Goal: Information Seeking & Learning: Learn about a topic

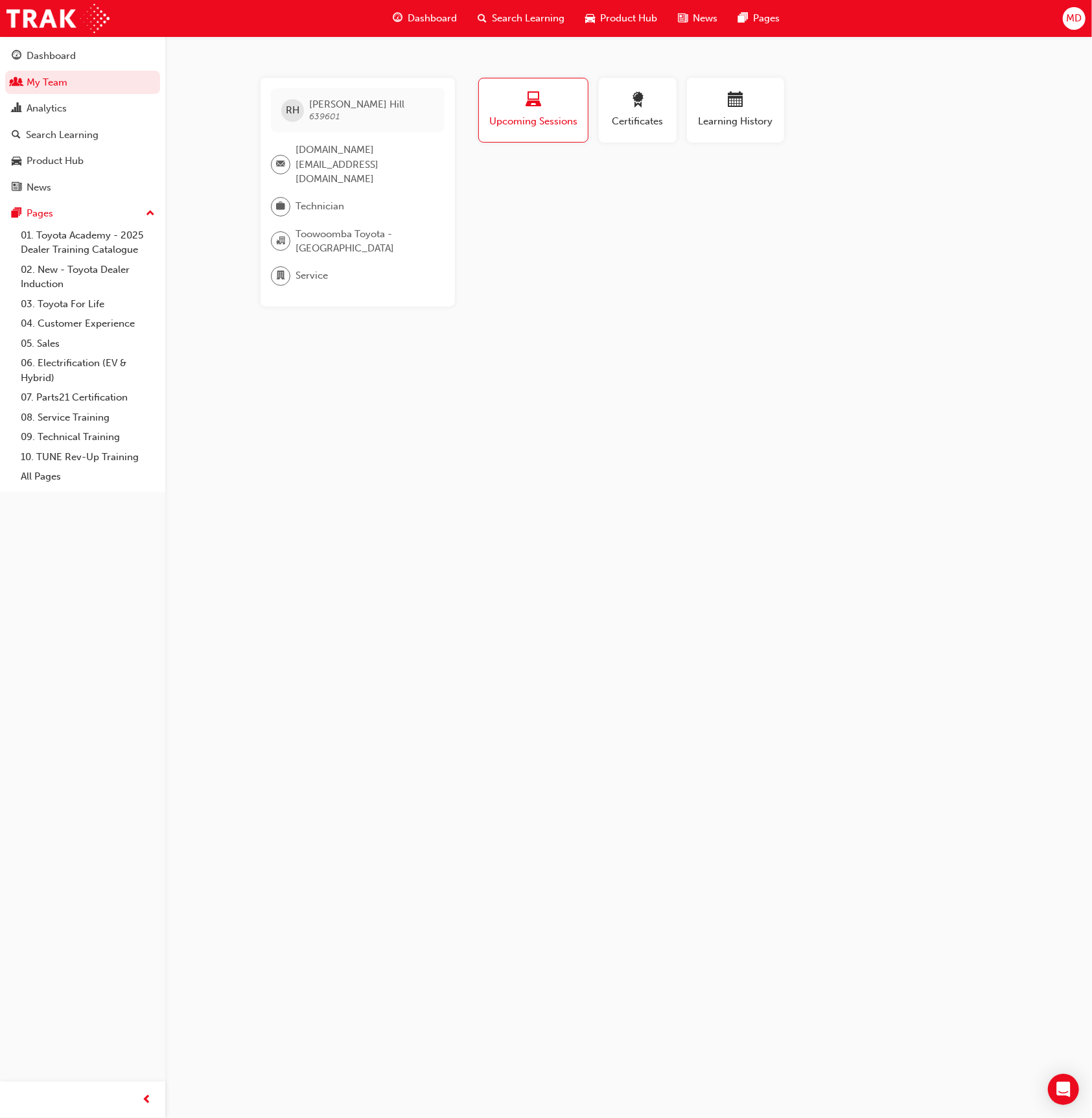
click at [677, 113] on div "Certificates" at bounding box center [638, 115] width 88 height 76
drag, startPoint x: 647, startPoint y: 109, endPoint x: 732, endPoint y: 110, distance: 85.0
click at [647, 108] on div "button" at bounding box center [638, 102] width 58 height 20
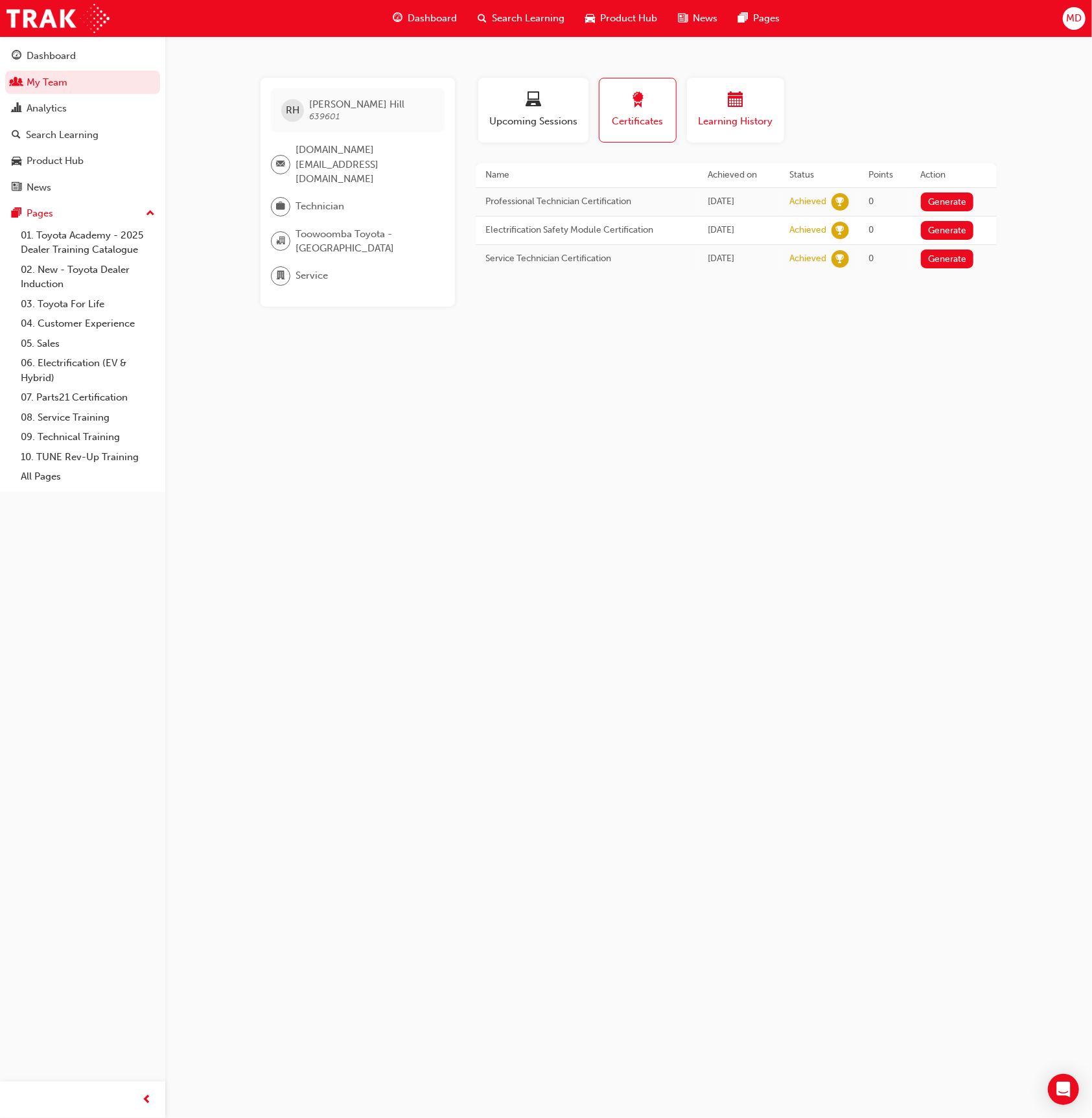
click at [728, 109] on span "calendar-icon" at bounding box center [735, 101] width 15 height 17
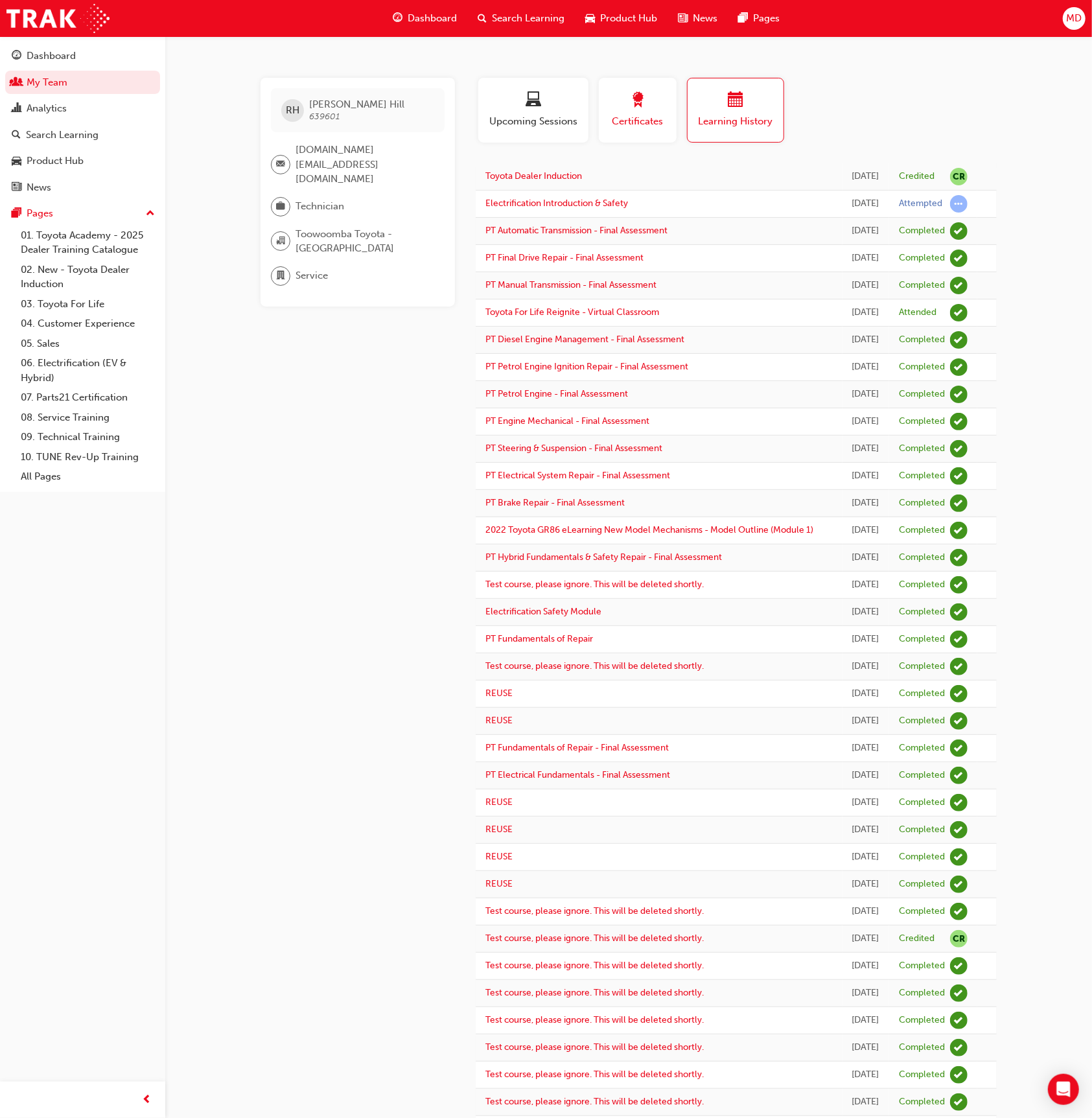
click at [635, 99] on span "award-icon" at bounding box center [638, 101] width 15 height 17
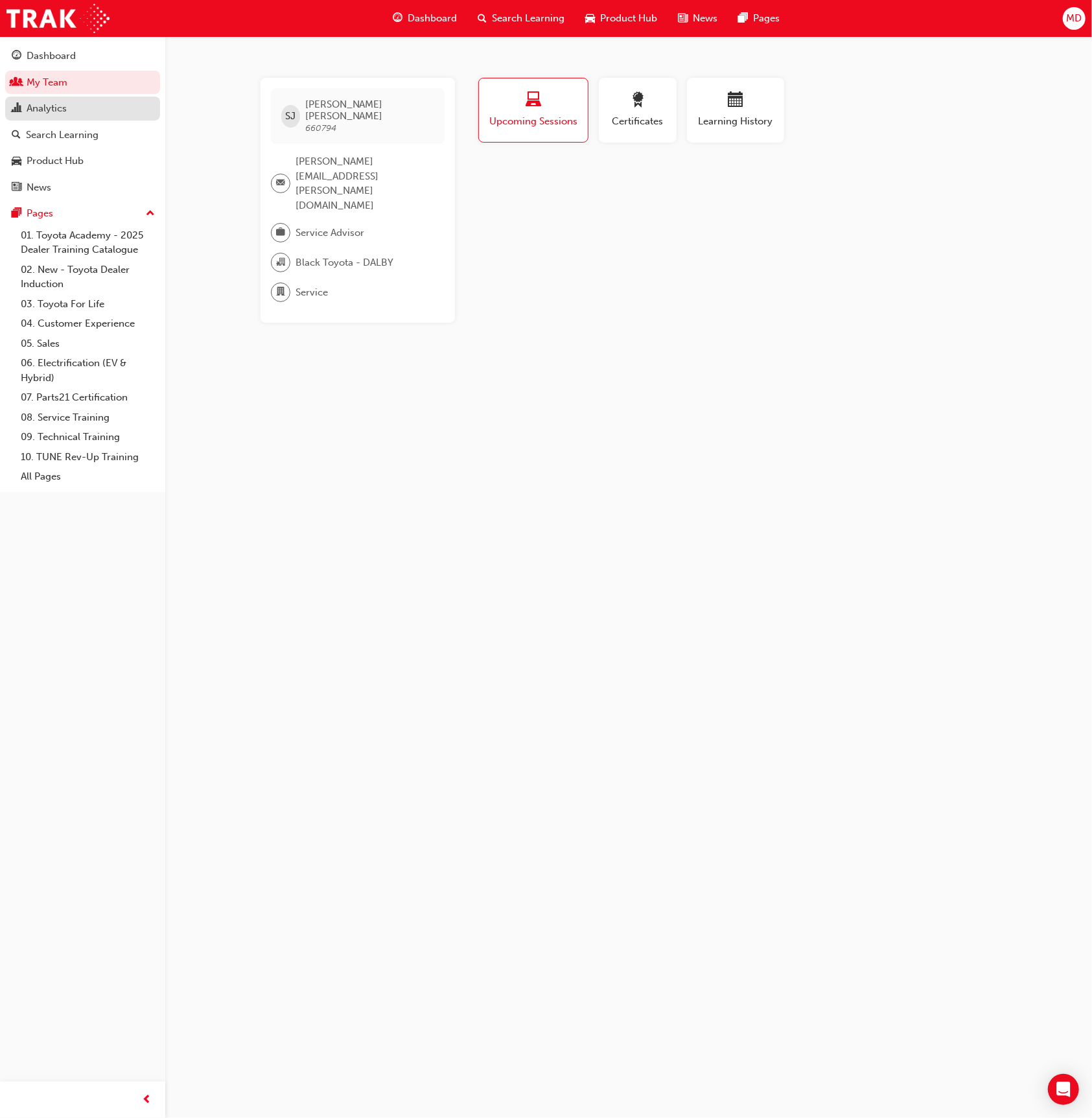
click at [76, 116] on div "Analytics" at bounding box center [82, 108] width 142 height 16
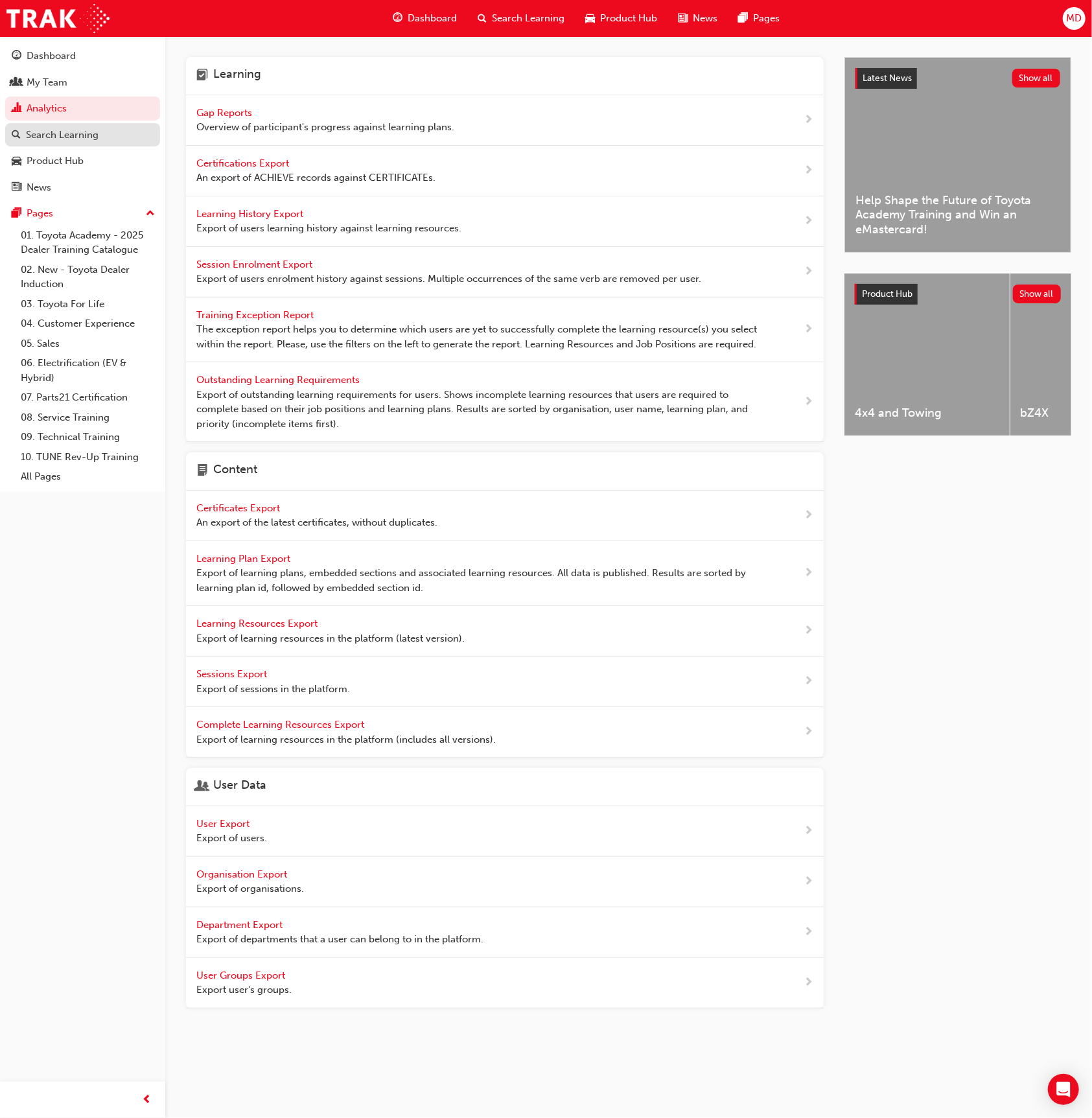
click at [116, 134] on div "Search Learning" at bounding box center [82, 135] width 142 height 16
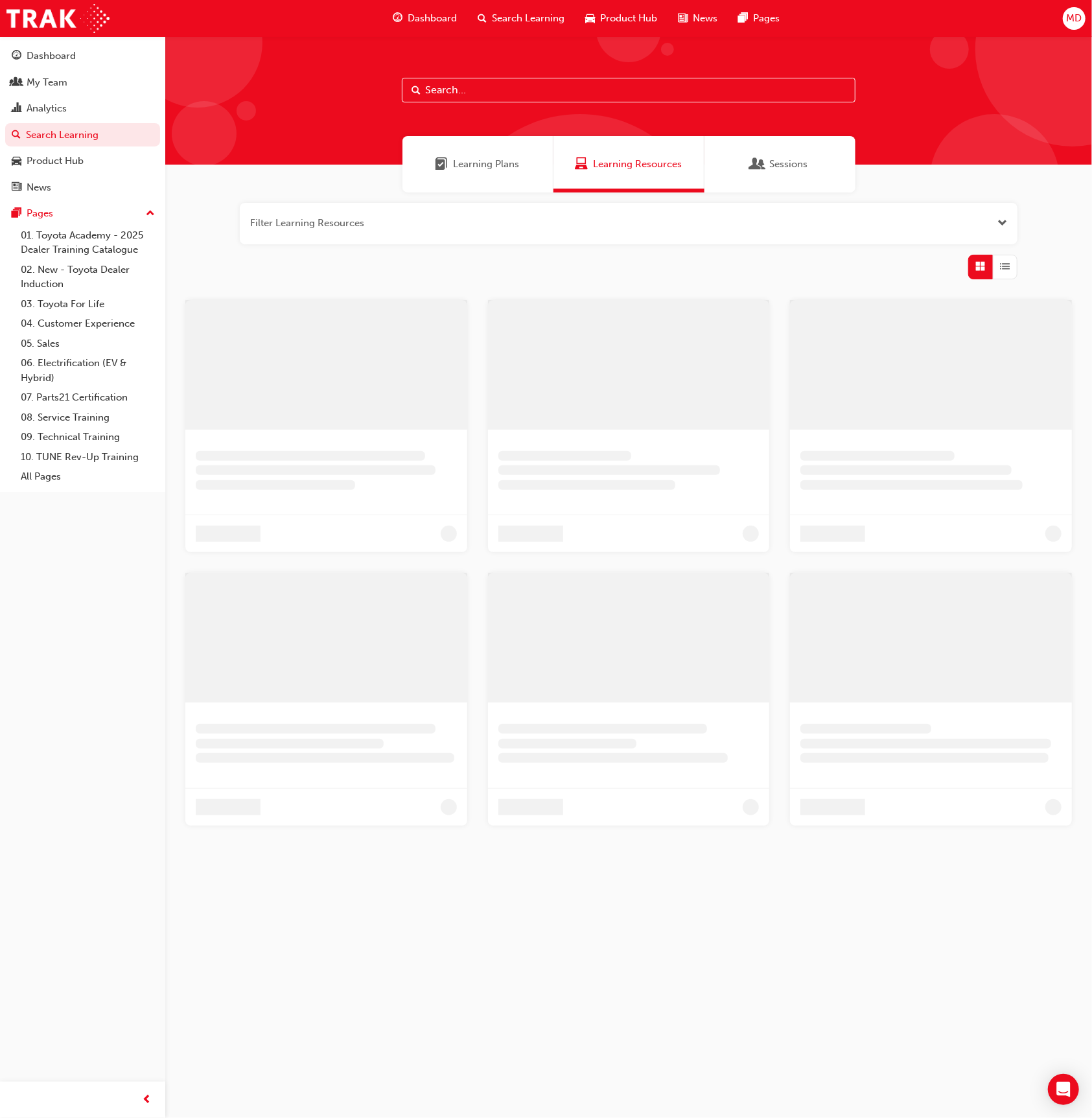
click at [544, 100] on input "text" at bounding box center [628, 89] width 454 height 24
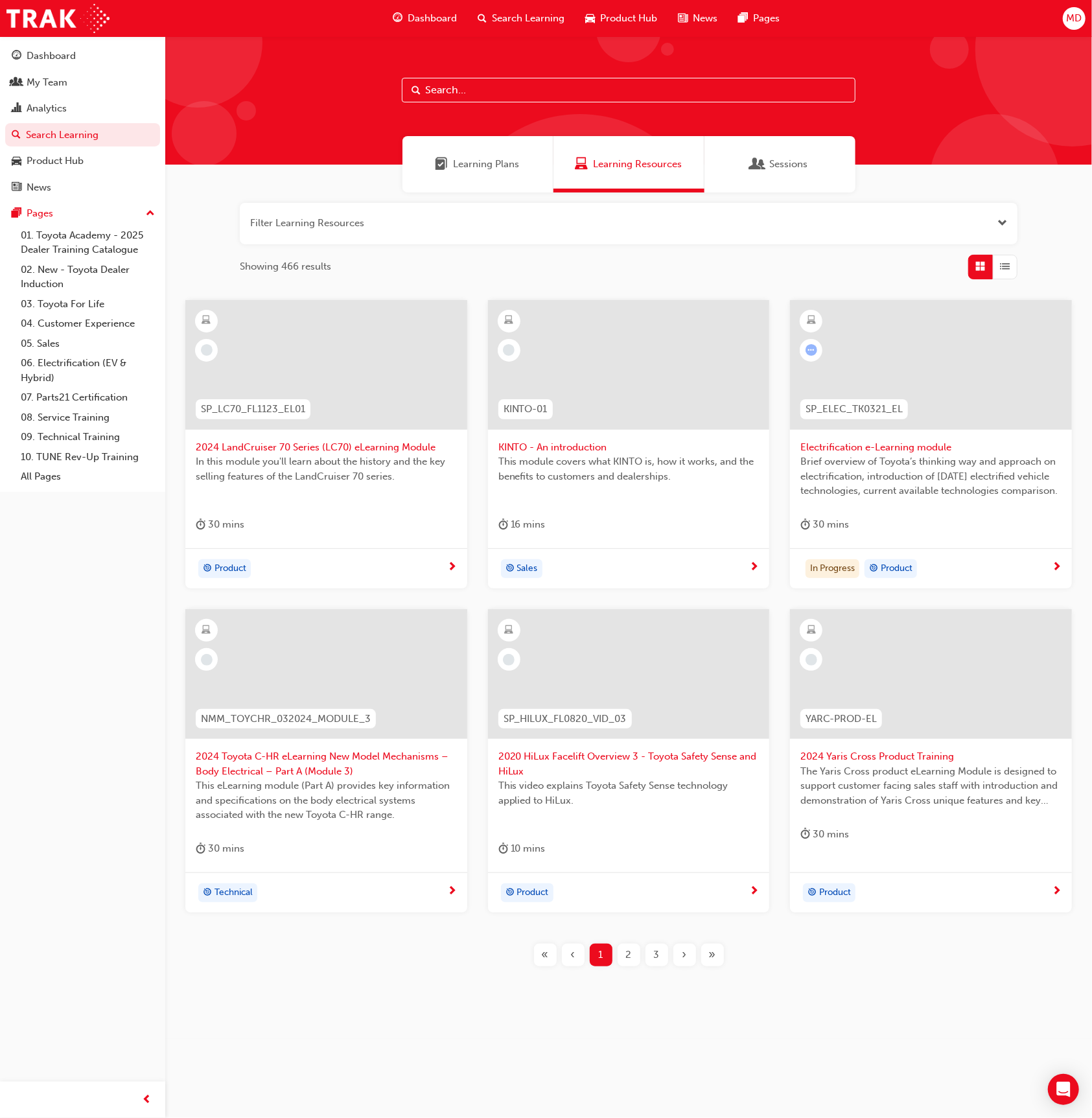
click at [454, 159] on span "Learning Plans" at bounding box center [487, 164] width 66 height 15
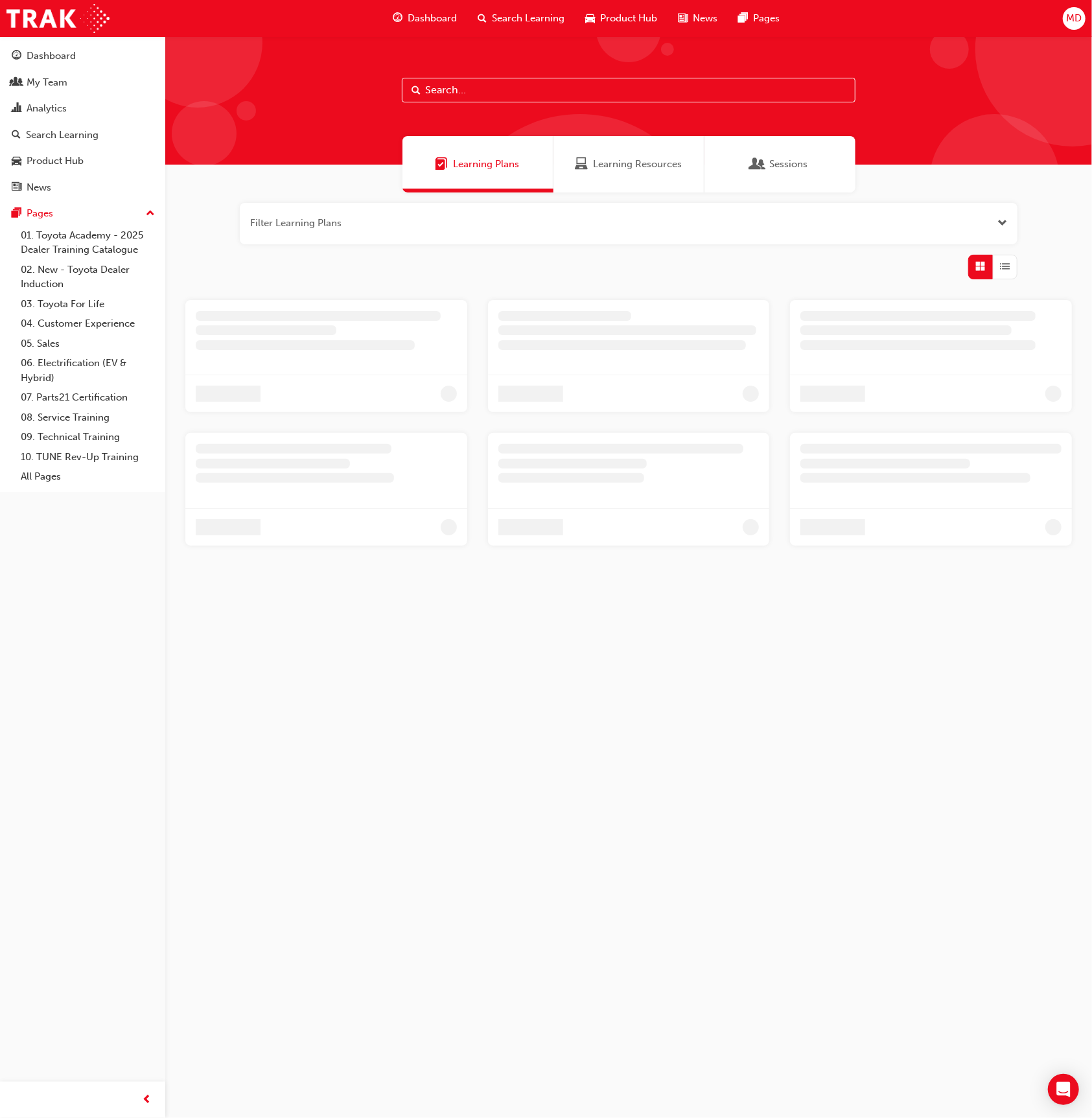
drag, startPoint x: 526, startPoint y: 72, endPoint x: 509, endPoint y: 93, distance: 27.0
click at [519, 77] on div at bounding box center [628, 101] width 927 height 129
click at [509, 94] on input "text" at bounding box center [628, 89] width 454 height 24
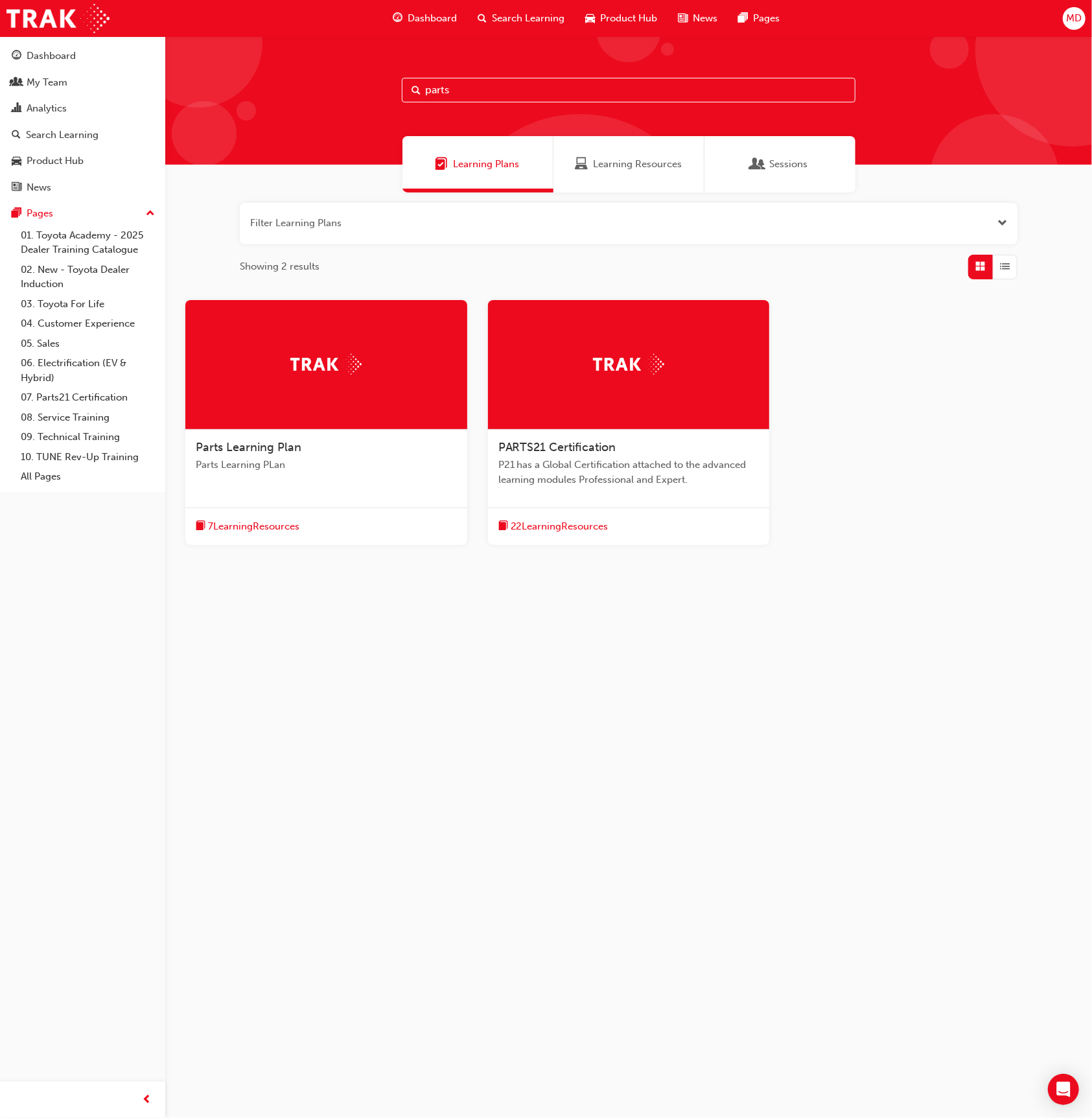
type input "parts"
click at [657, 320] on div at bounding box center [628, 364] width 282 height 129
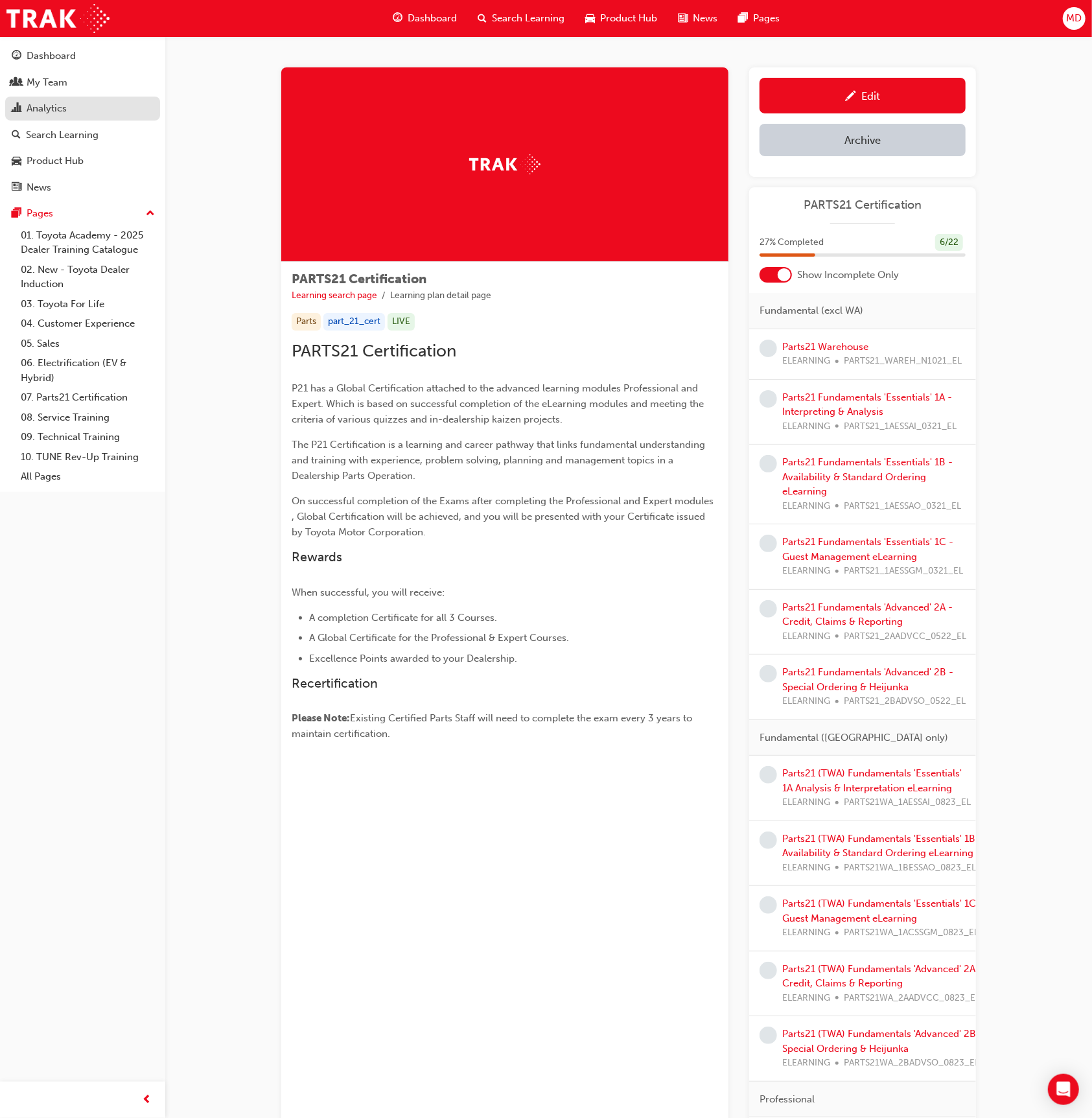
click at [62, 101] on div "Analytics" at bounding box center [82, 108] width 142 height 16
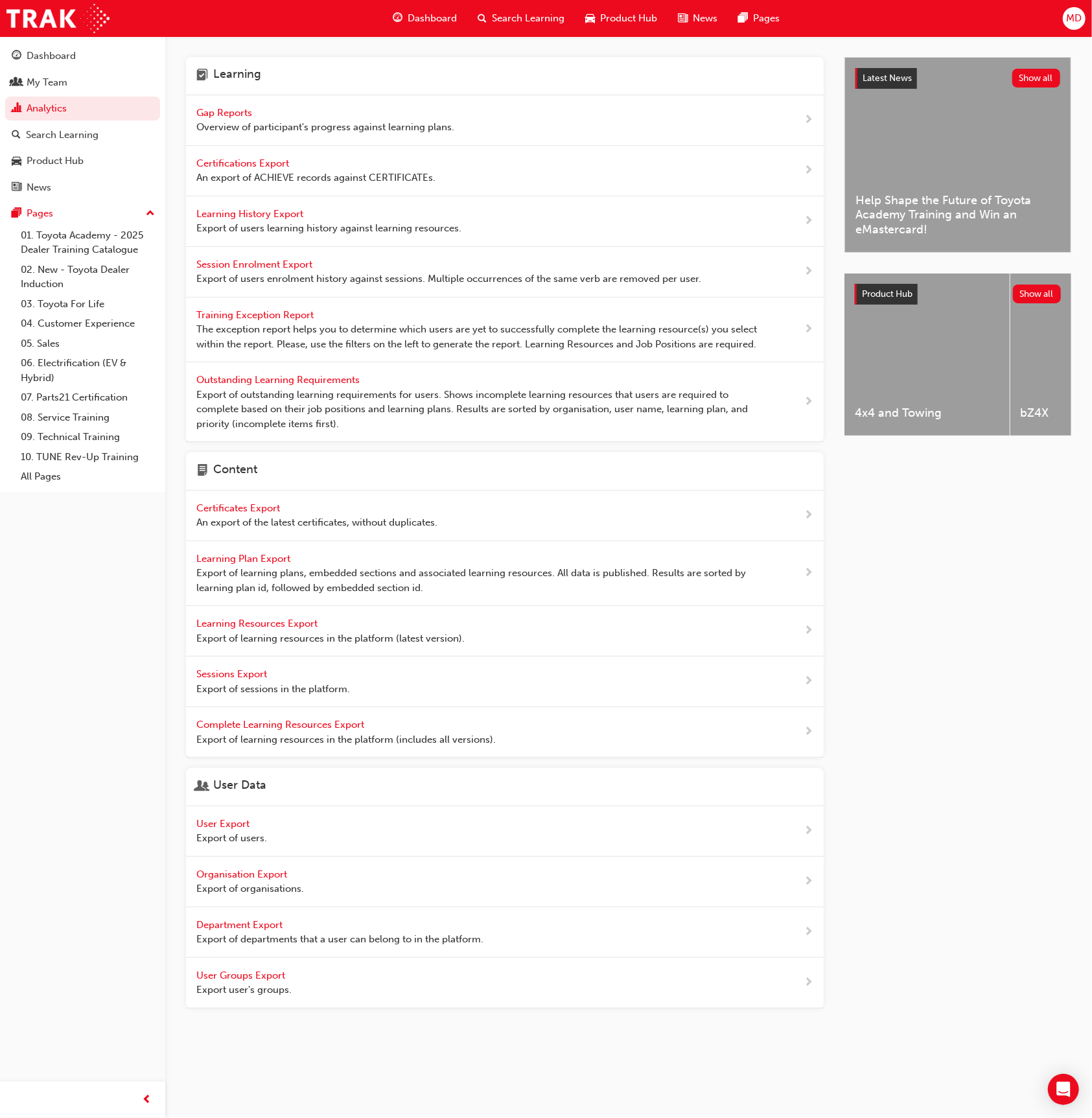
click at [215, 104] on div "Gap Reports Overview of participant's progress against learning plans." at bounding box center [505, 120] width 638 height 50
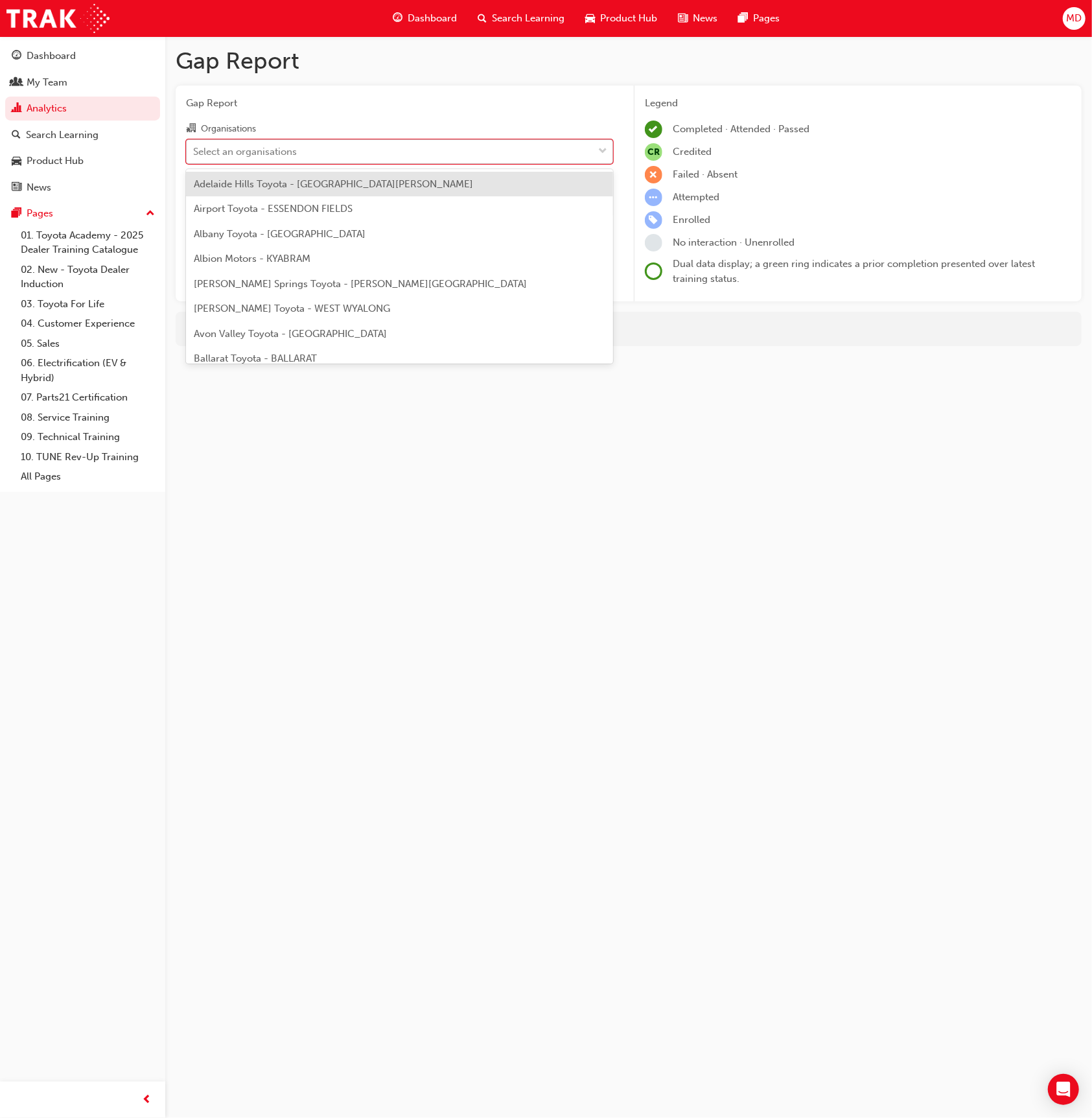
click at [268, 143] on div "Select an organisations" at bounding box center [389, 151] width 406 height 22
click at [194, 145] on input "Organisations option Adelaide Hills Toyota - MOUNT BARKER focused, 1 of 302. 30…" at bounding box center [194, 151] width 1 height 11
type input "blac"
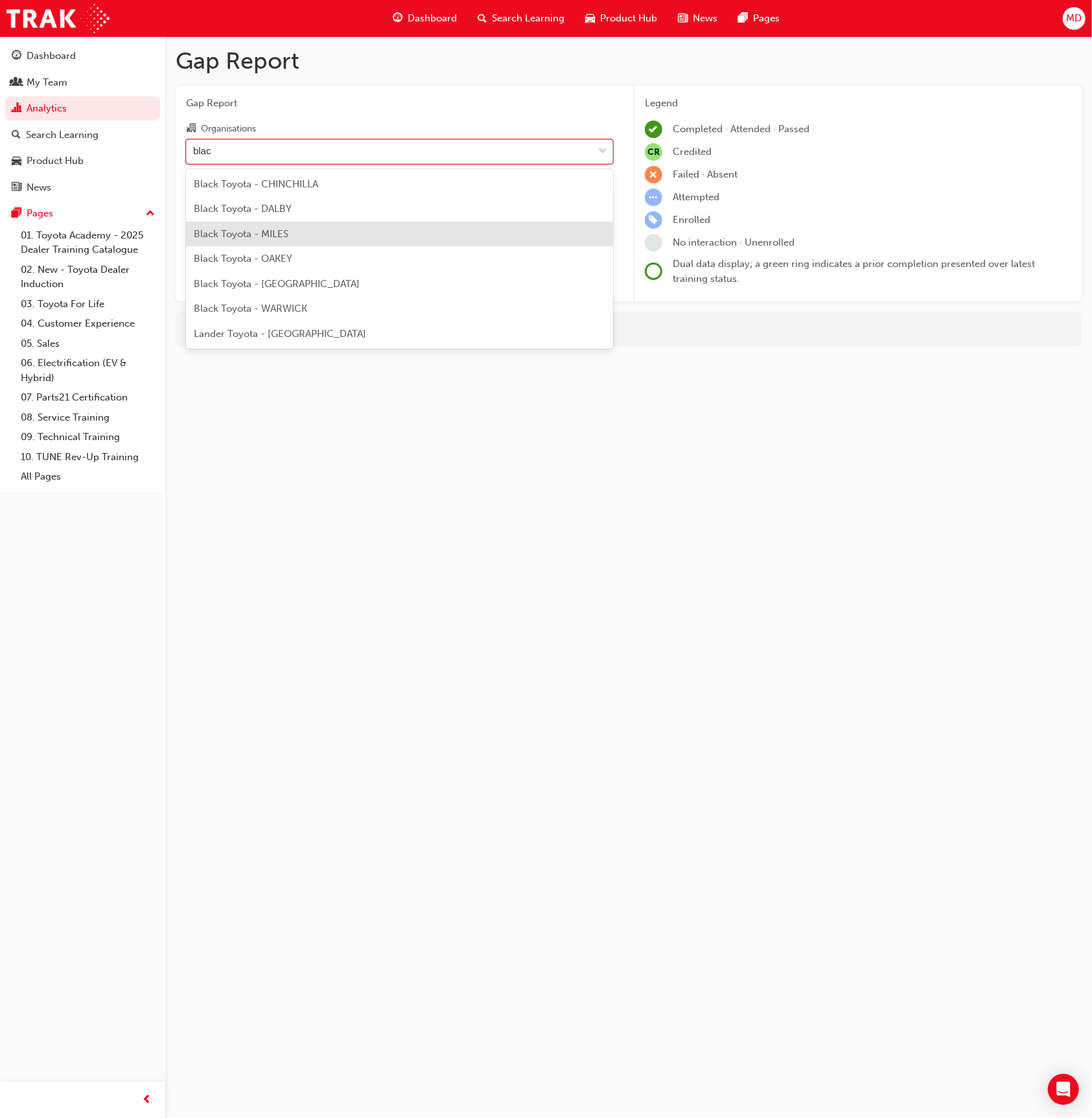
click at [253, 235] on span "Black Toyota - MILES" at bounding box center [240, 234] width 94 height 12
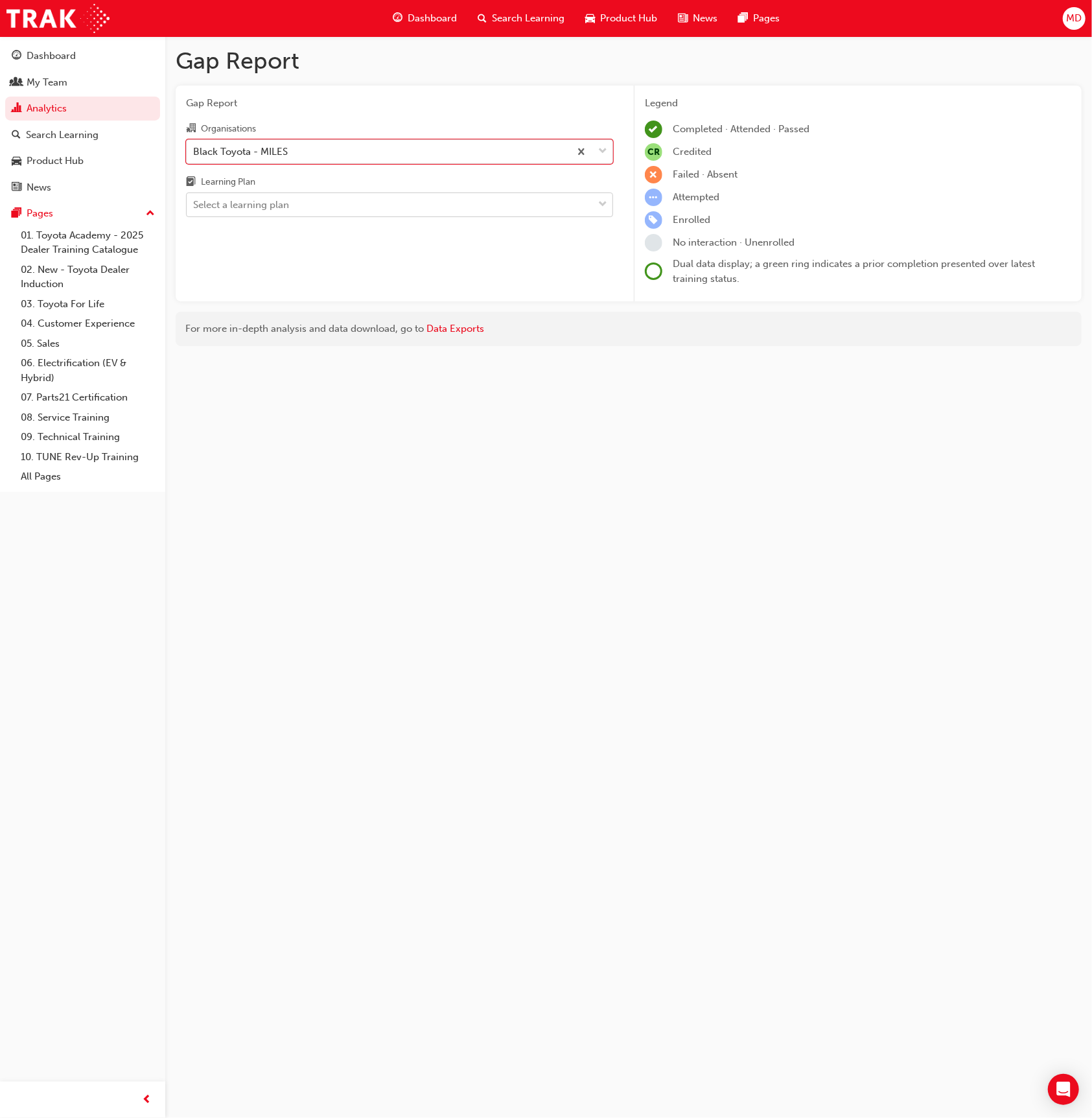
click at [239, 206] on div "Select a learning plan" at bounding box center [240, 205] width 96 height 15
click at [194, 206] on input "Learning Plan Select a learning plan" at bounding box center [194, 205] width 1 height 11
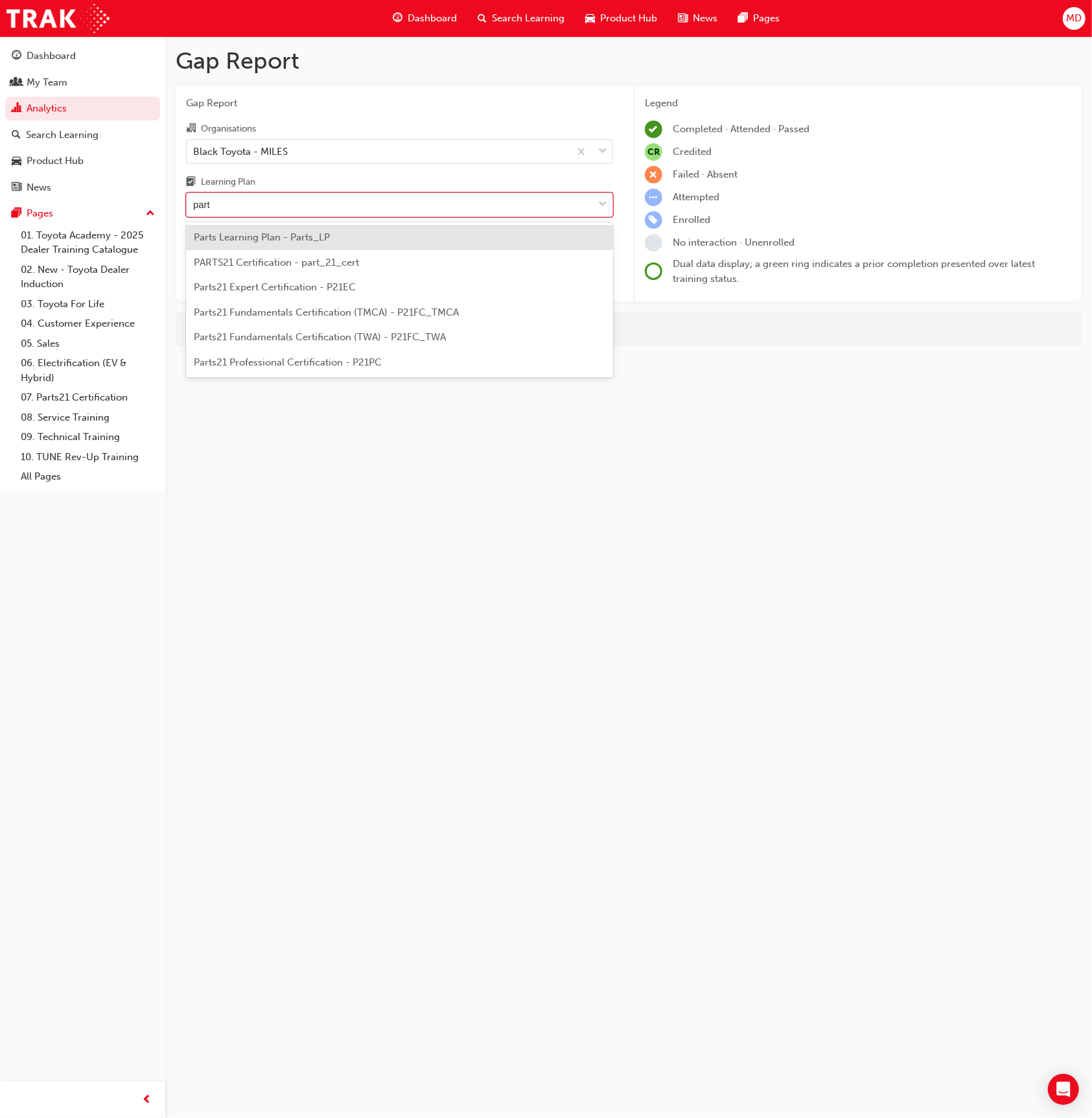
type input "parts"
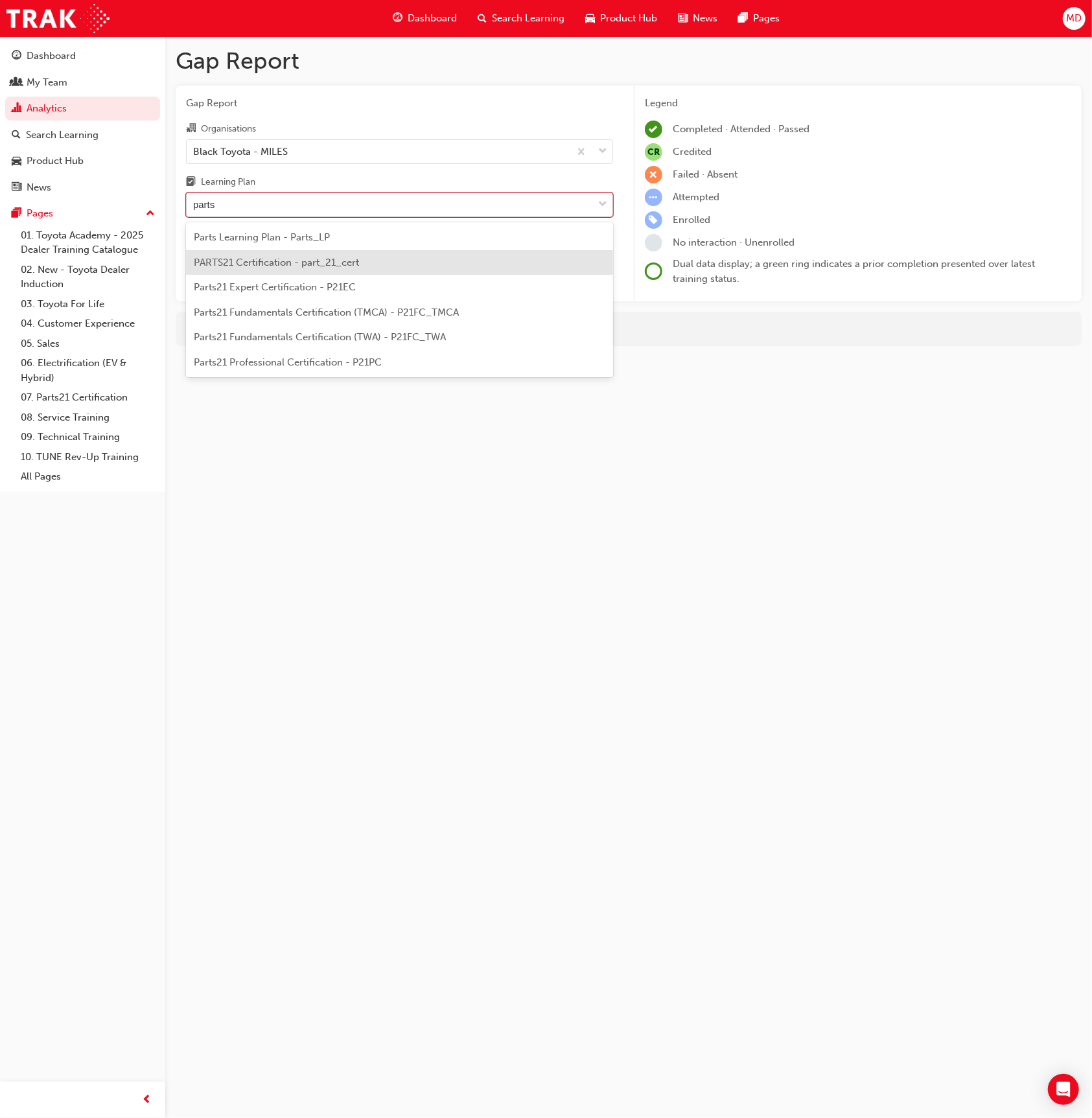
click at [313, 263] on span "PARTS21 Certification - part_21_cert" at bounding box center [276, 262] width 165 height 12
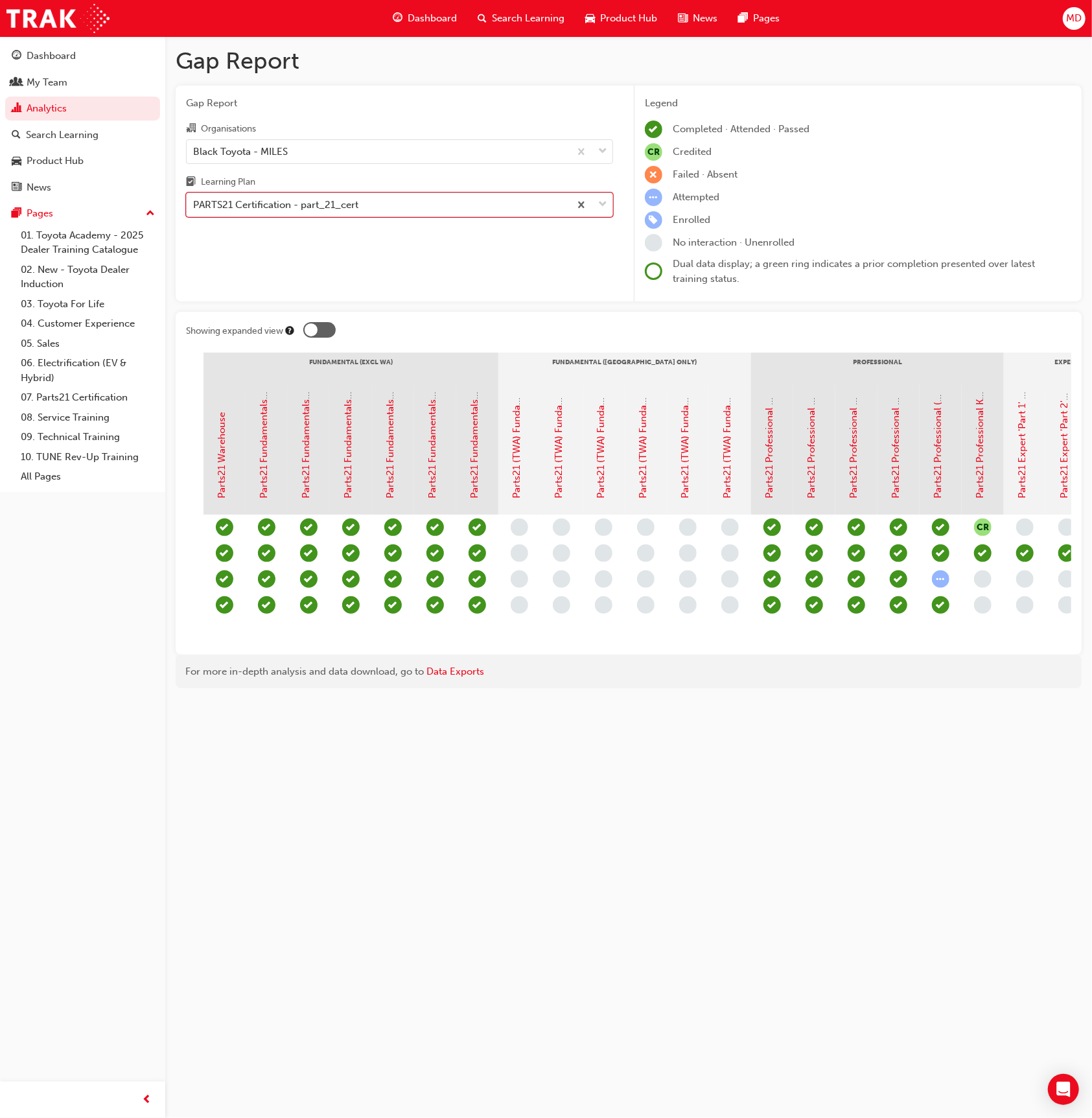
scroll to position [0, 252]
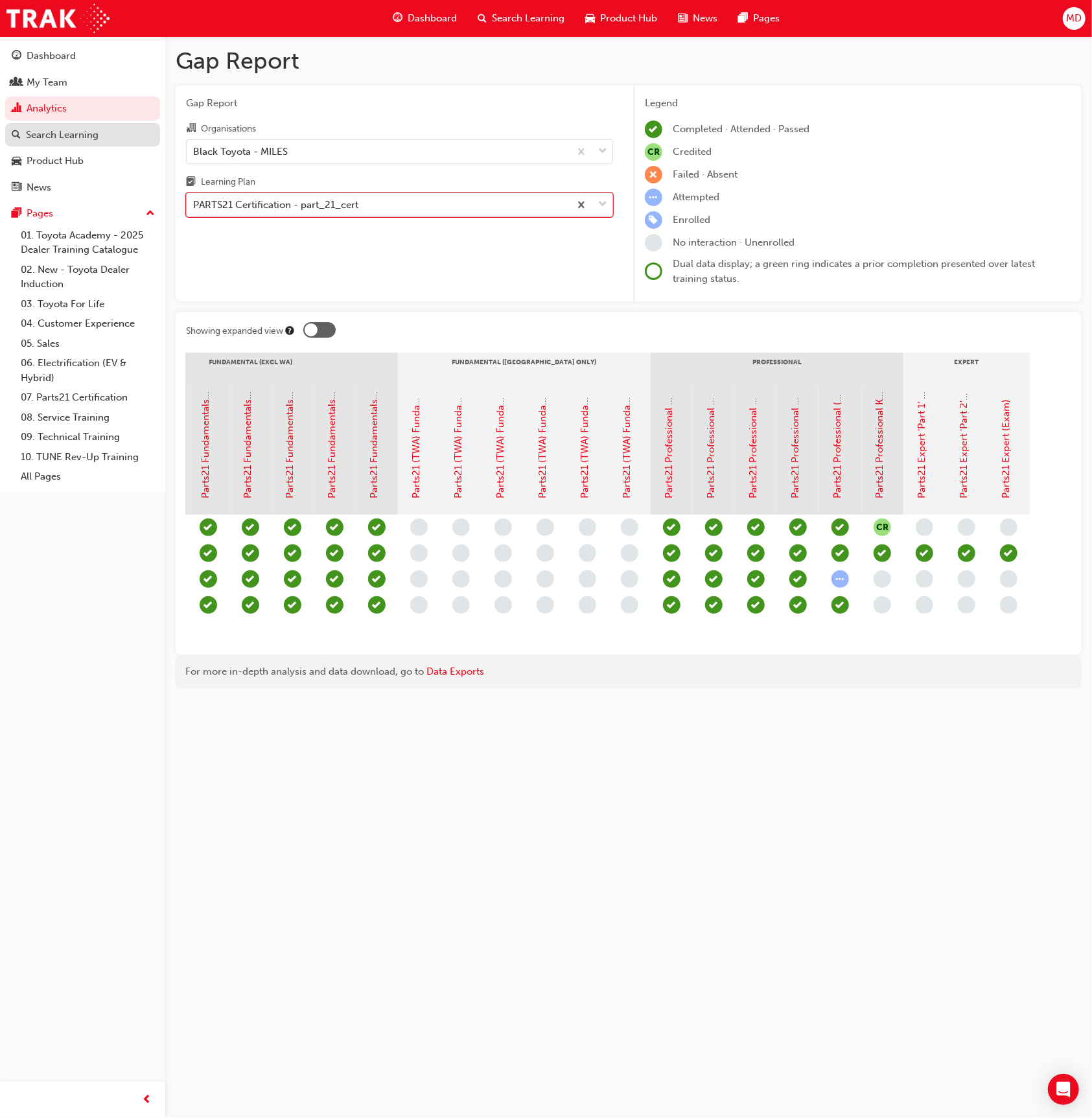
click at [78, 131] on div "Search Learning" at bounding box center [62, 135] width 73 height 15
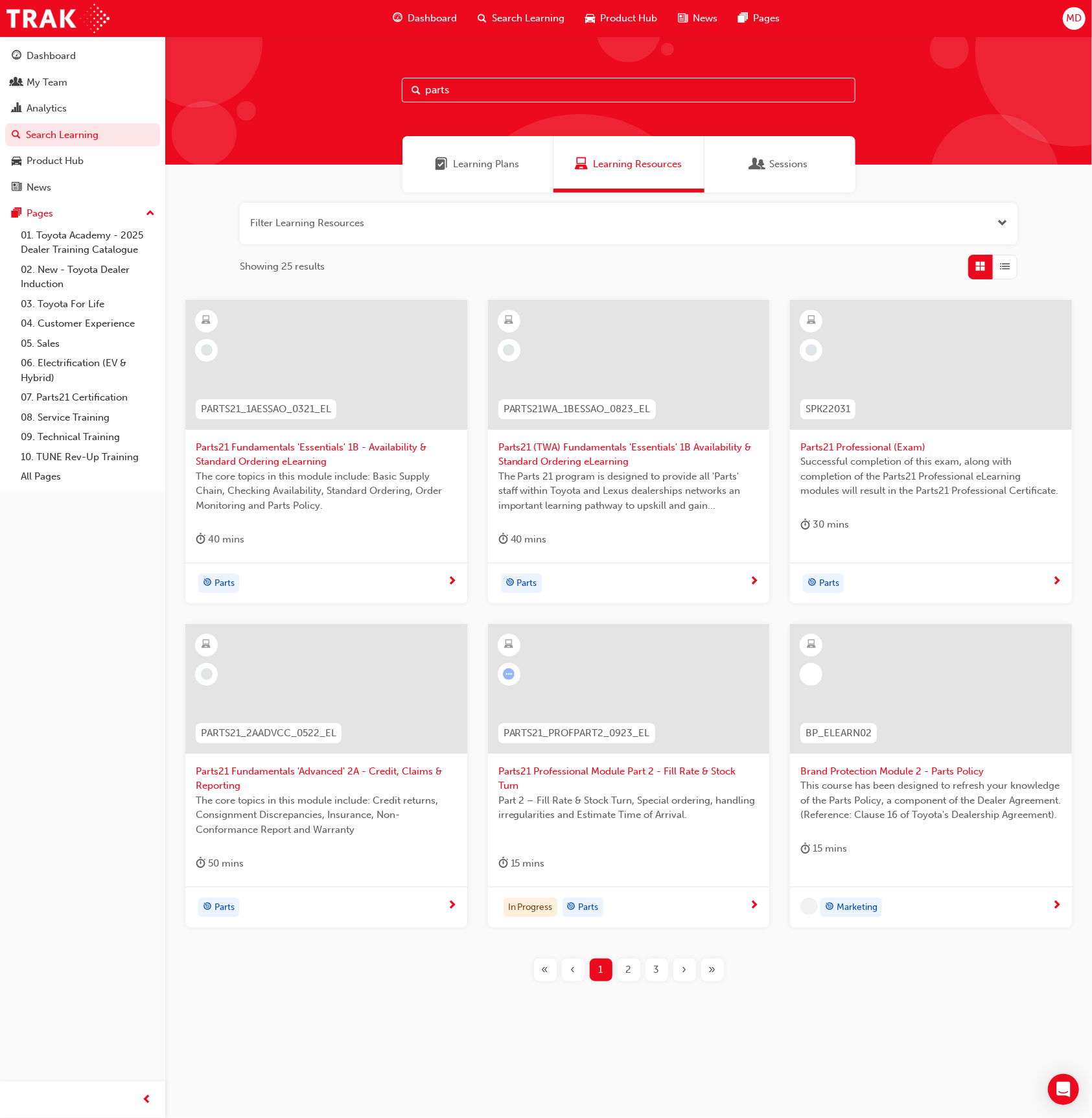
drag, startPoint x: 499, startPoint y: 88, endPoint x: 394, endPoint y: 85, distance: 105.0
click at [394, 85] on div "parts" at bounding box center [628, 101] width 927 height 129
click at [487, 159] on span "Learning Plans" at bounding box center [487, 164] width 66 height 15
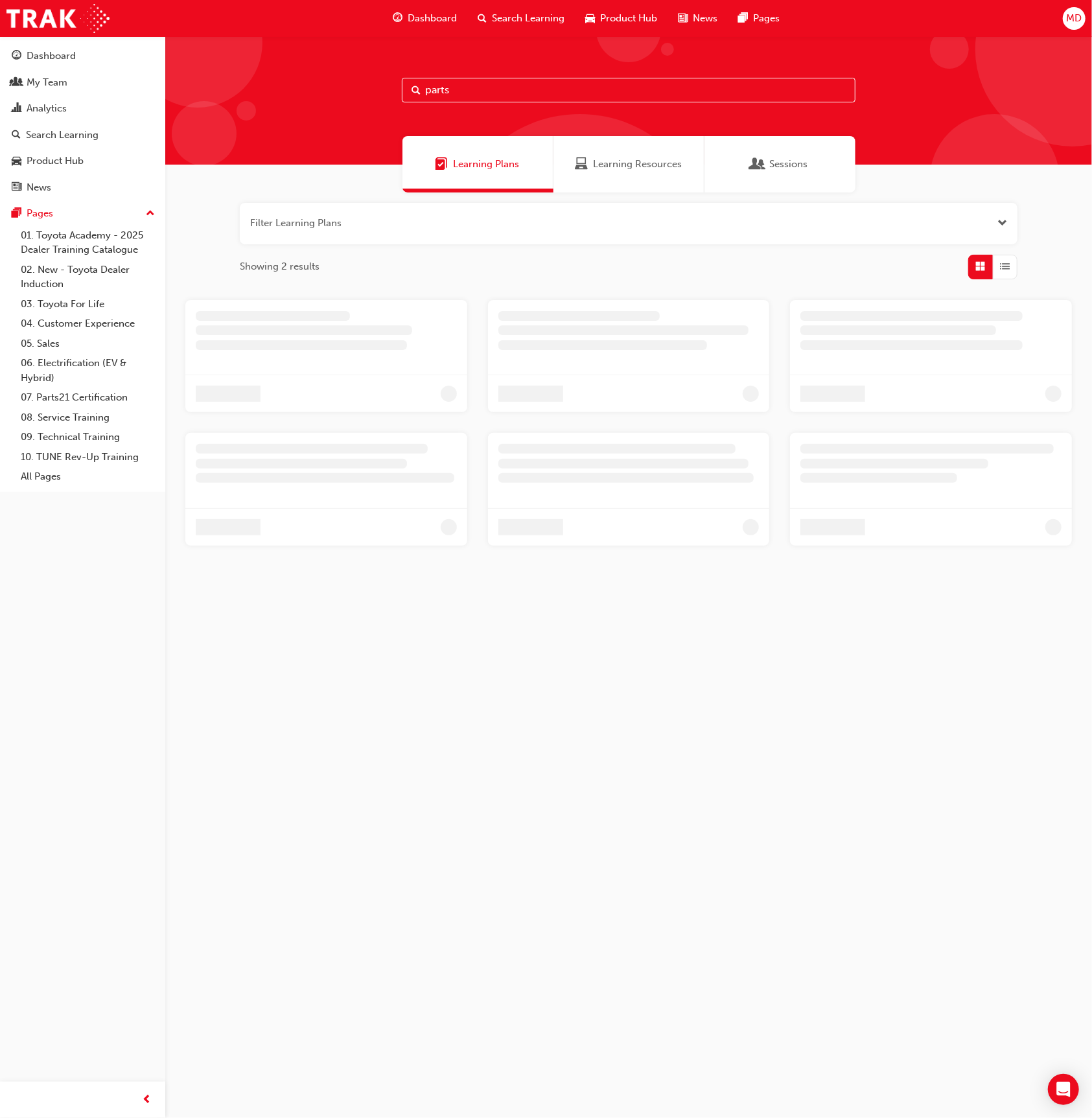
drag, startPoint x: 438, startPoint y: 87, endPoint x: 406, endPoint y: 87, distance: 32.0
click at [406, 87] on input "parts" at bounding box center [628, 89] width 454 height 24
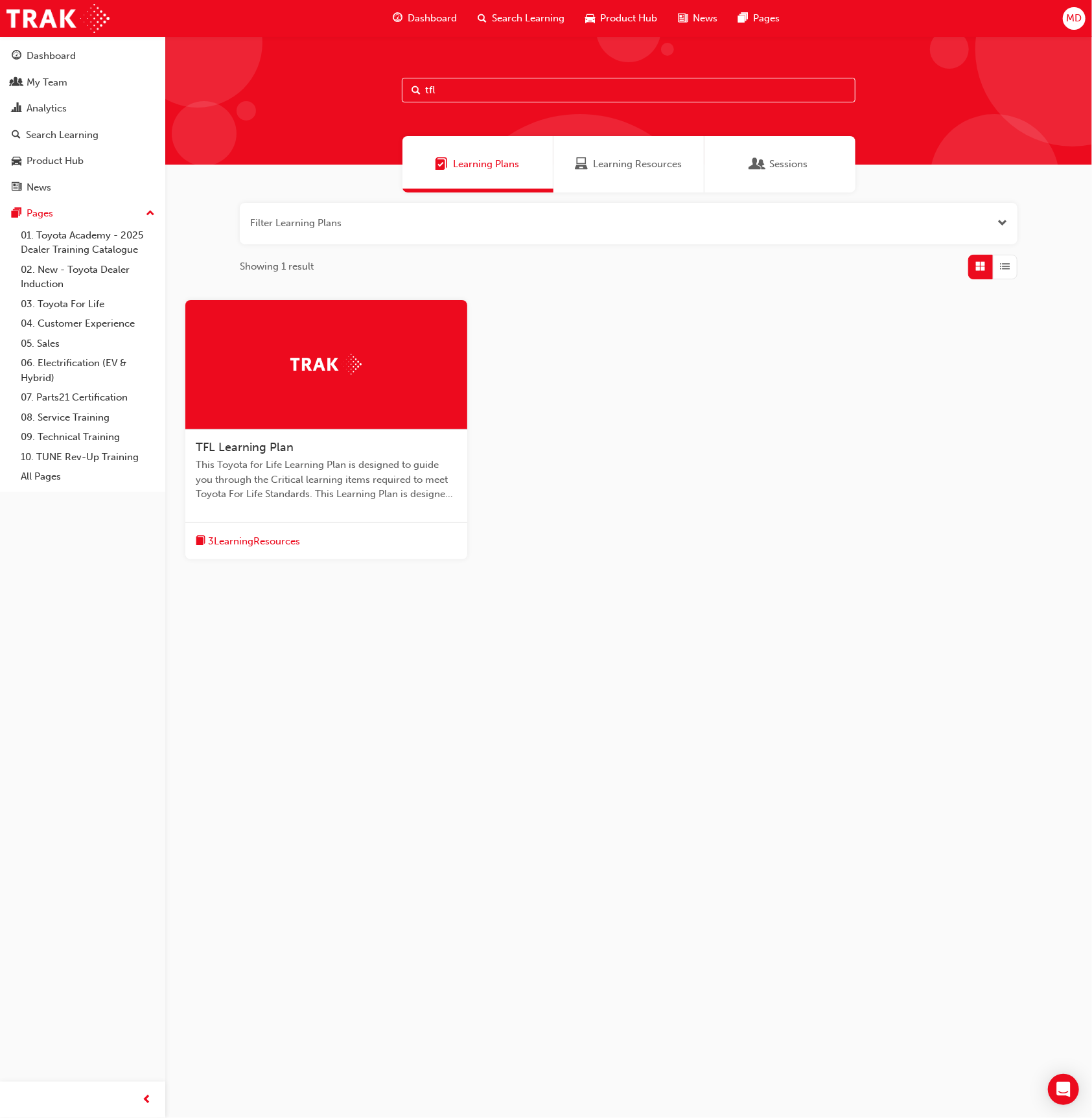
type input "tfl"
click at [345, 401] on div at bounding box center [326, 364] width 282 height 129
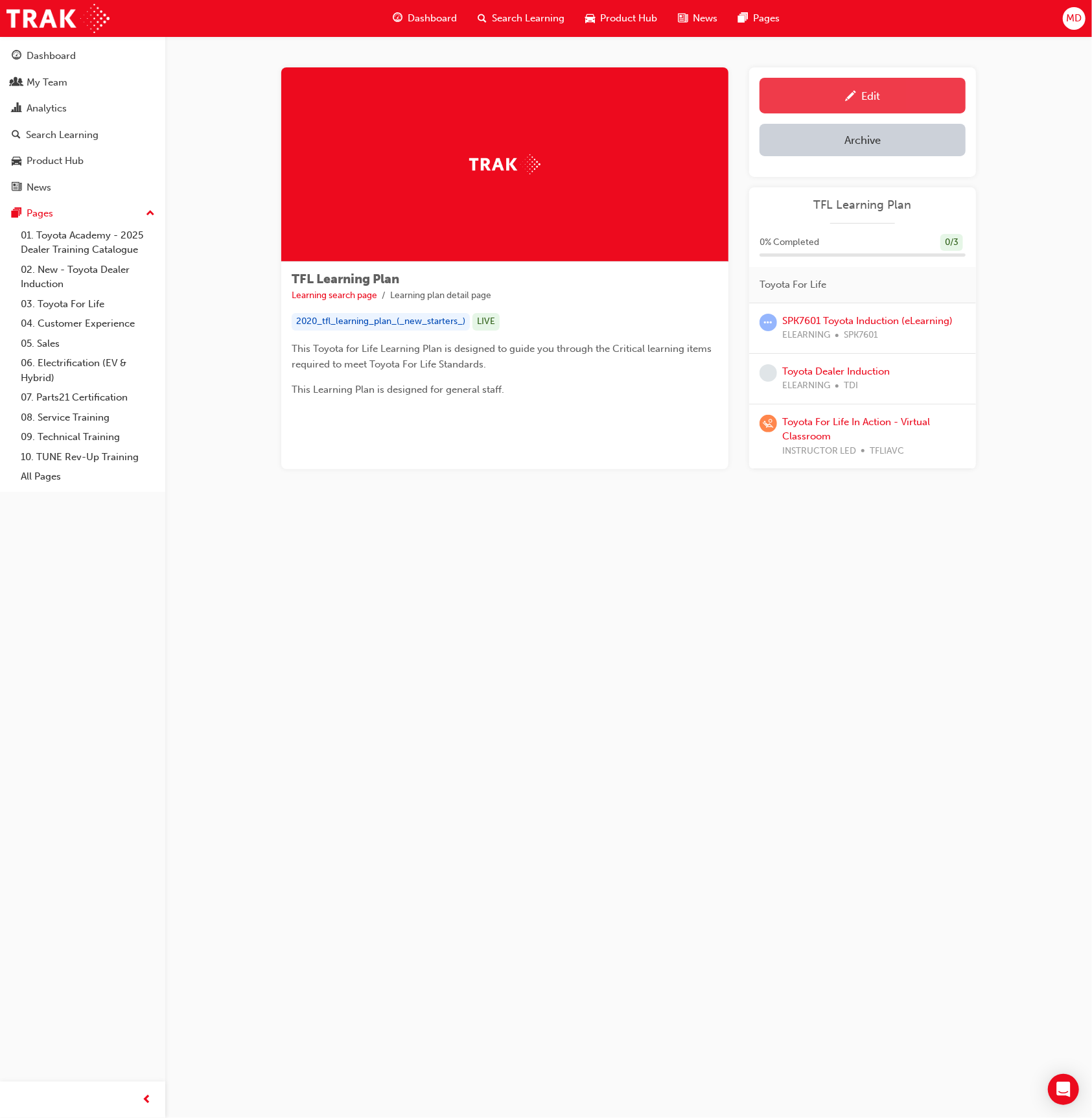
click at [831, 104] on link "Edit" at bounding box center [863, 95] width 206 height 36
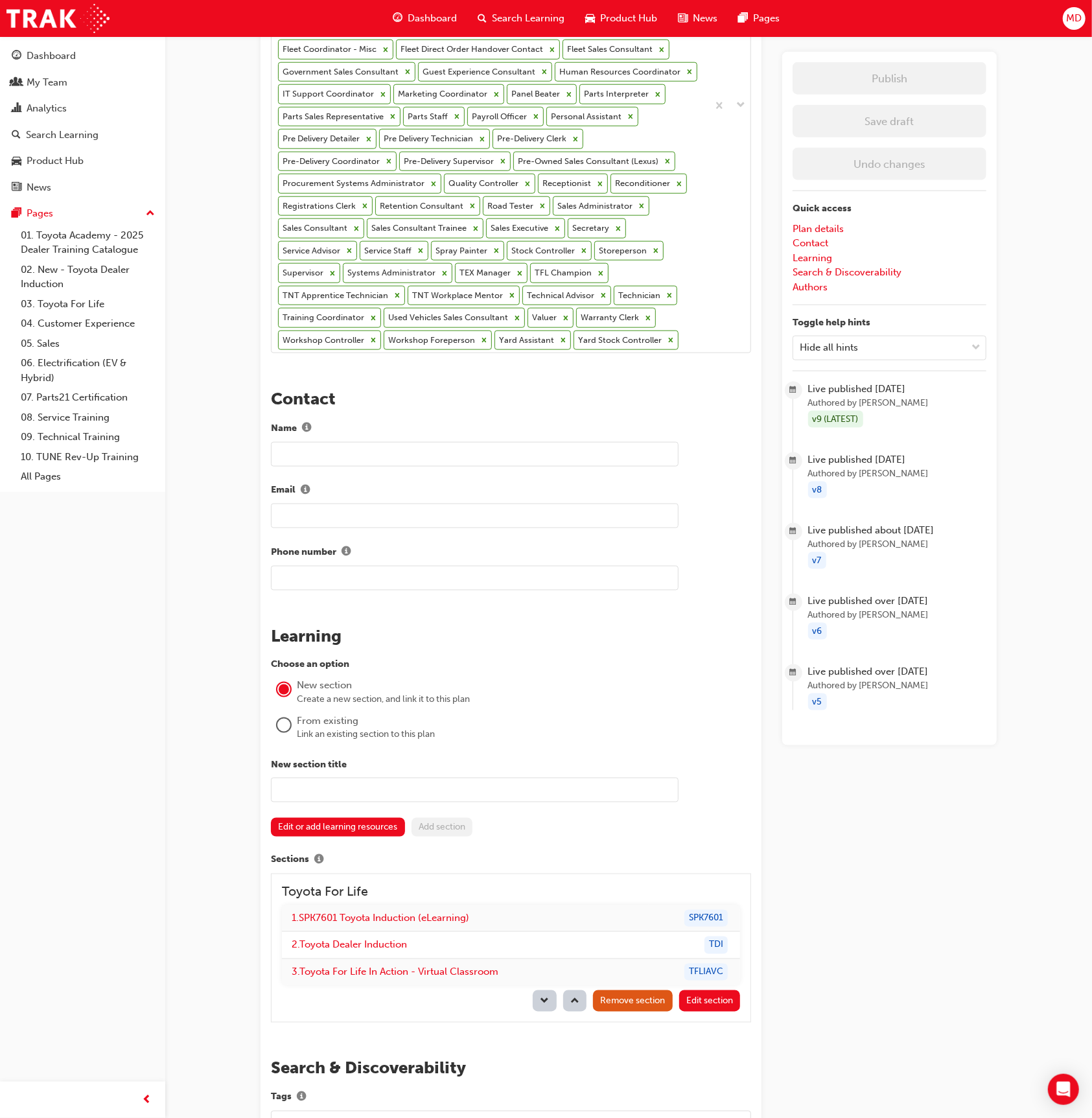
scroll to position [1246, 0]
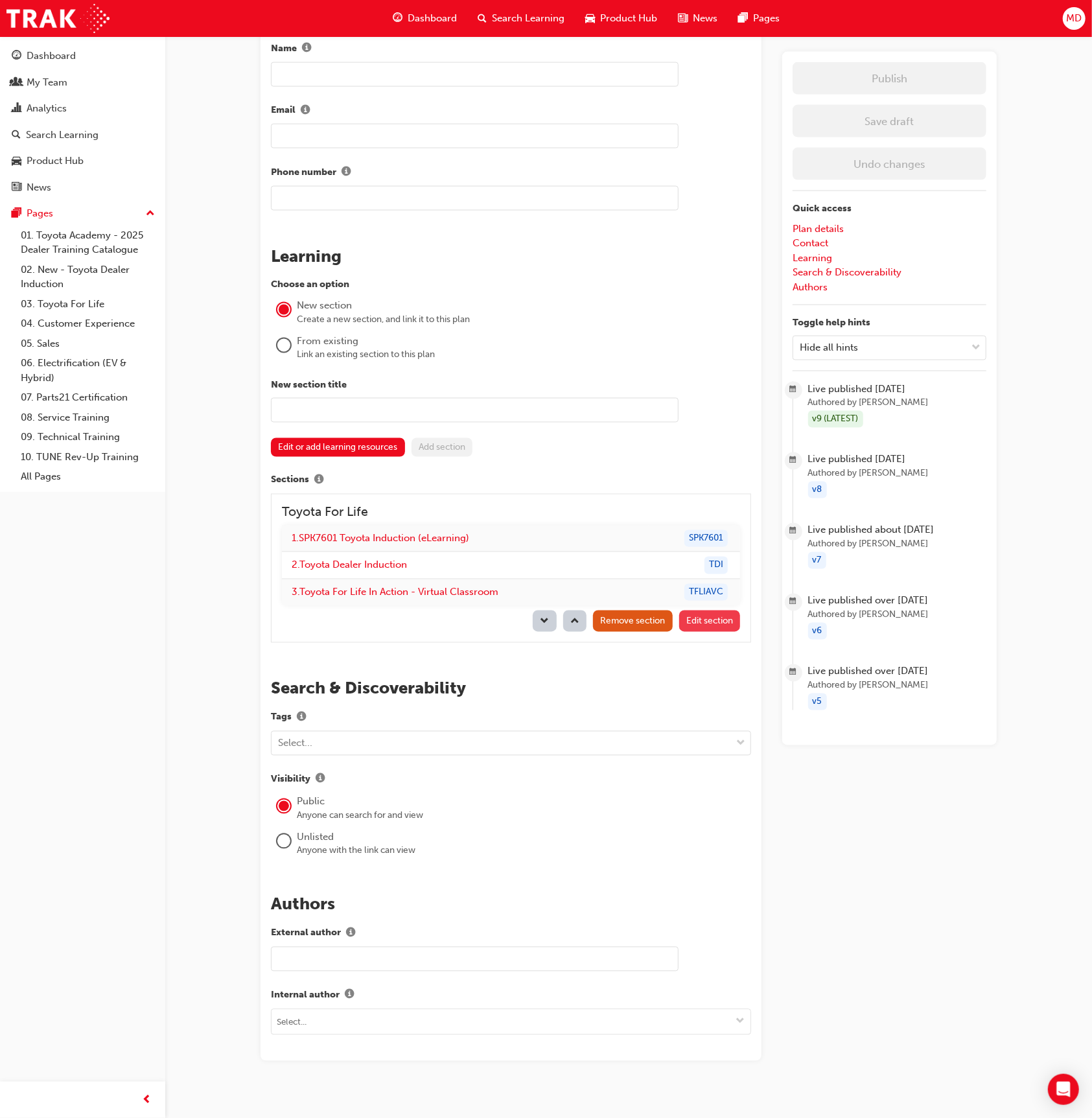
click at [713, 616] on span "Edit section" at bounding box center [710, 622] width 47 height 11
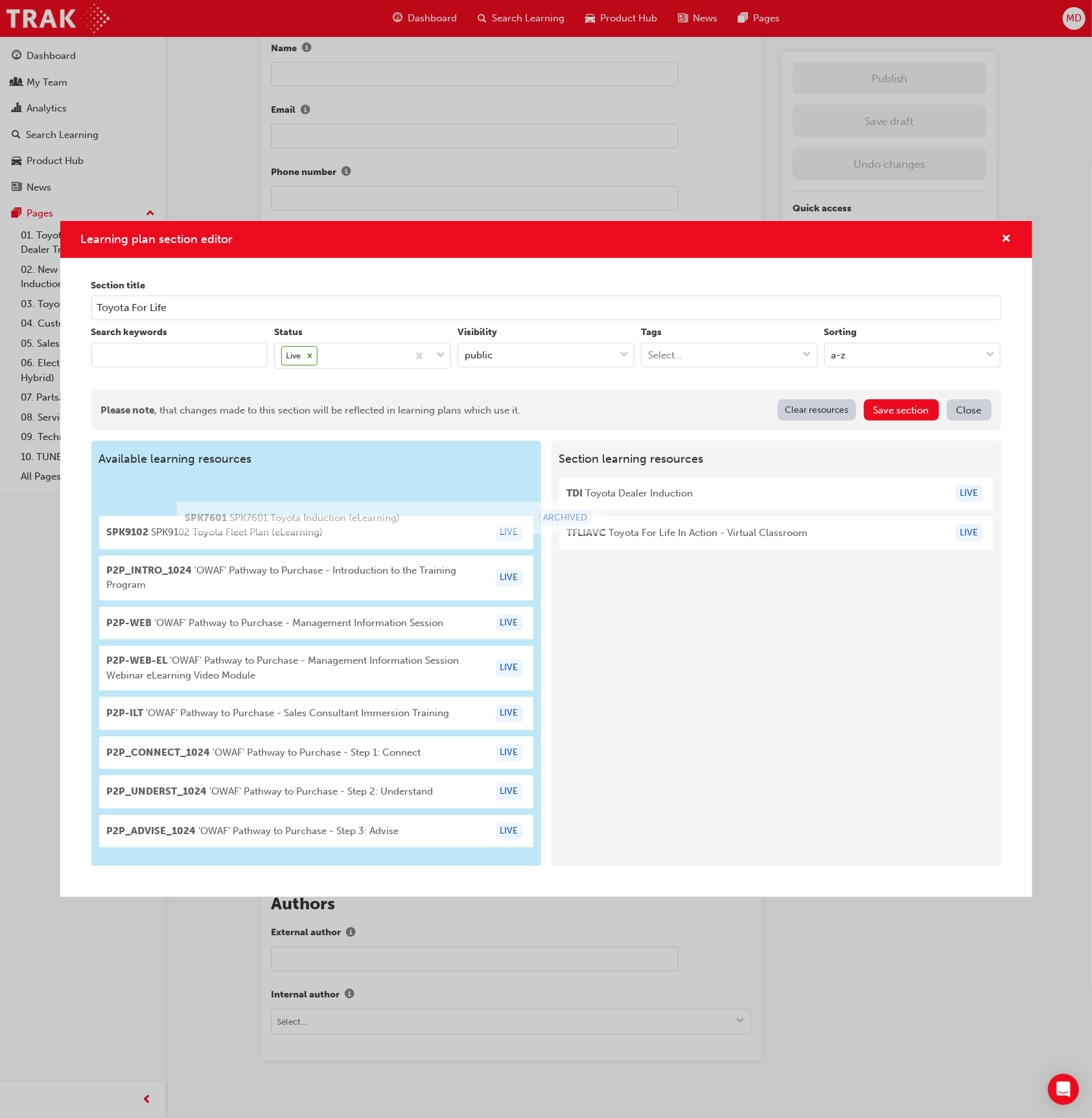
drag, startPoint x: 709, startPoint y: 511, endPoint x: 316, endPoint y: 516, distance: 393.0
click at [316, 516] on div "Available learning resources SPK9102 SPK9102 Toyota Fleet Plan (eLearning) LIVE…" at bounding box center [547, 652] width 910 height 424
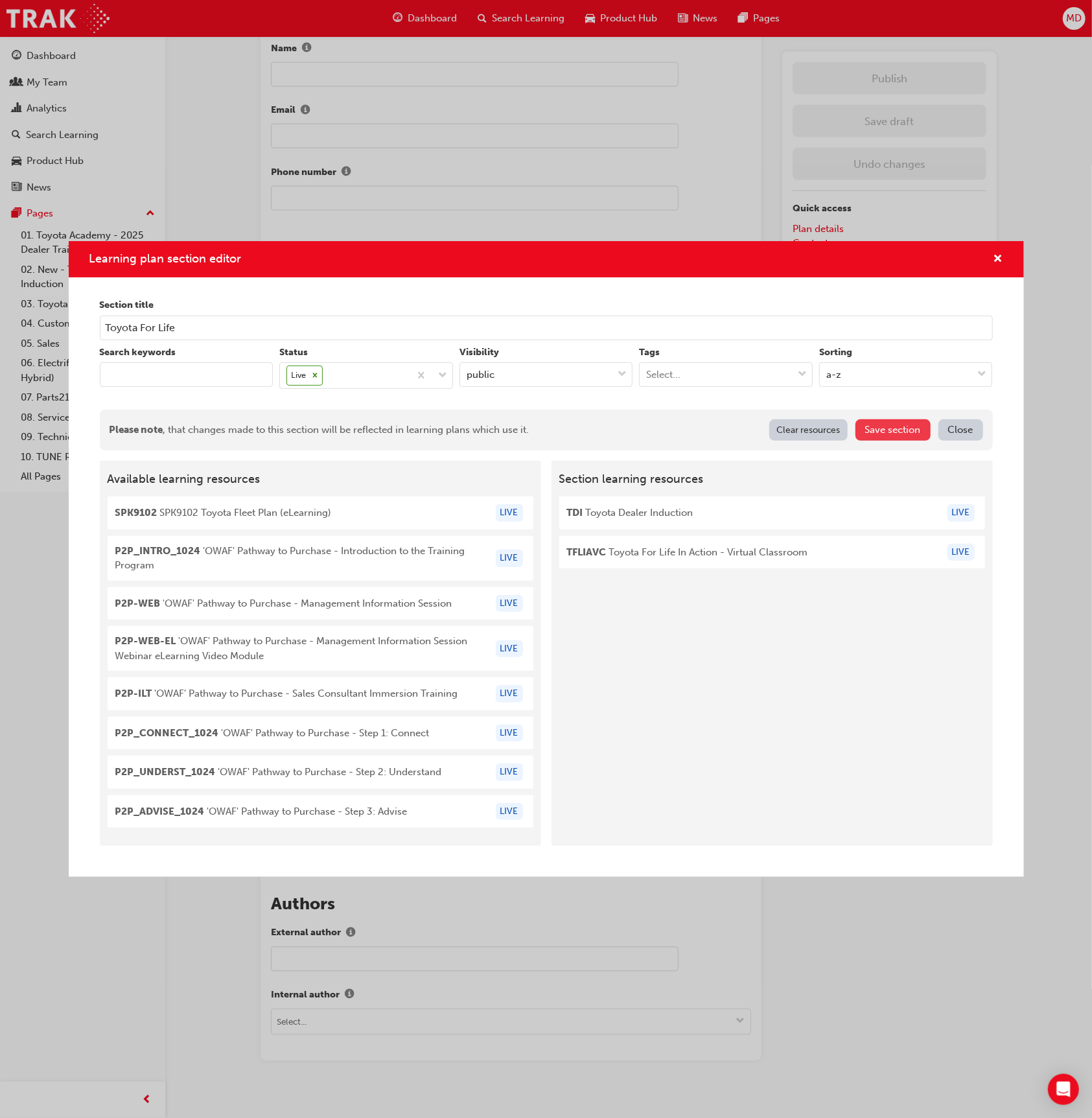
click at [897, 431] on button "Save section" at bounding box center [893, 430] width 76 height 22
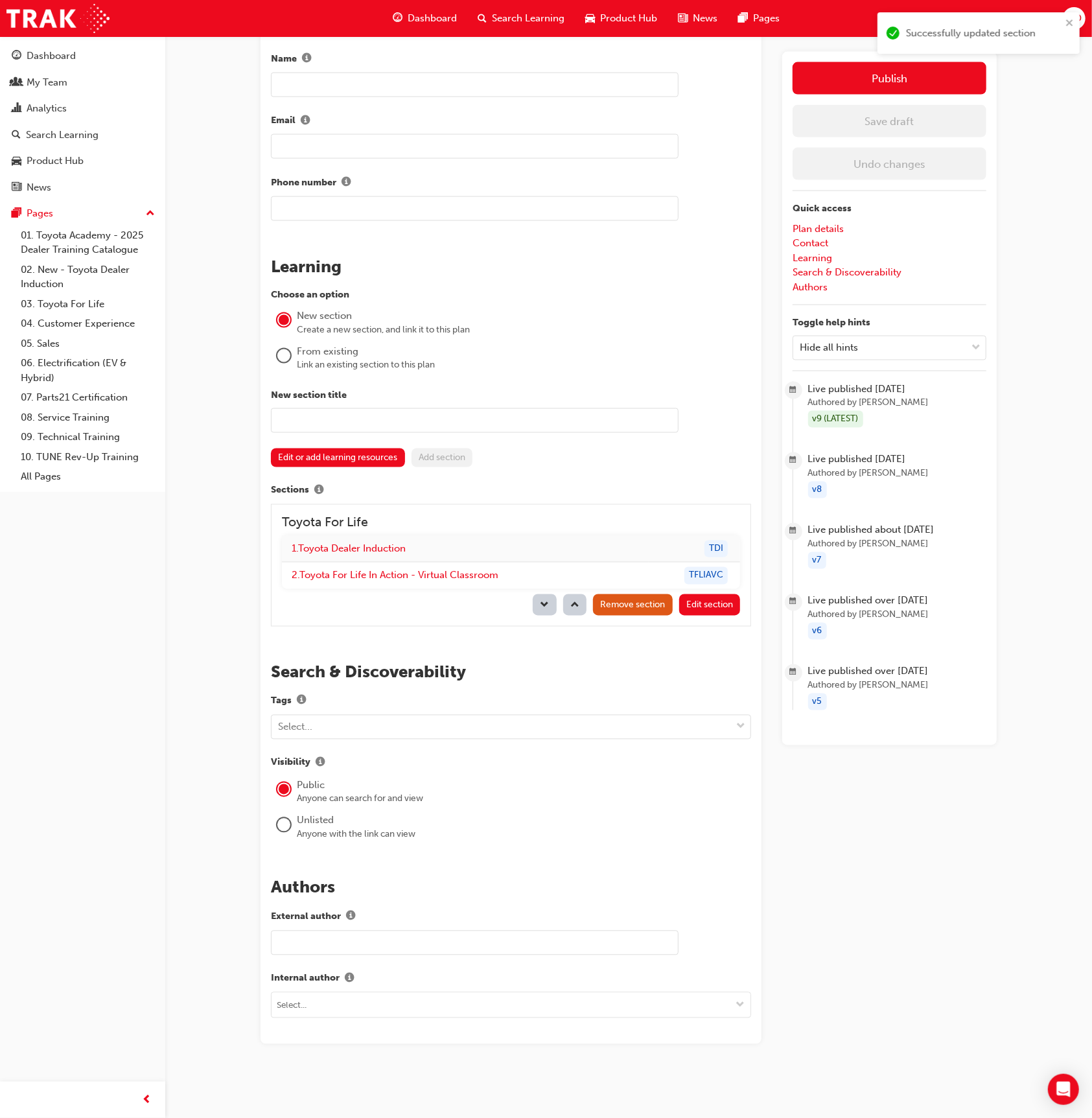
scroll to position [1219, 0]
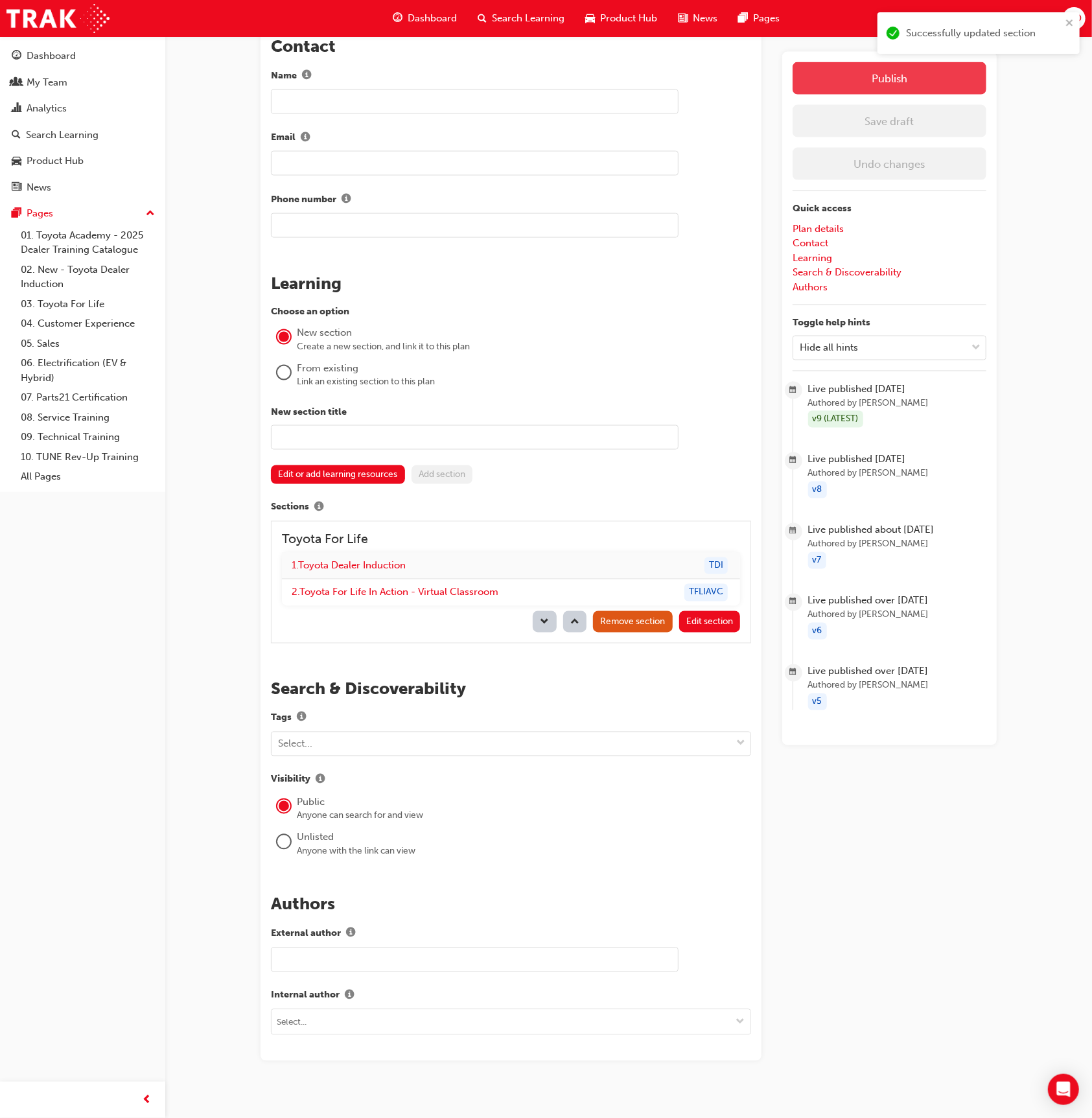
click at [922, 81] on button "Publish" at bounding box center [889, 78] width 194 height 32
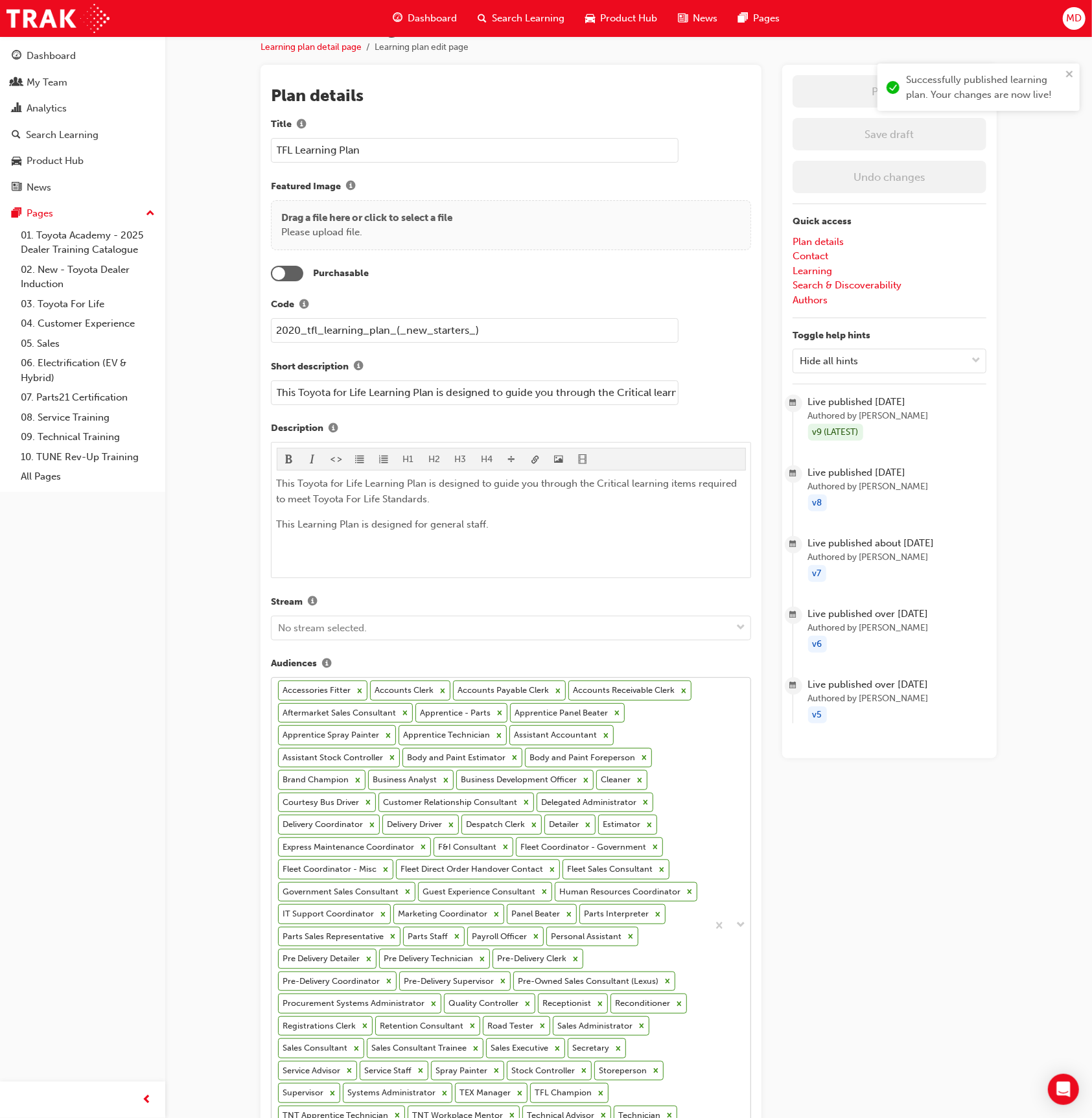
scroll to position [0, 0]
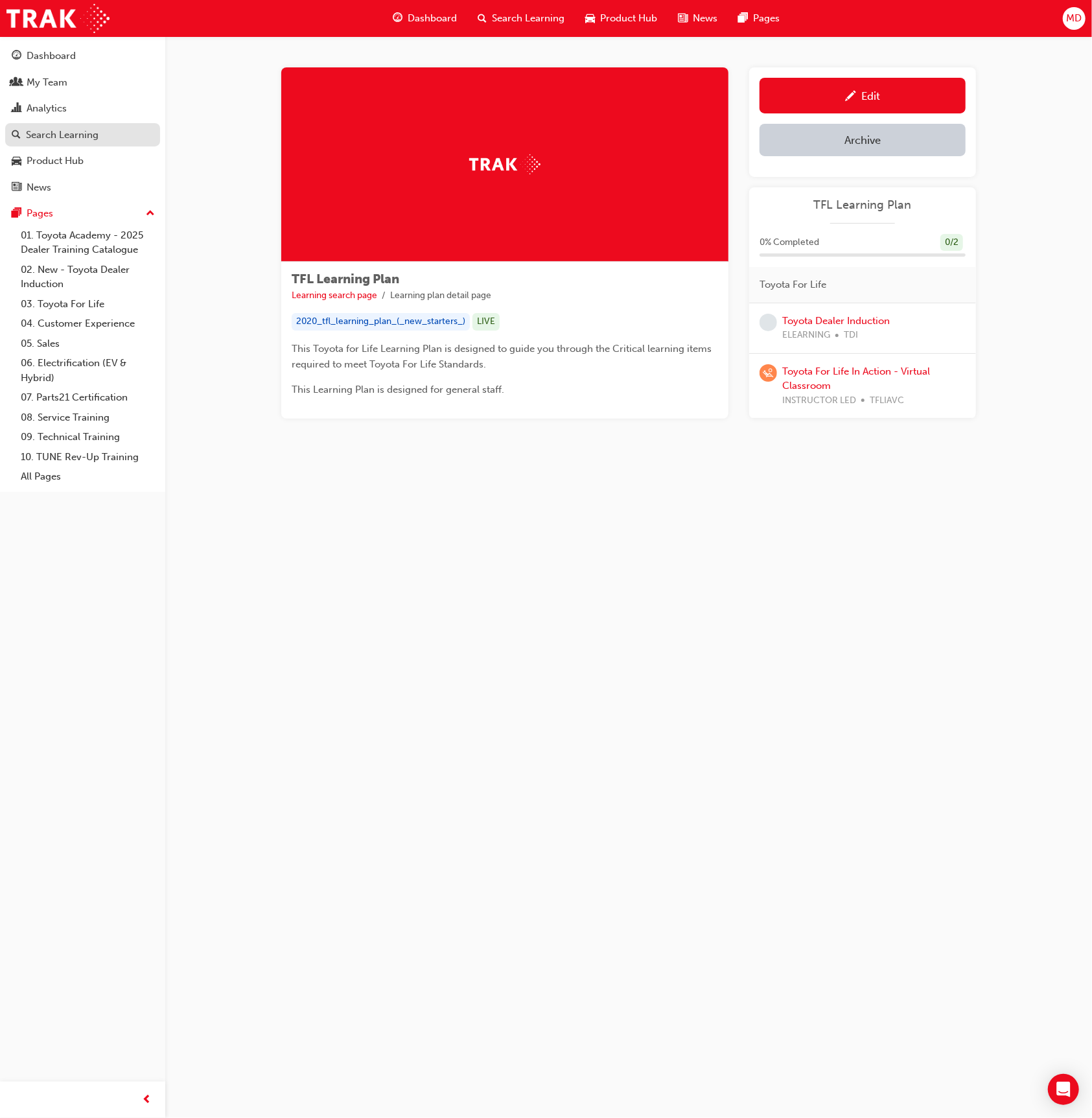
click at [64, 133] on div "Search Learning" at bounding box center [62, 135] width 73 height 15
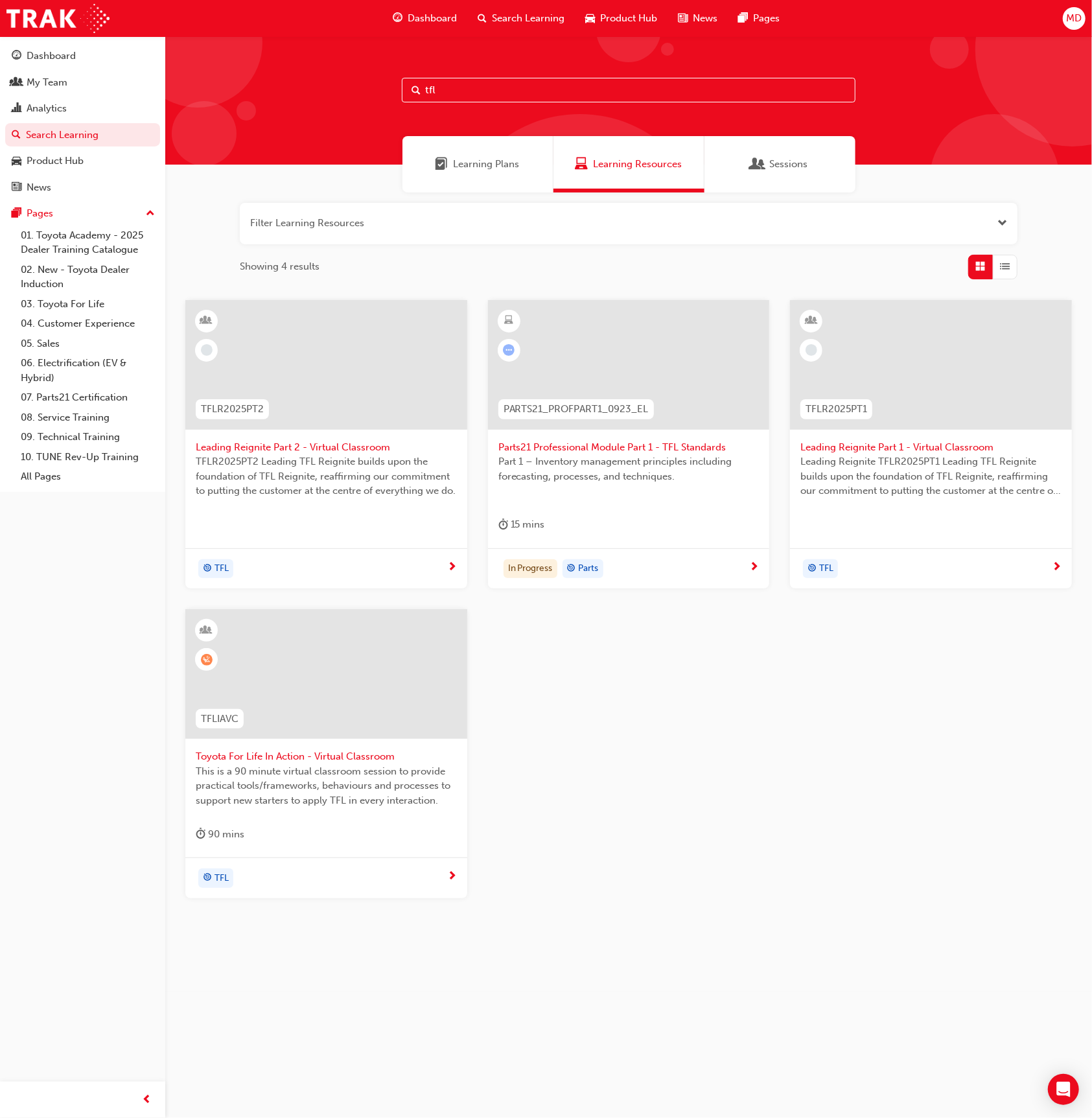
click at [383, 703] on div at bounding box center [326, 673] width 282 height 129
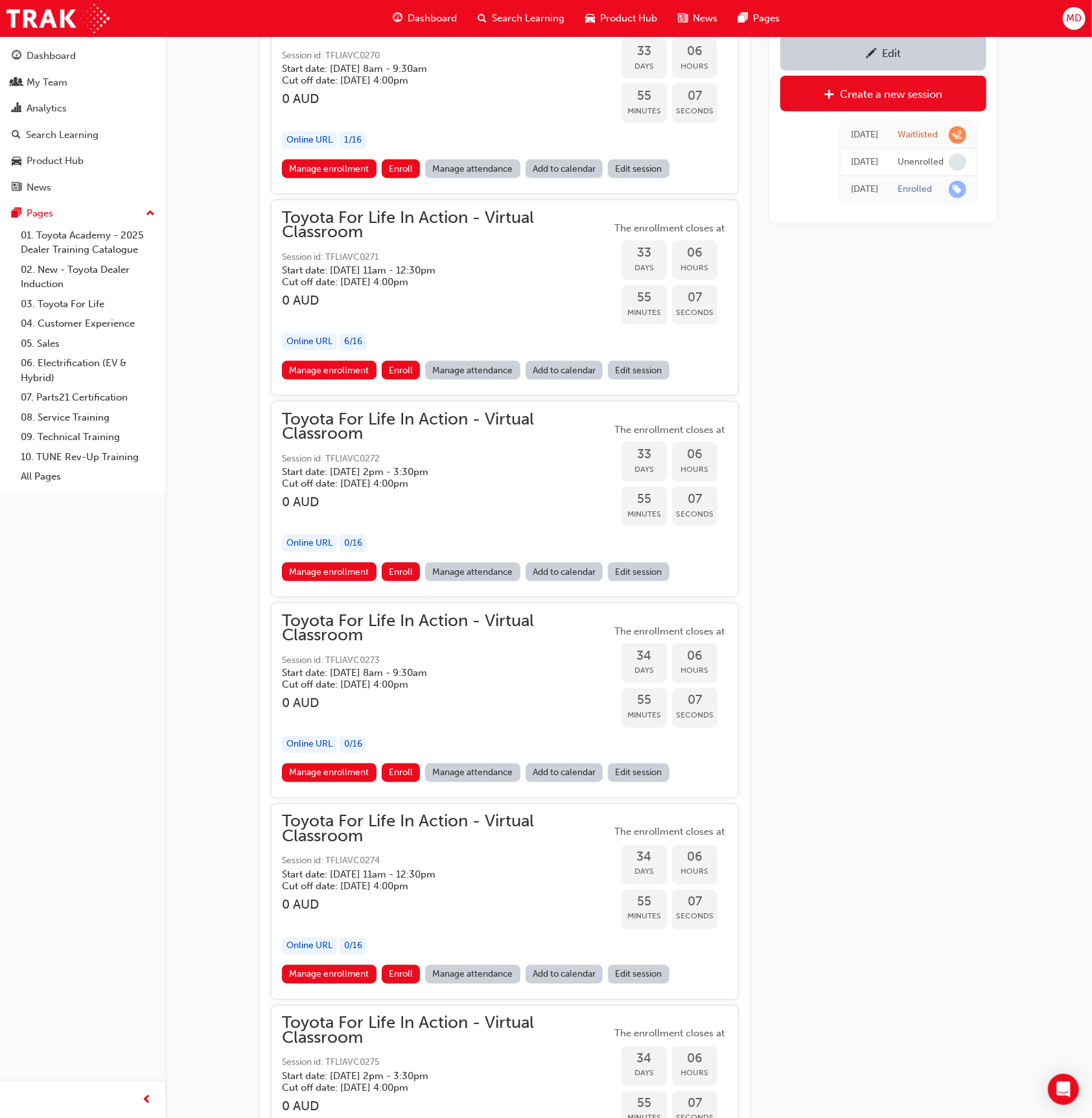
scroll to position [14801, 0]
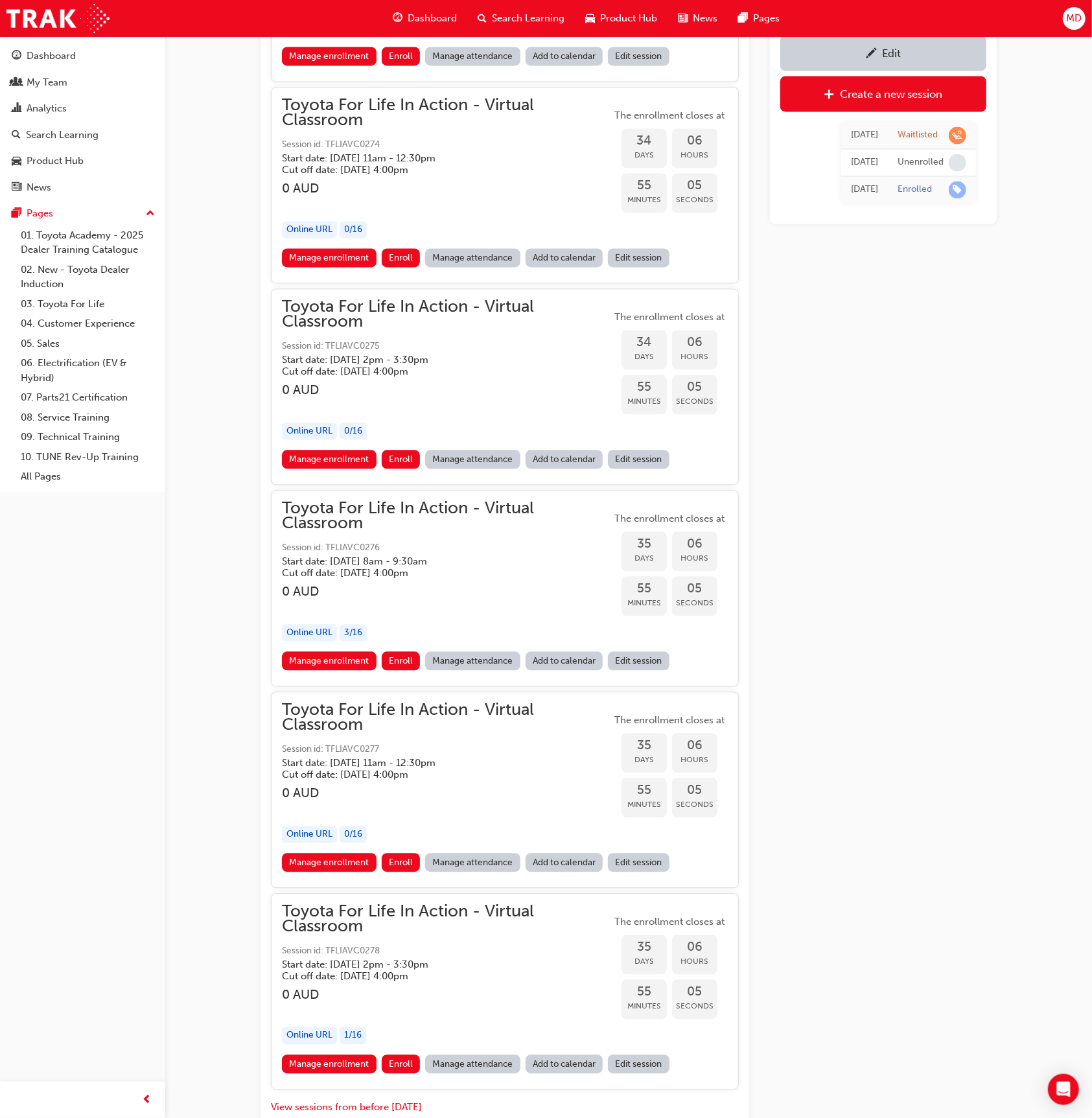
click at [390, 1100] on button "View sessions from before today" at bounding box center [347, 1107] width 151 height 15
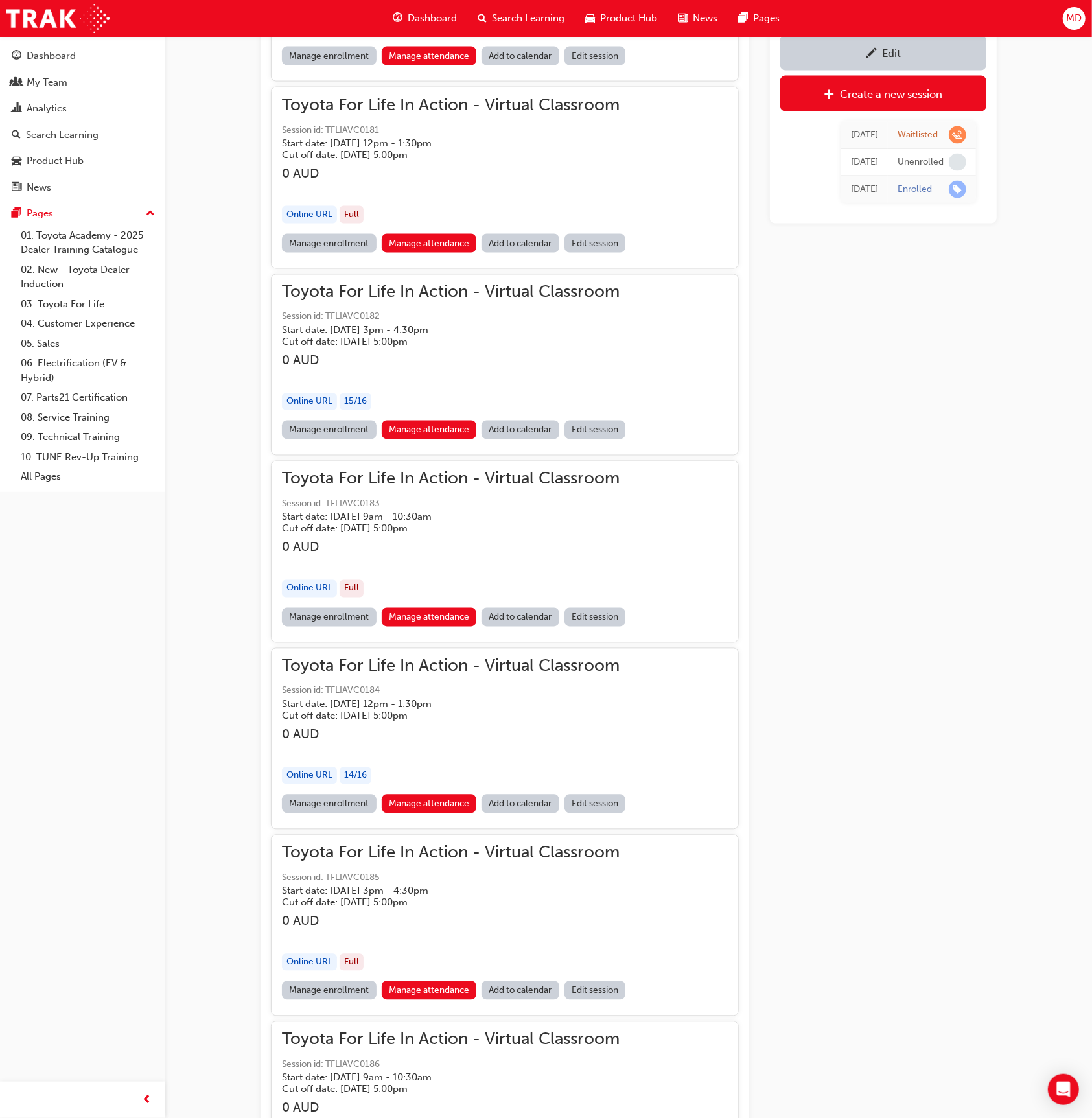
scroll to position [93143, 0]
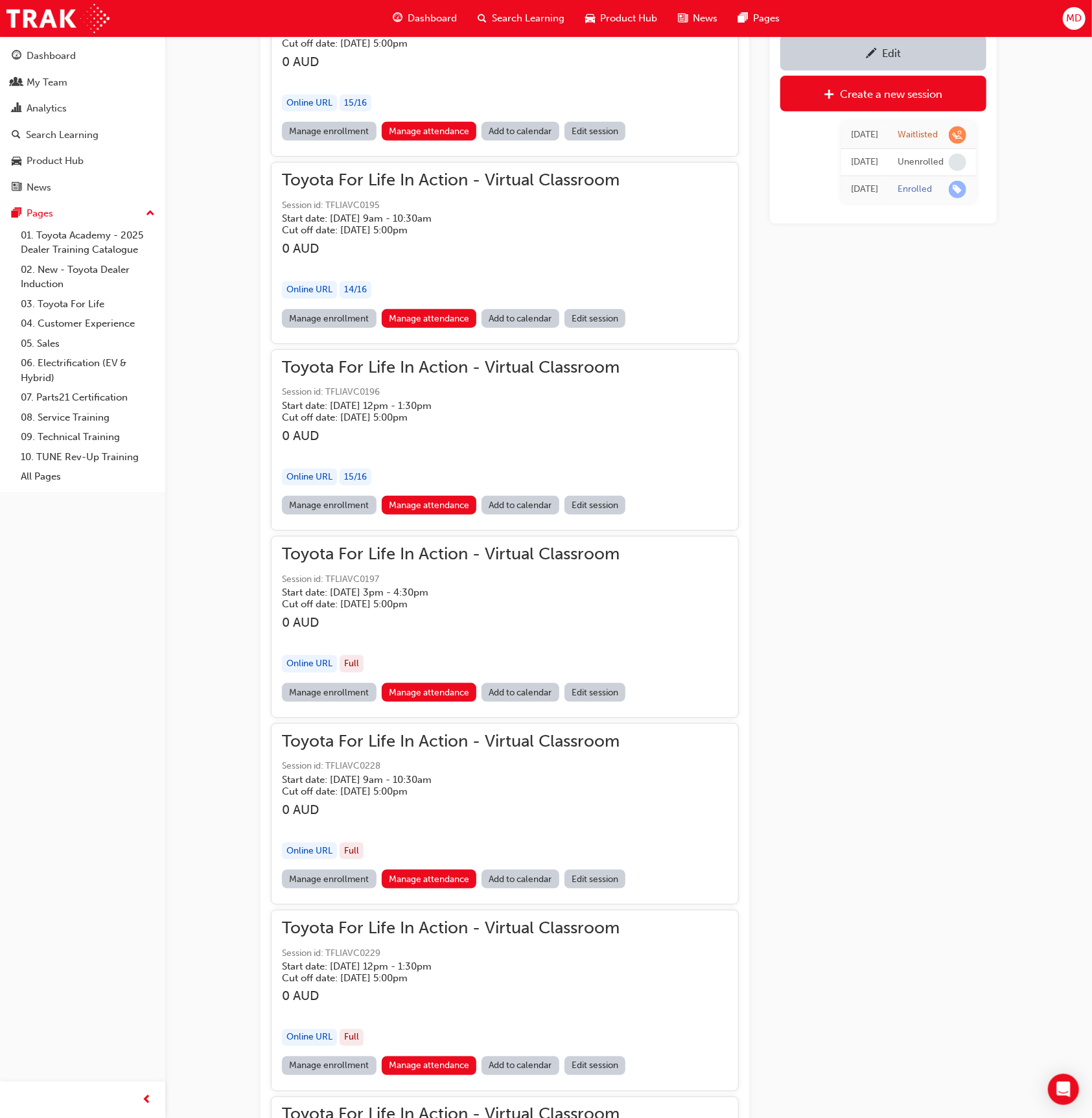
scroll to position [95958, 0]
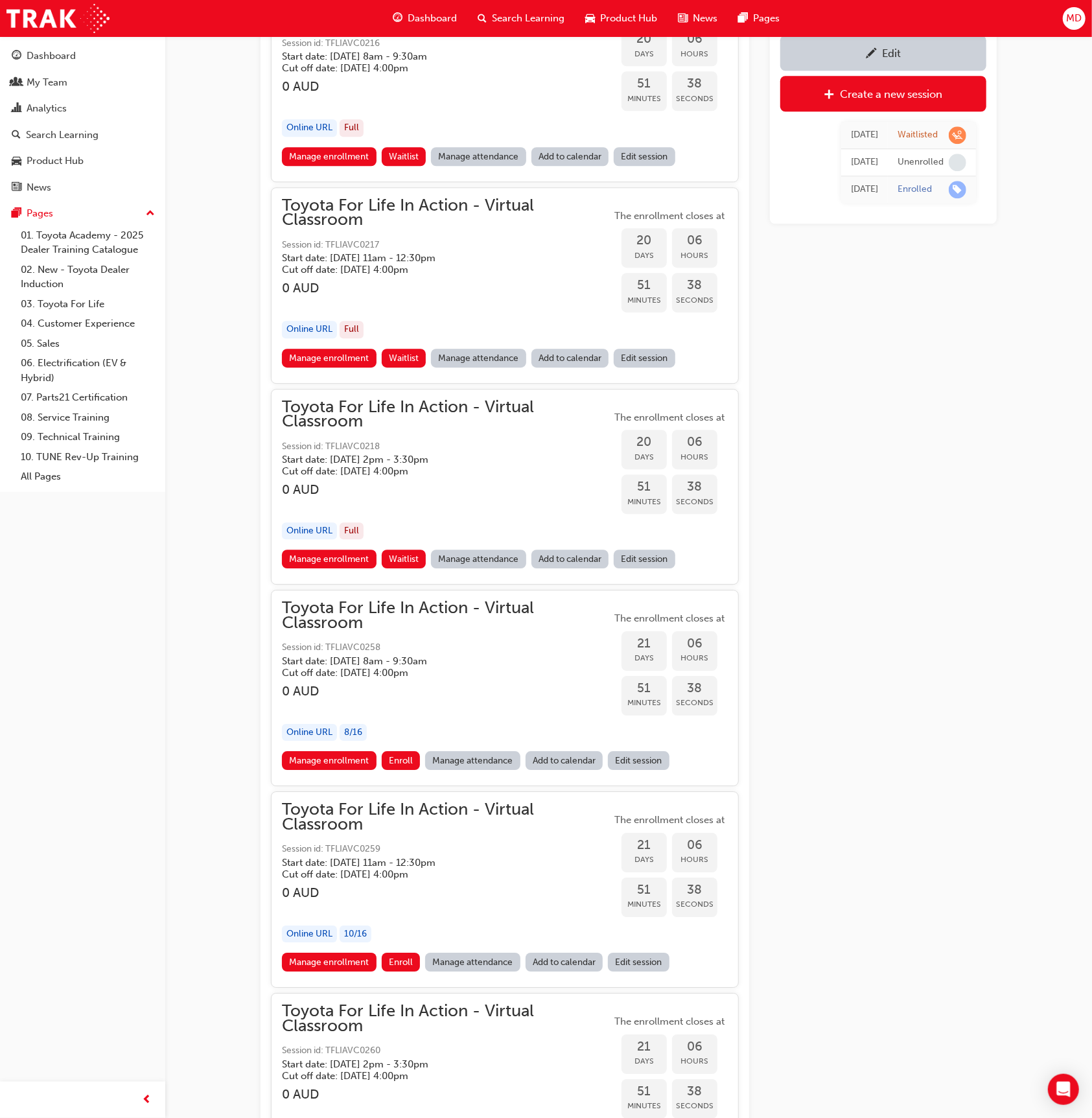
scroll to position [8765, 0]
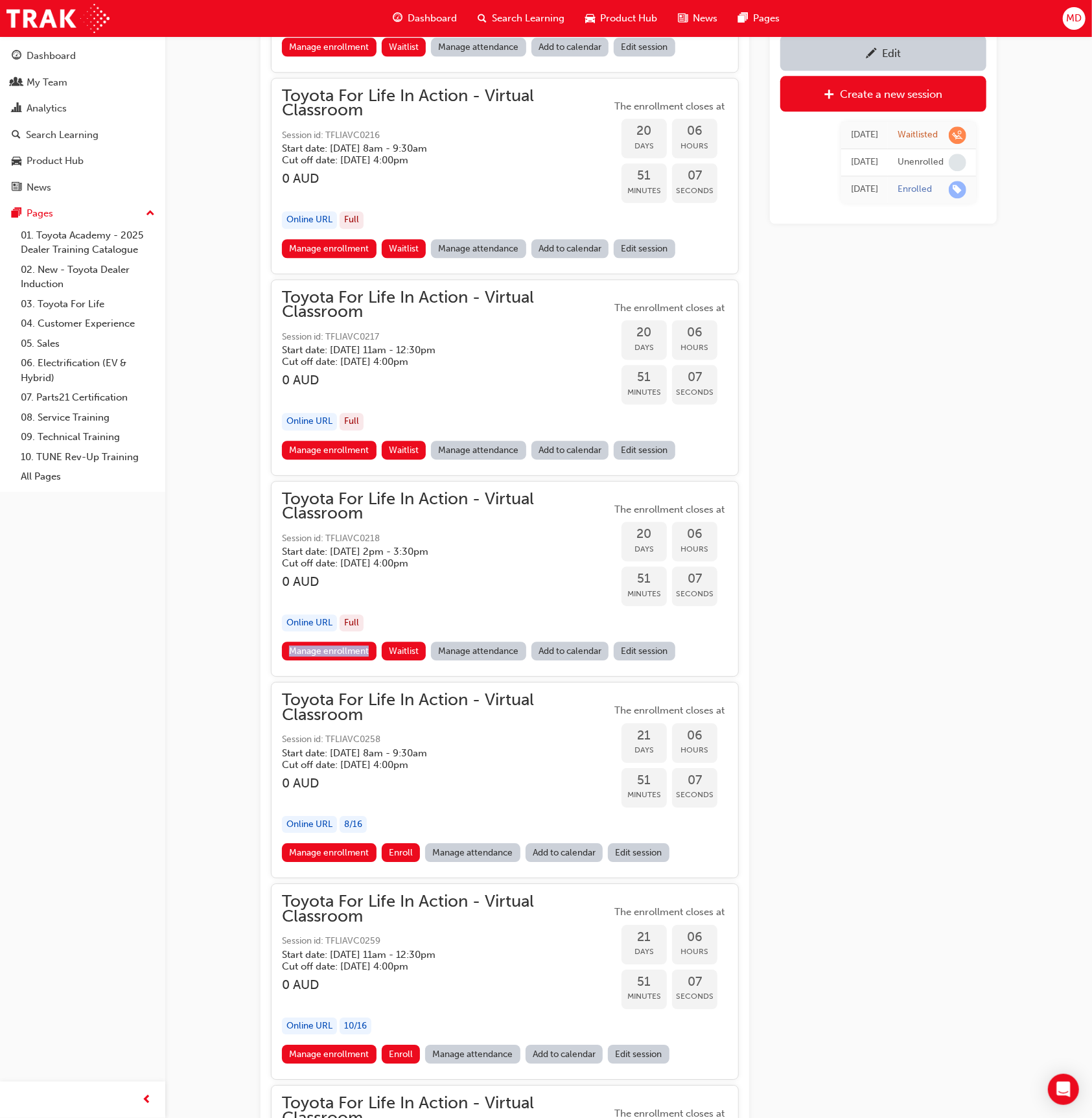
click at [457, 239] on link "Manage attendance" at bounding box center [479, 248] width 95 height 19
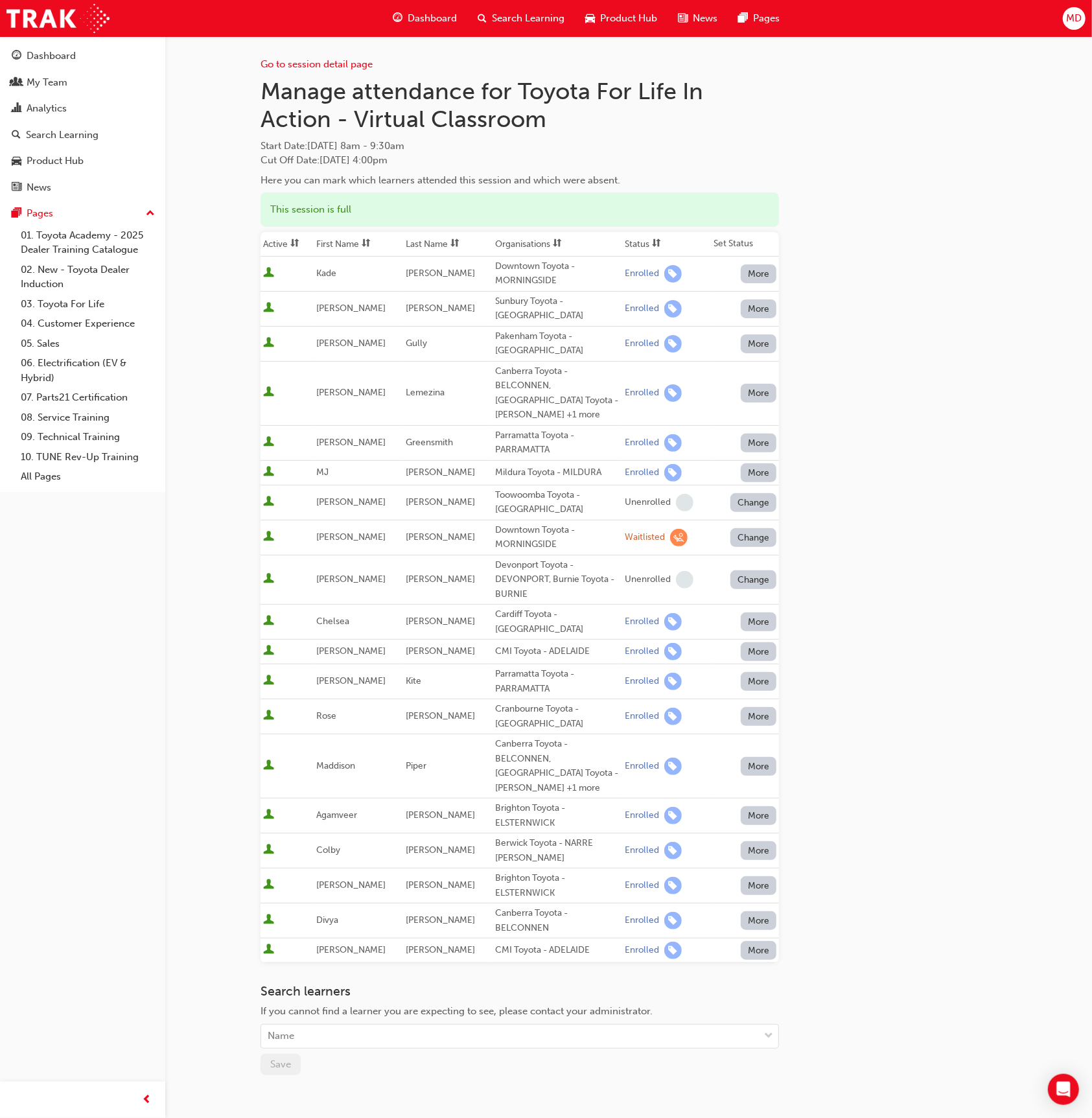
click at [761, 529] on button "Change" at bounding box center [754, 538] width 47 height 19
click at [757, 566] on div "Unenrolled" at bounding box center [744, 565] width 50 height 15
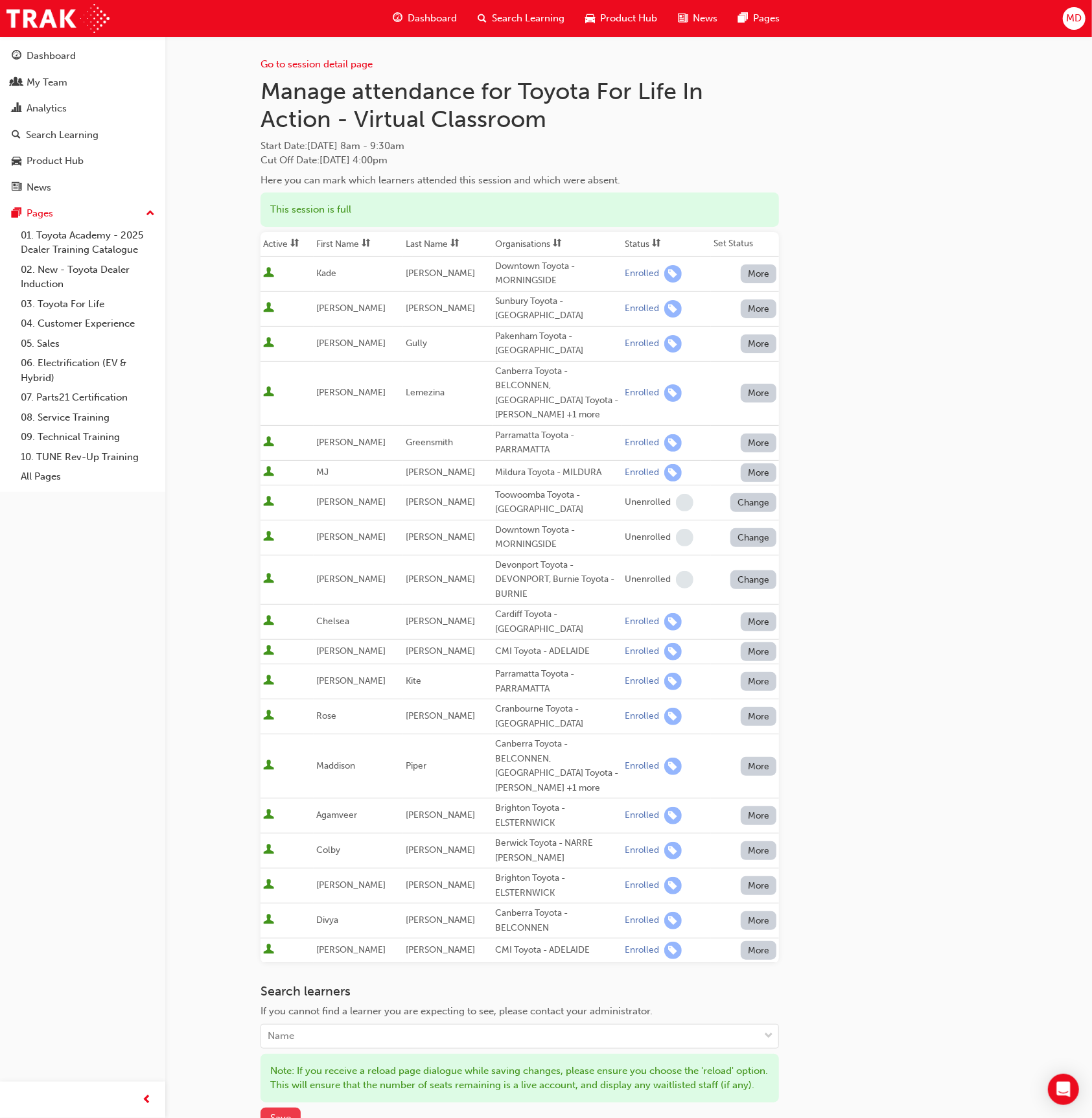
click at [289, 1112] on span "Save" at bounding box center [281, 1118] width 21 height 12
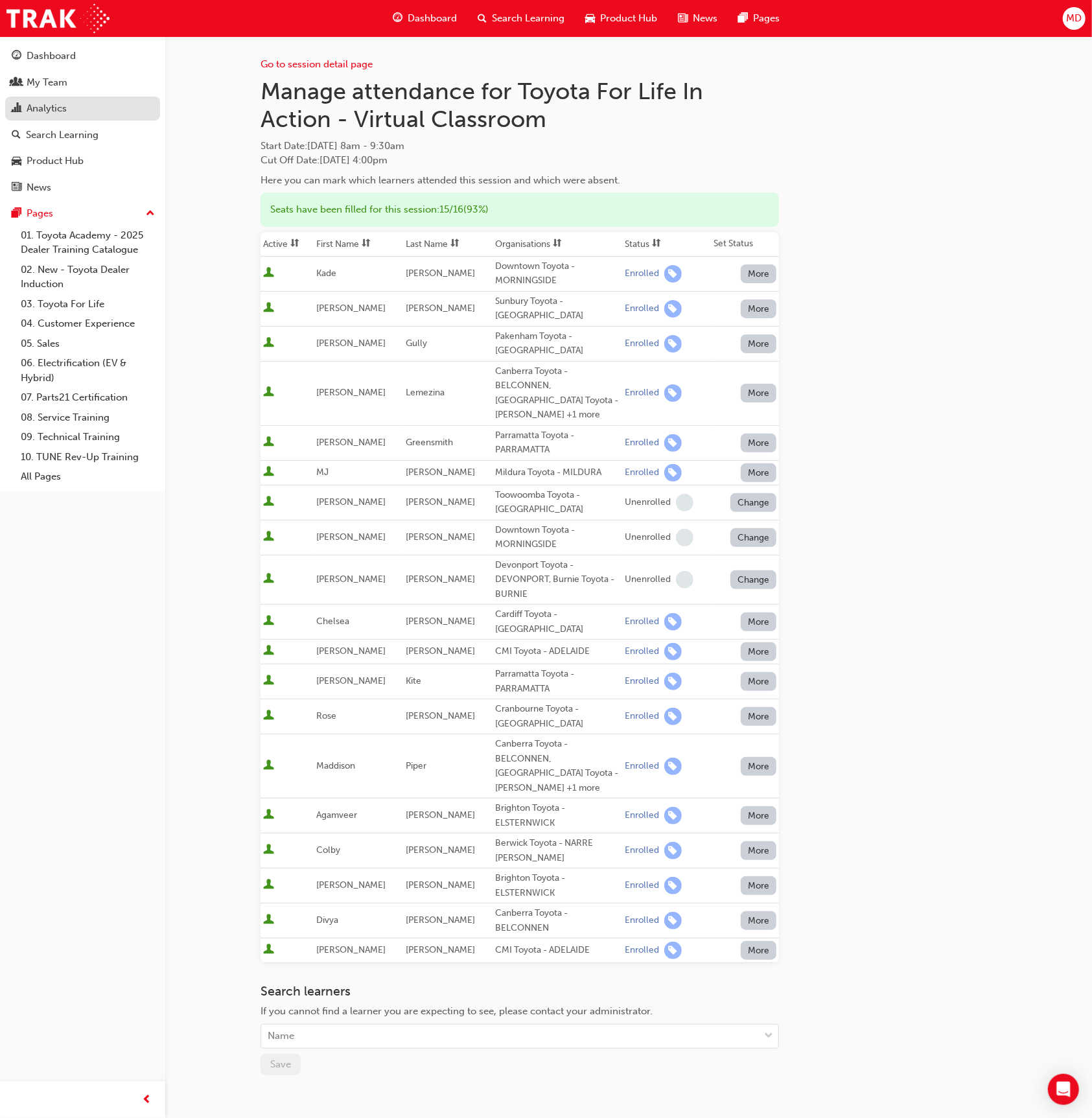
click at [46, 108] on div "Analytics" at bounding box center [46, 108] width 40 height 15
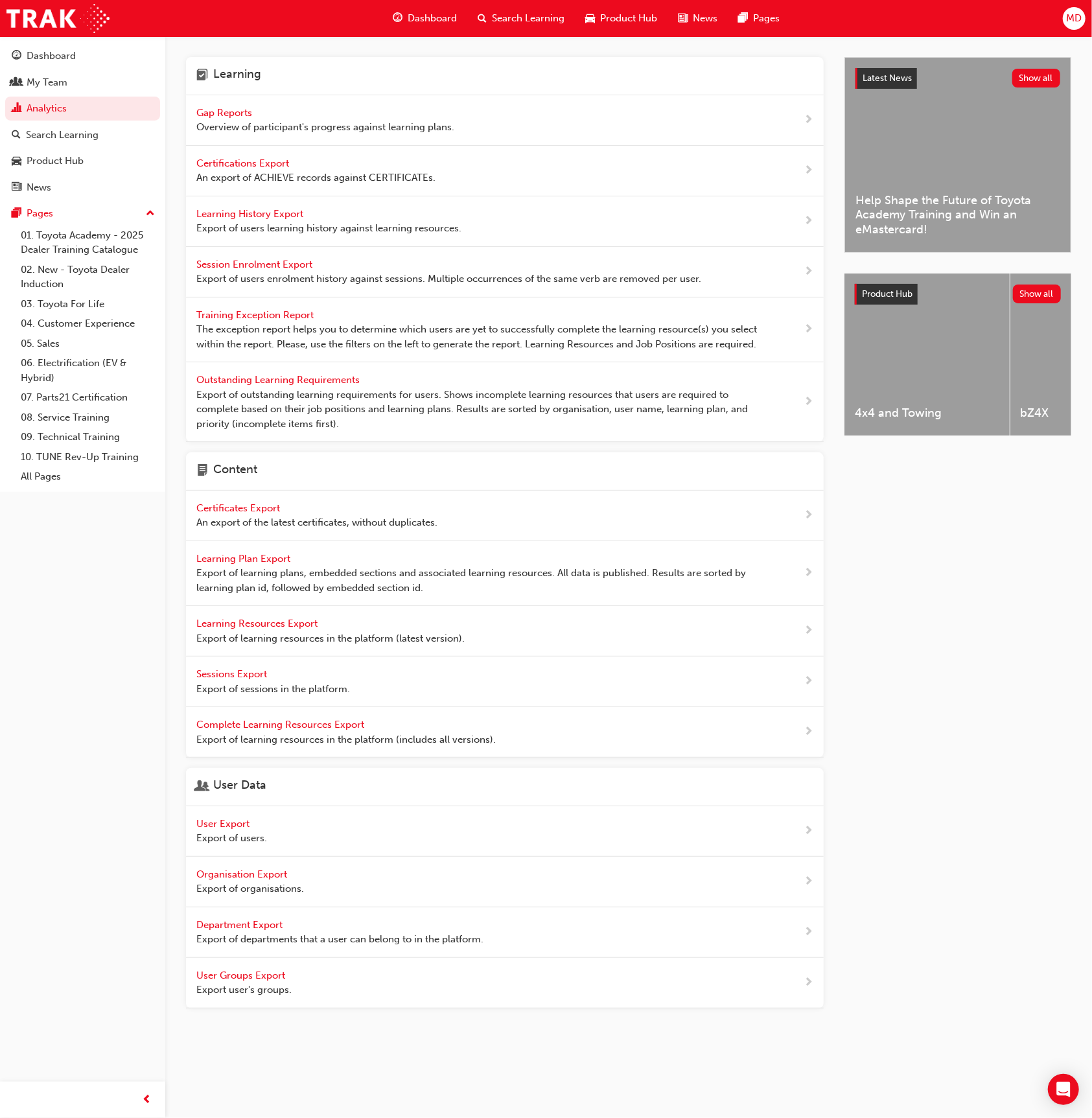
click at [243, 117] on span "Gap Reports" at bounding box center [225, 113] width 58 height 12
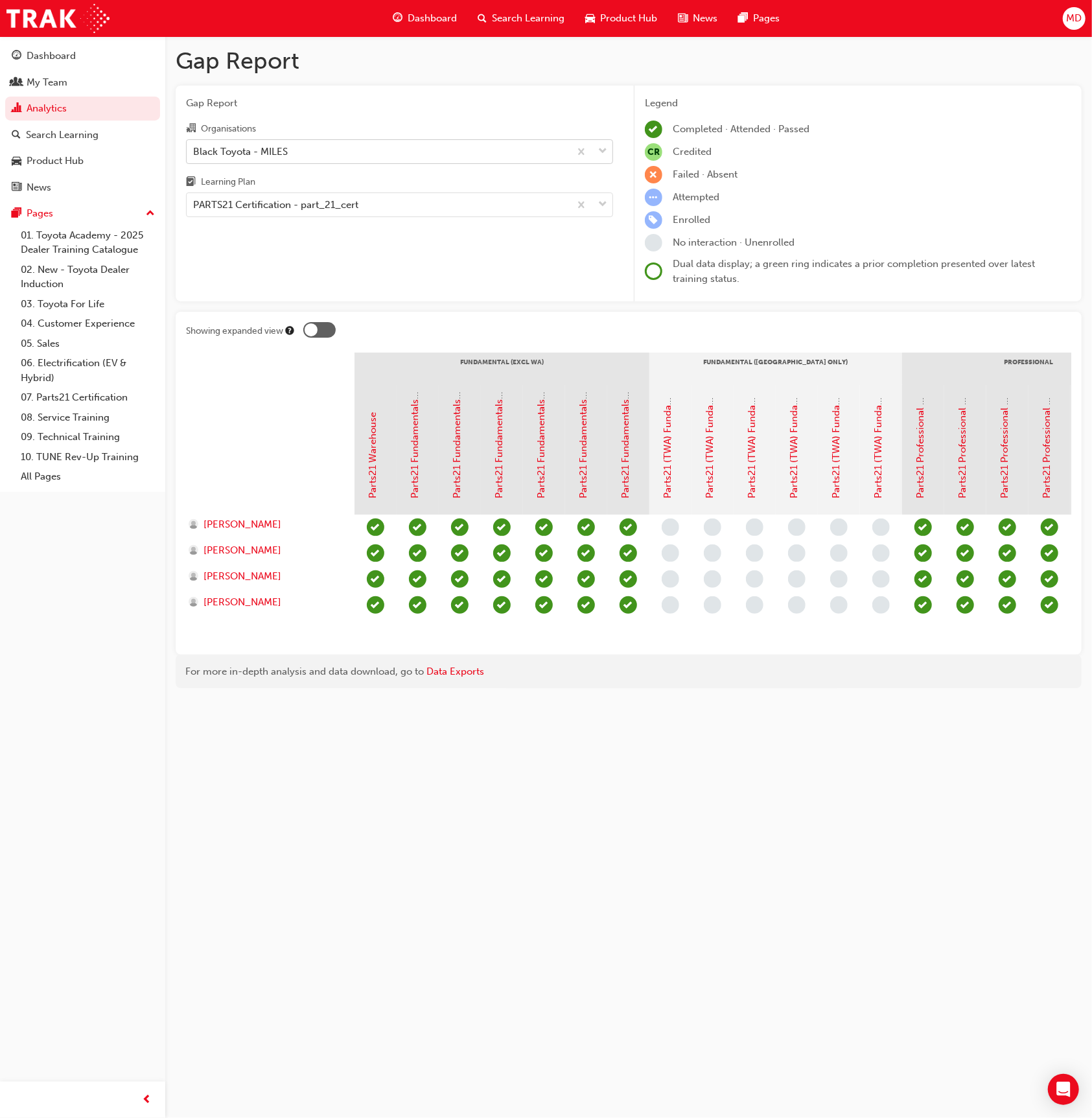
click at [330, 159] on div "Black Toyota - MILES" at bounding box center [378, 151] width 383 height 22
click at [194, 156] on input "Organisations Black Toyota - MILES" at bounding box center [194, 151] width 1 height 11
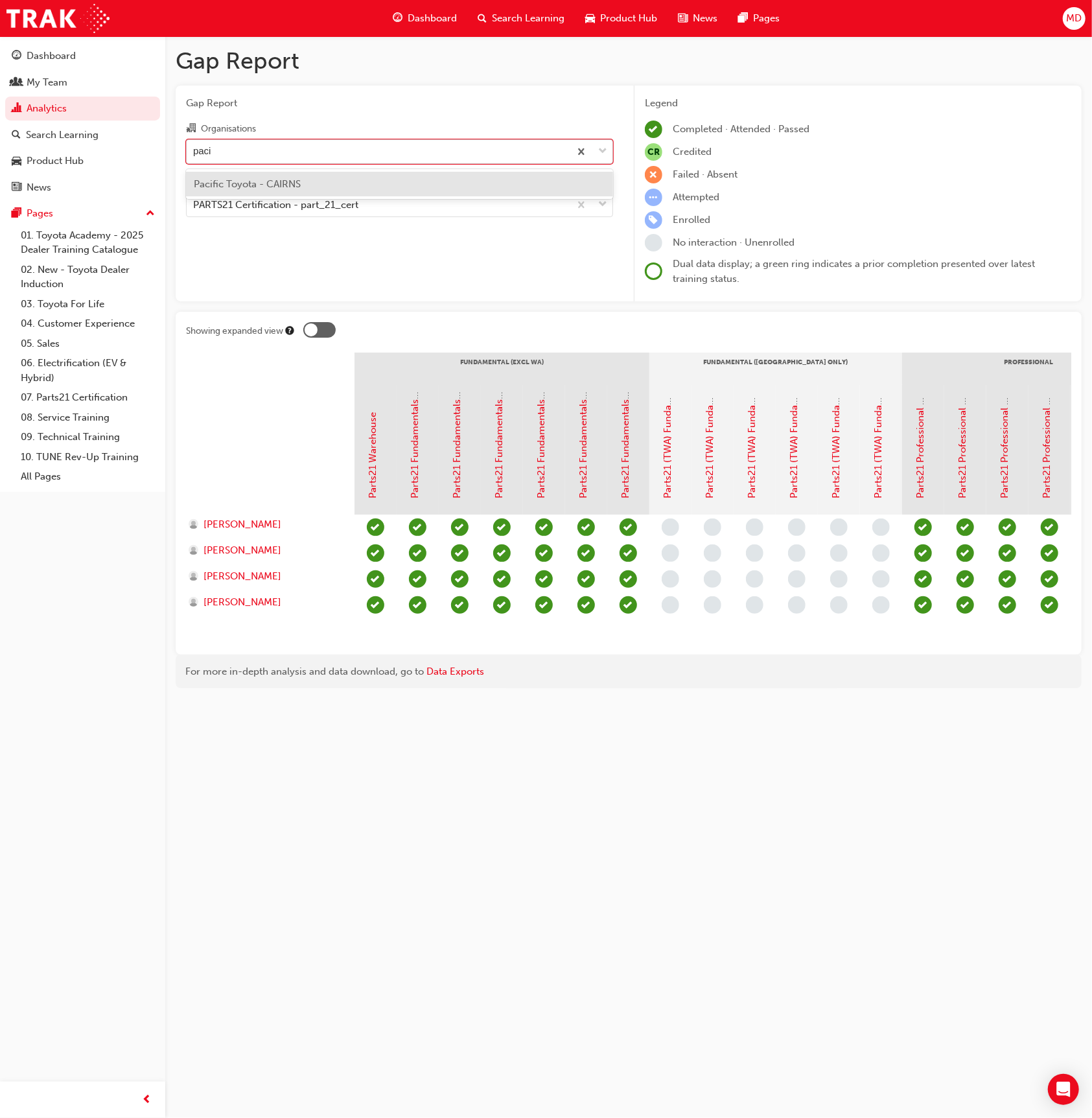
type input "pacif"
click at [376, 182] on div "Pacific Toyota - CAIRNS" at bounding box center [399, 185] width 427 height 25
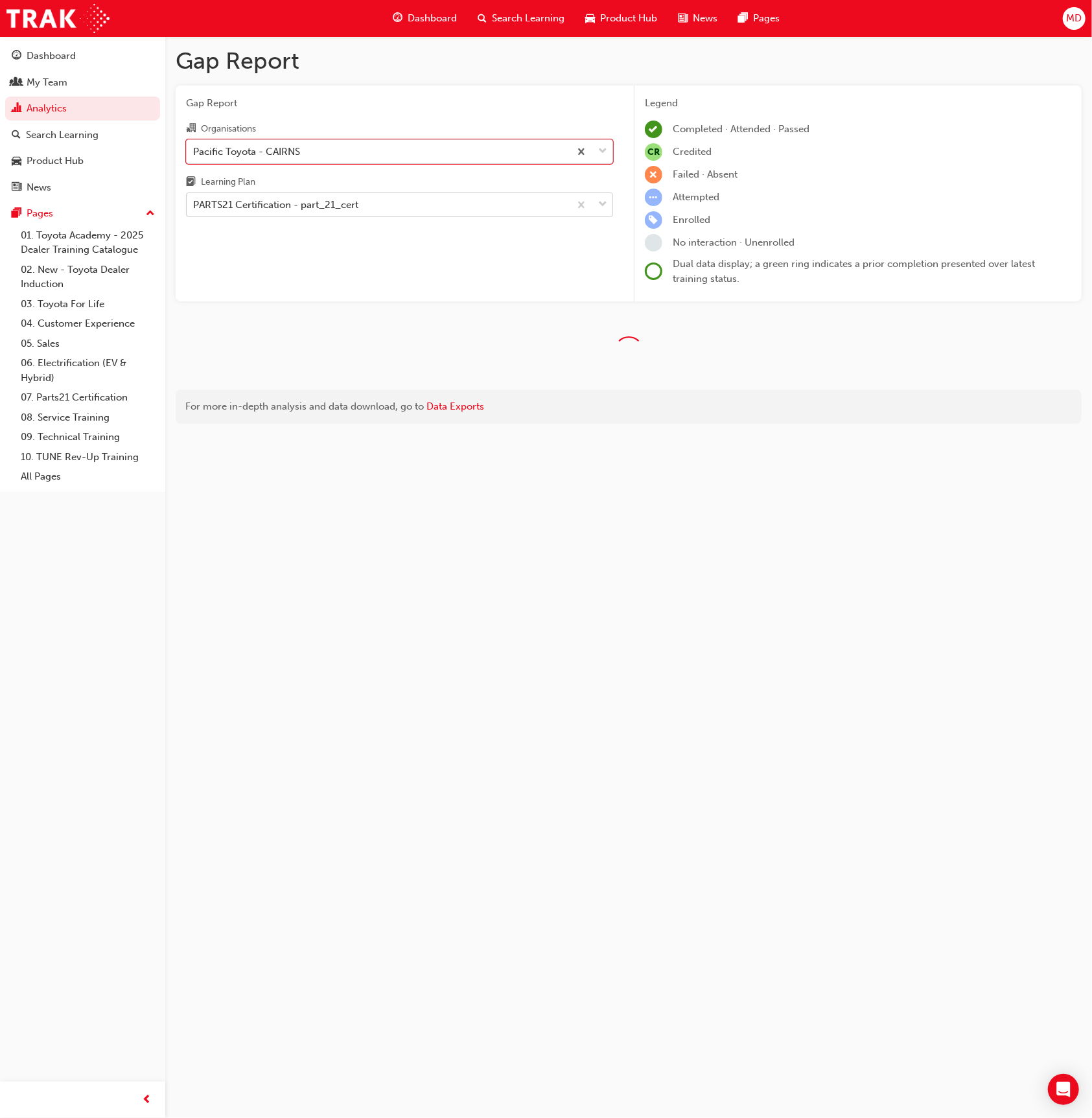
click at [303, 210] on div "PARTS21 Certification - part_21_cert" at bounding box center [275, 205] width 165 height 15
click at [194, 210] on input "Learning Plan PARTS21 Certification - part_21_cert" at bounding box center [194, 205] width 1 height 11
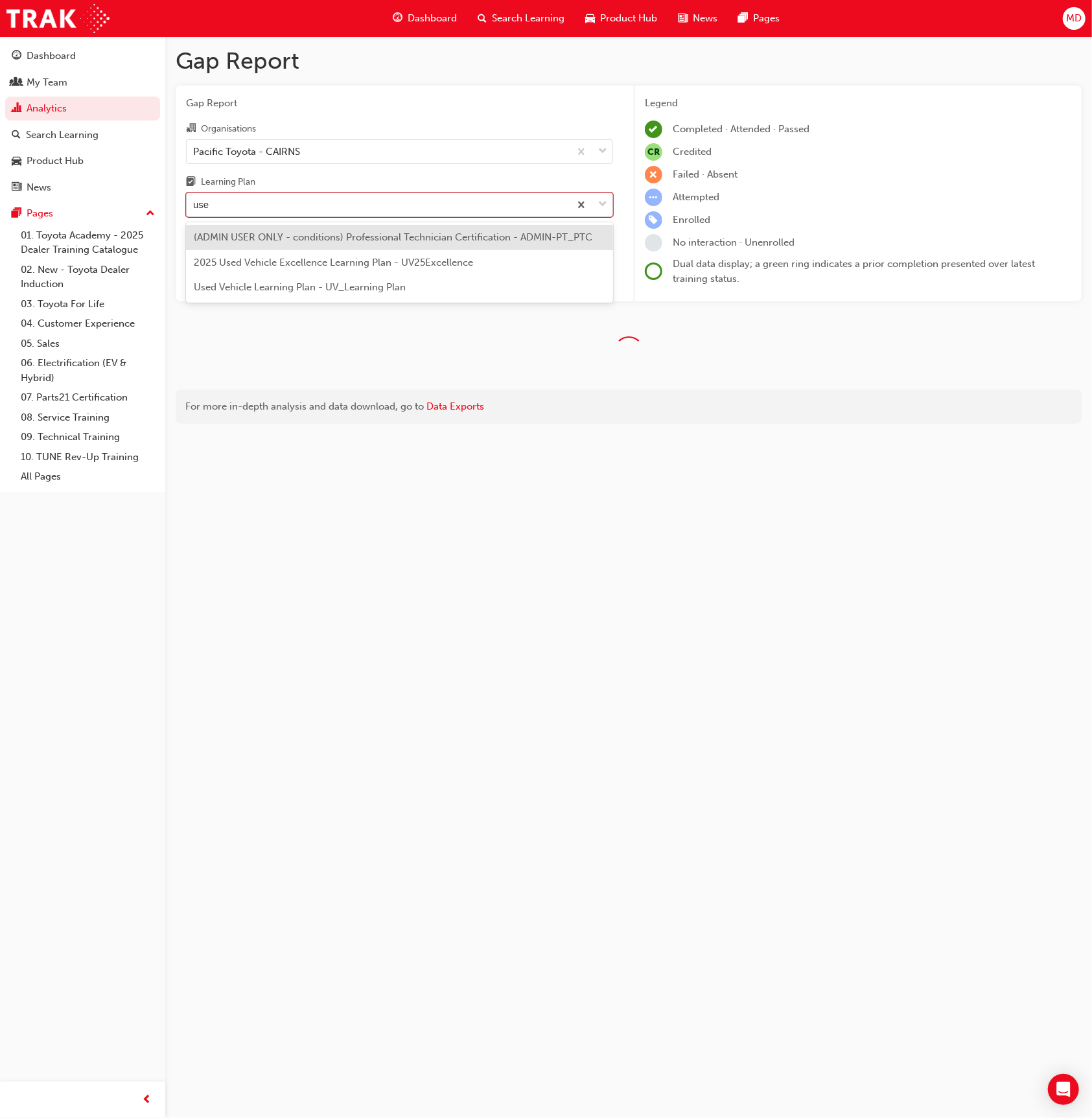
type input "used"
click at [421, 236] on span "2025 Used Vehicle Excellence Learning Plan - UV25Excellence" at bounding box center [333, 237] width 280 height 12
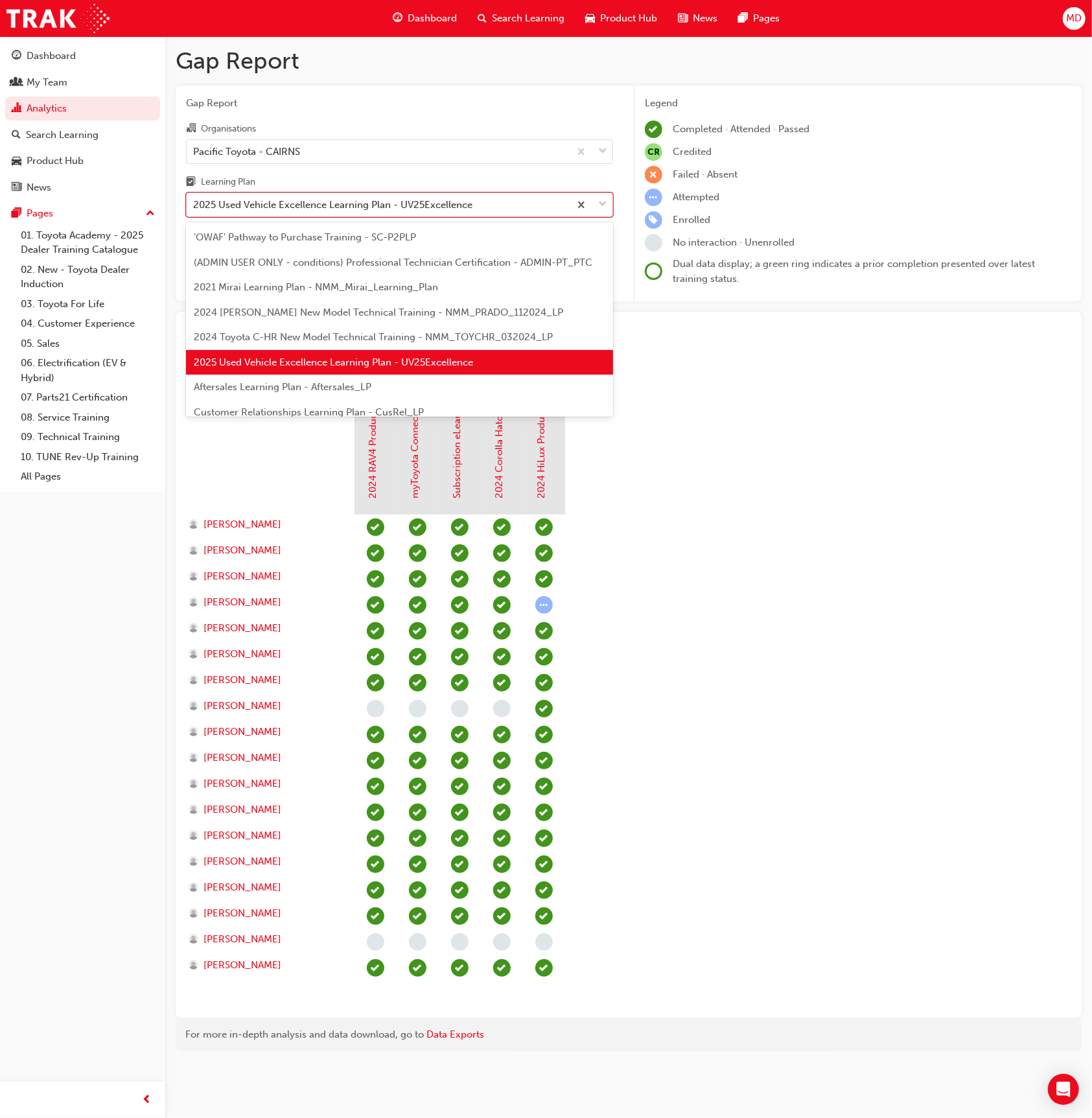
click at [330, 204] on div "2025 Used Vehicle Excellence Learning Plan - UV25Excellence" at bounding box center [333, 205] width 280 height 15
click at [194, 204] on input "Learning Plan option 2025 Used Vehicle Excellence Learning Plan - UV25Excellenc…" at bounding box center [194, 205] width 1 height 11
click at [329, 241] on span "'OWAF' Pathway to Purchase Training - SC-P2PLP" at bounding box center [305, 237] width 222 height 12
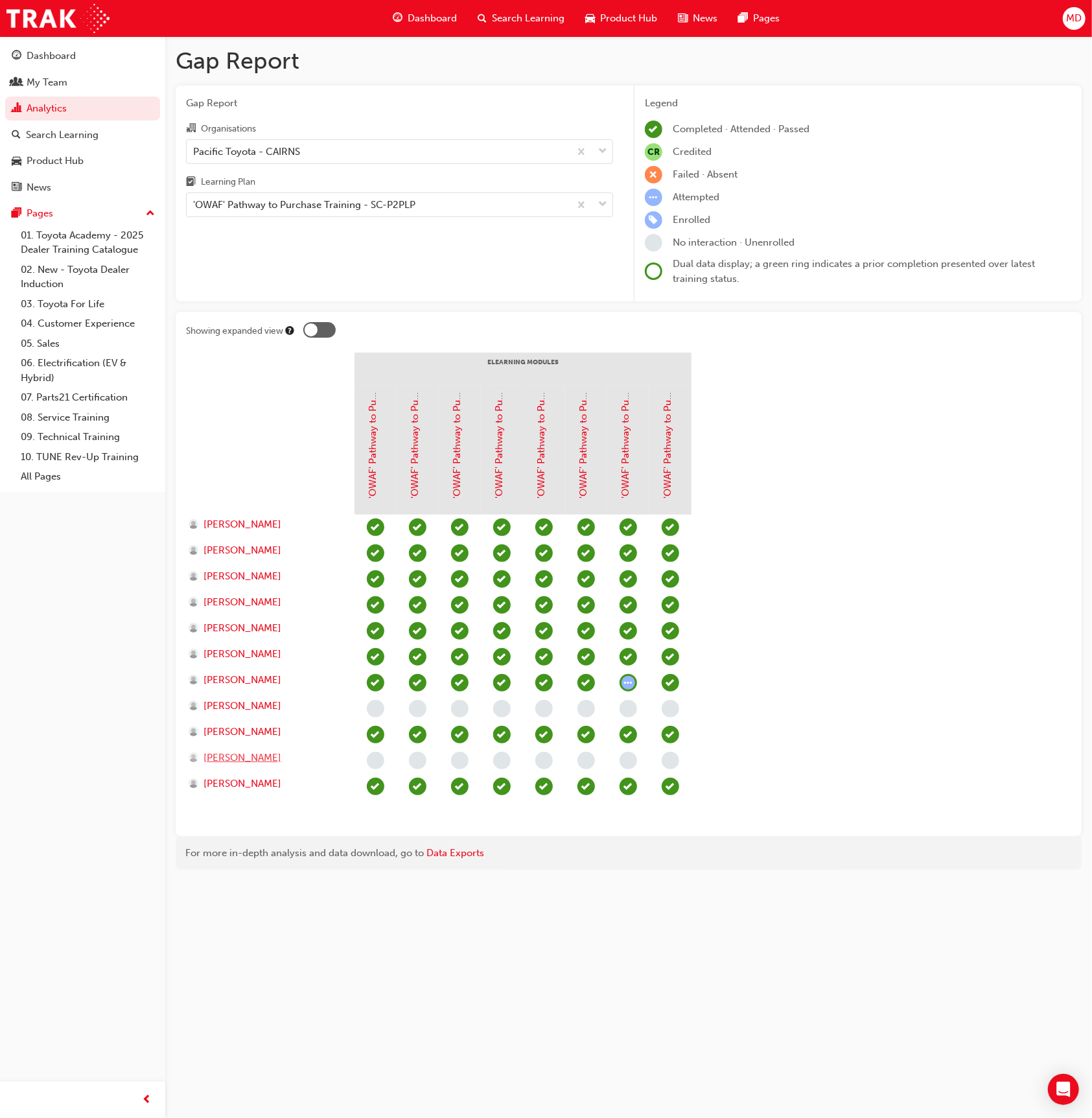
click at [227, 751] on span "Rob Nash" at bounding box center [242, 758] width 78 height 15
click at [292, 206] on div "'OWAF' Pathway to Purchase Training - SC-P2PLP" at bounding box center [304, 205] width 222 height 15
click at [194, 206] on input "Learning Plan 'OWAF' Pathway to Purchase Training - SC-P2PLP" at bounding box center [194, 205] width 1 height 11
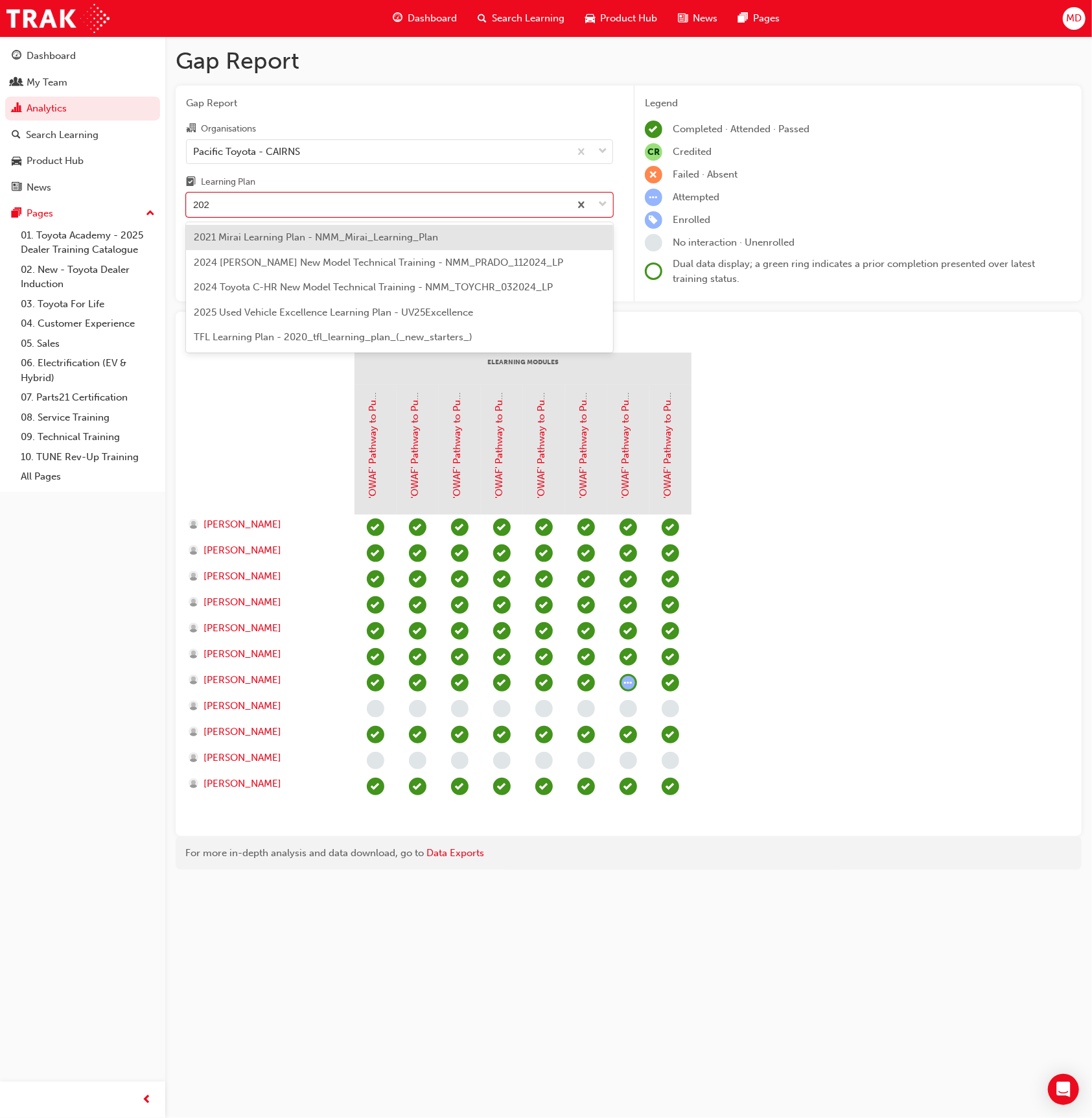
type input "2025"
click at [305, 234] on span "2025 Used Vehicle Excellence Learning Plan - UV25Excellence" at bounding box center [333, 237] width 280 height 12
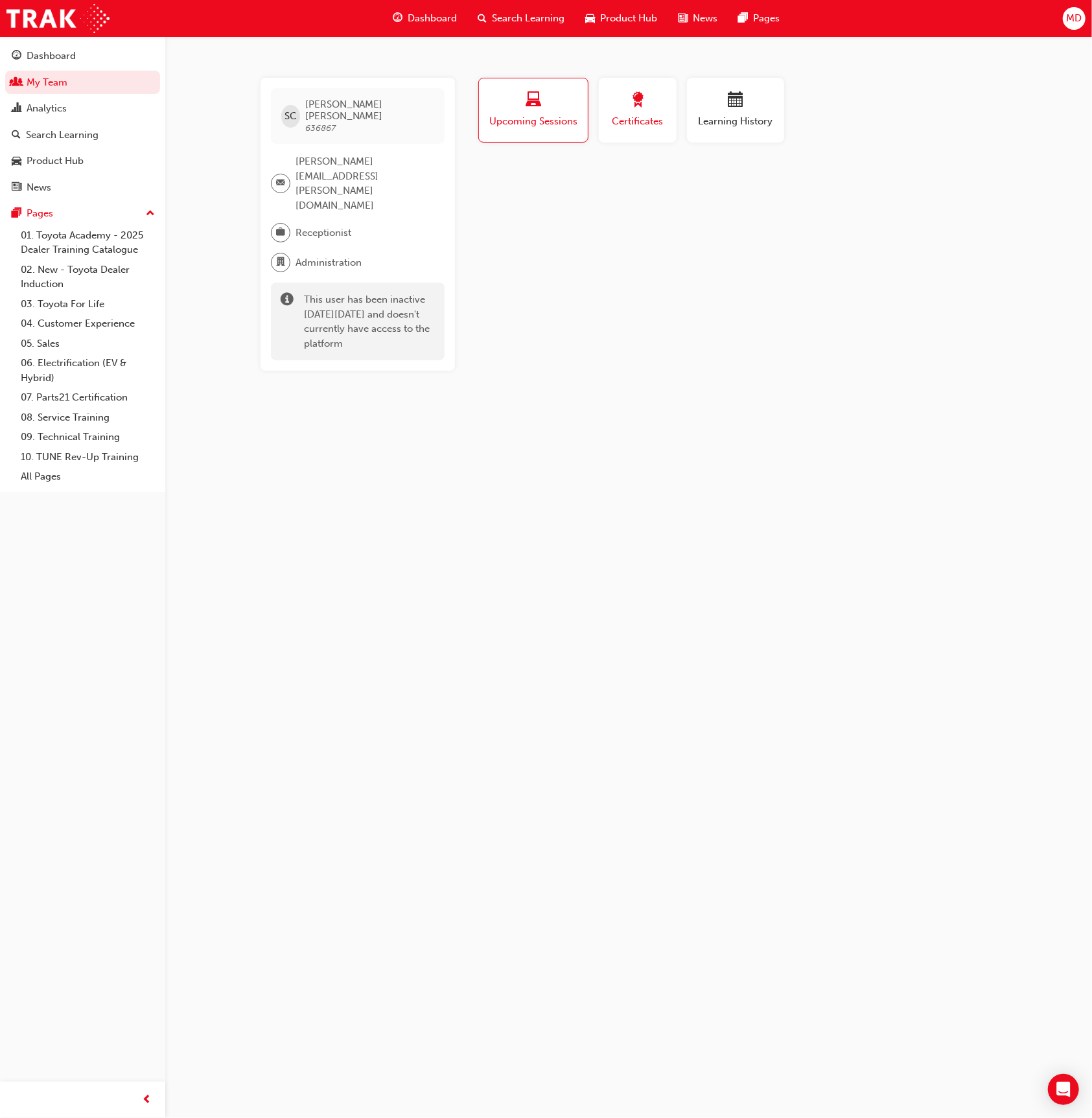
click at [657, 108] on div "button" at bounding box center [638, 102] width 58 height 20
click at [707, 101] on div "button" at bounding box center [735, 102] width 78 height 20
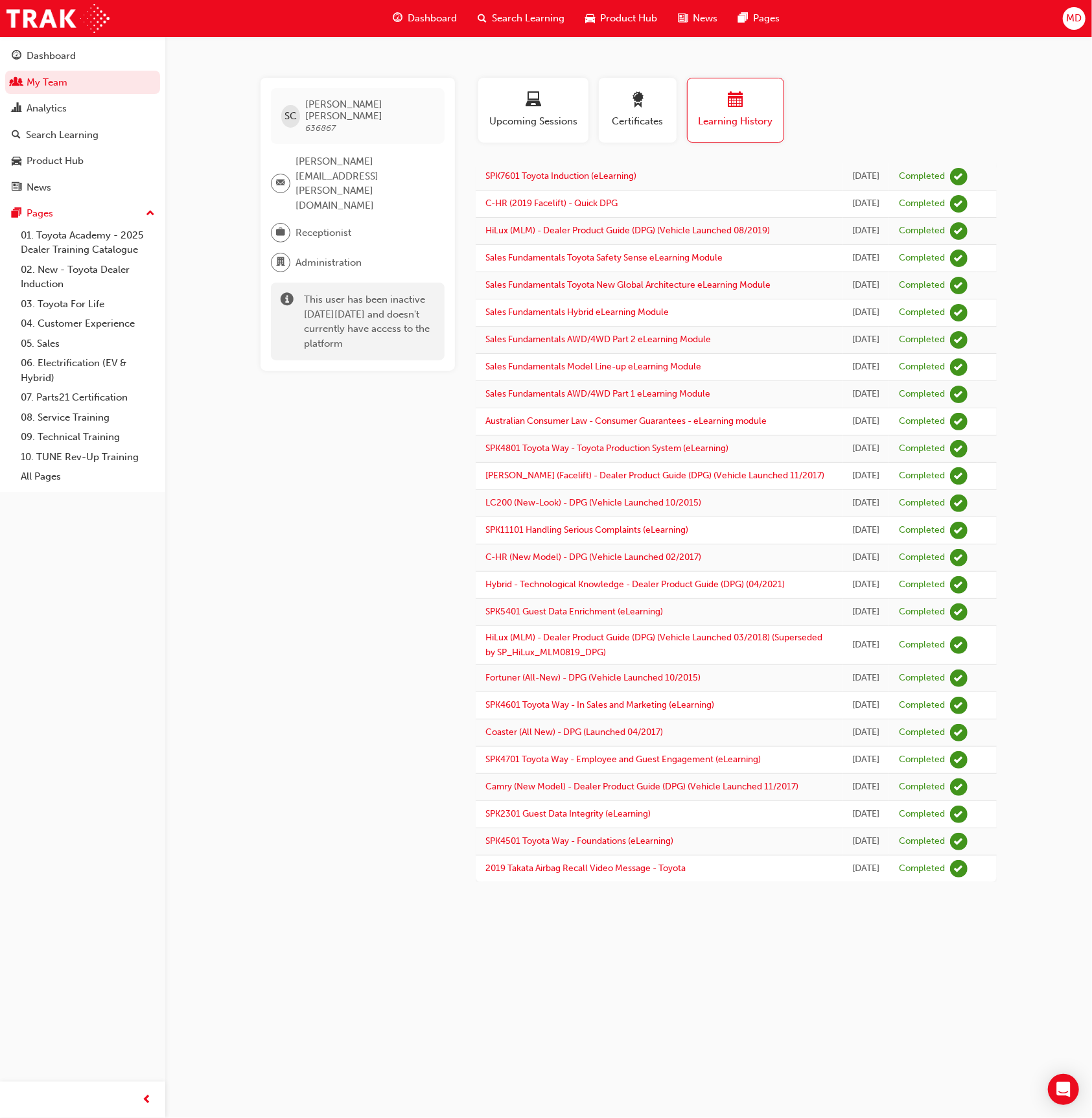
click at [1069, 21] on span "MD" at bounding box center [1074, 18] width 15 height 15
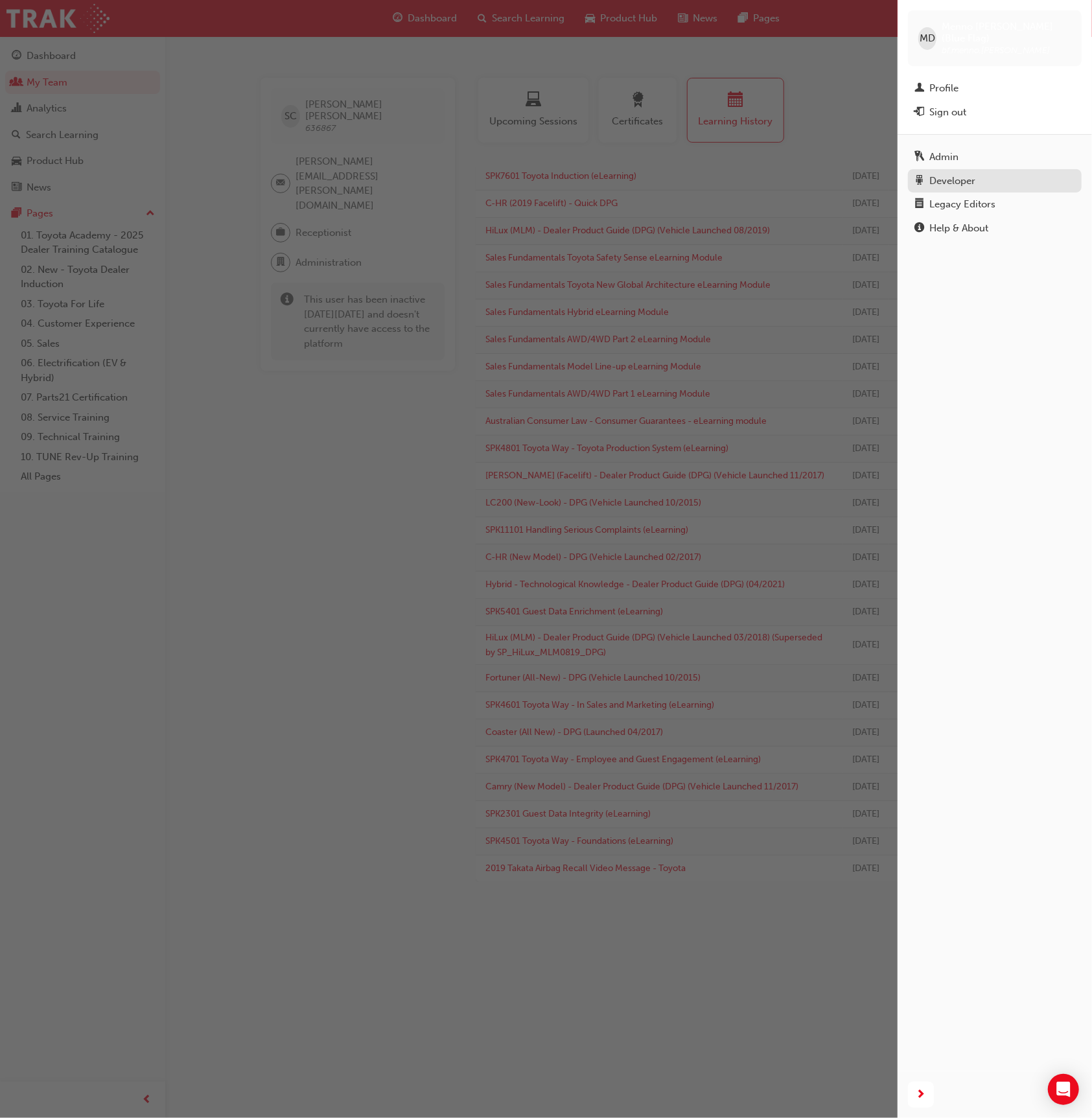
click at [994, 173] on div "Developer" at bounding box center [995, 181] width 161 height 16
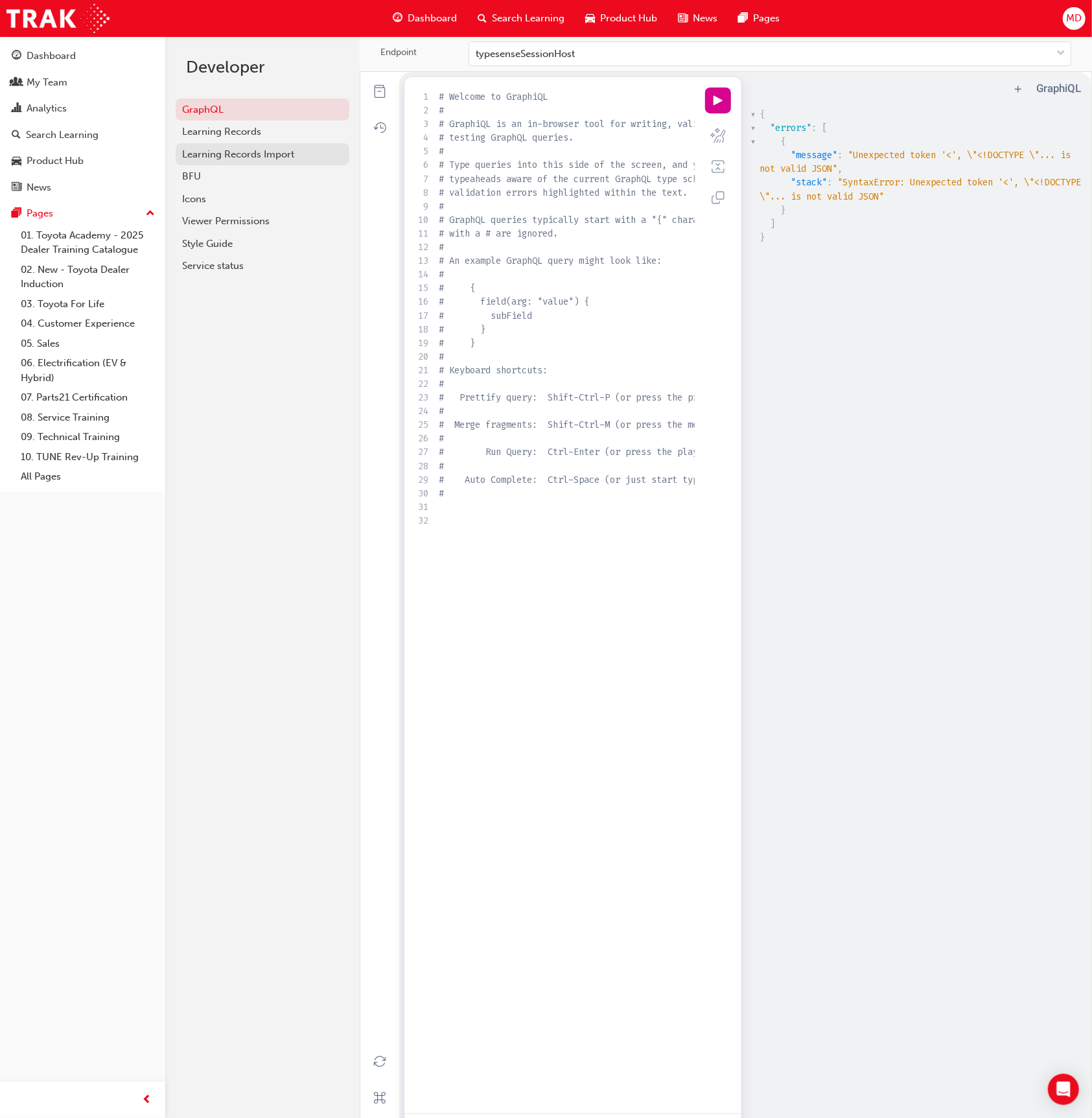
click at [267, 157] on div "Learning Records Import" at bounding box center [263, 154] width 161 height 15
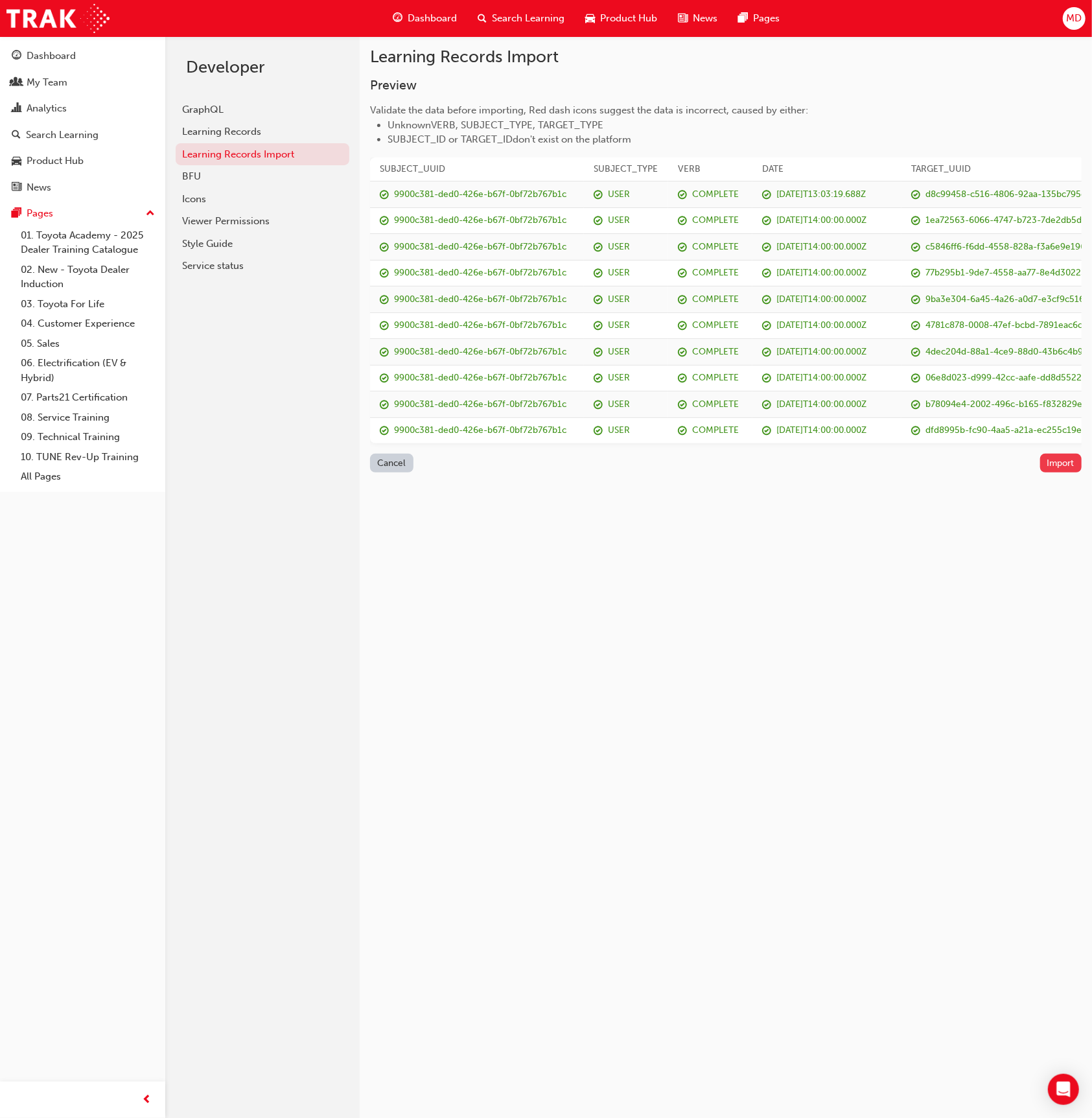
click at [1070, 454] on button "Import" at bounding box center [1061, 463] width 42 height 19
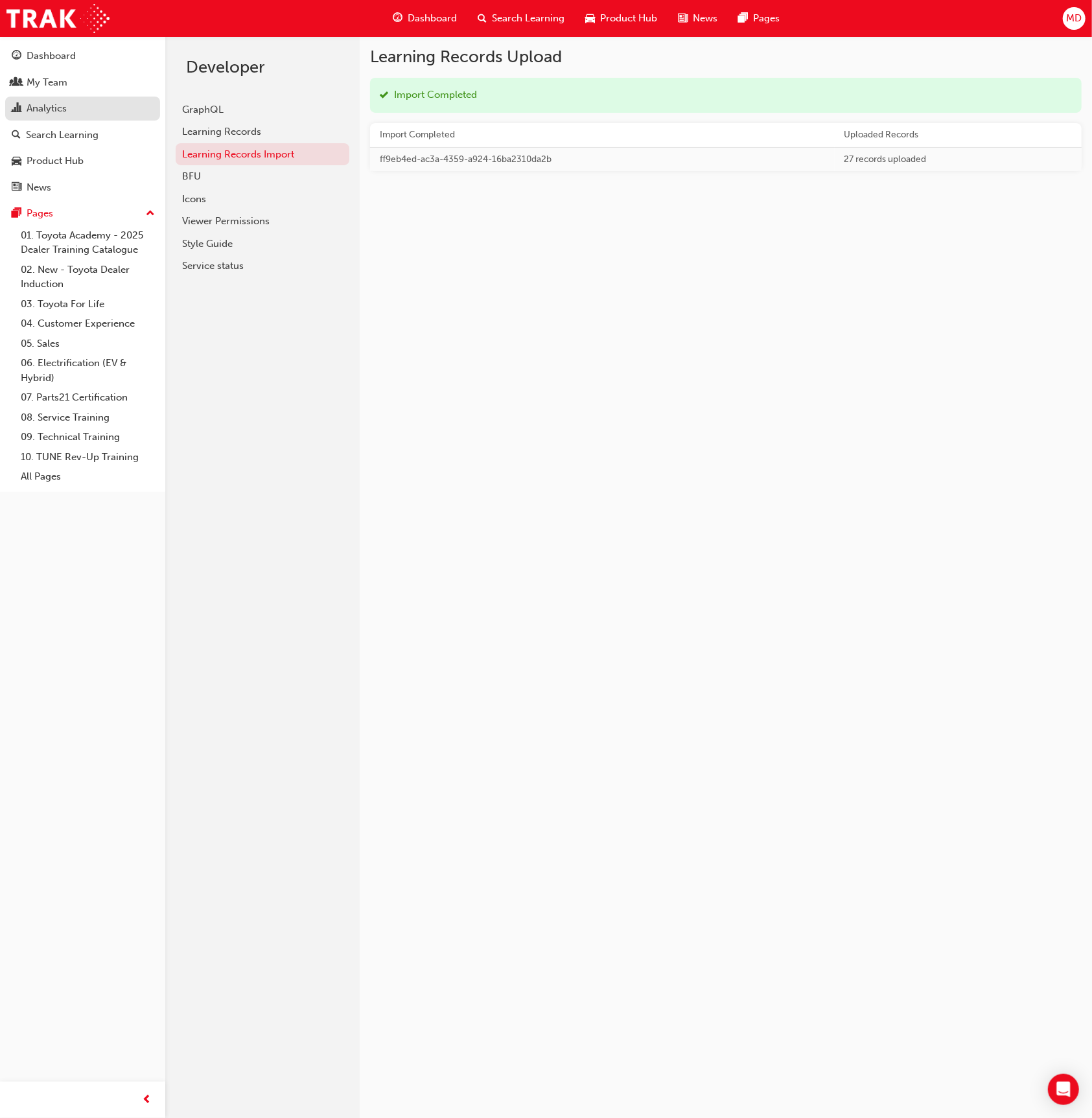
click at [76, 102] on div "Analytics" at bounding box center [82, 108] width 142 height 16
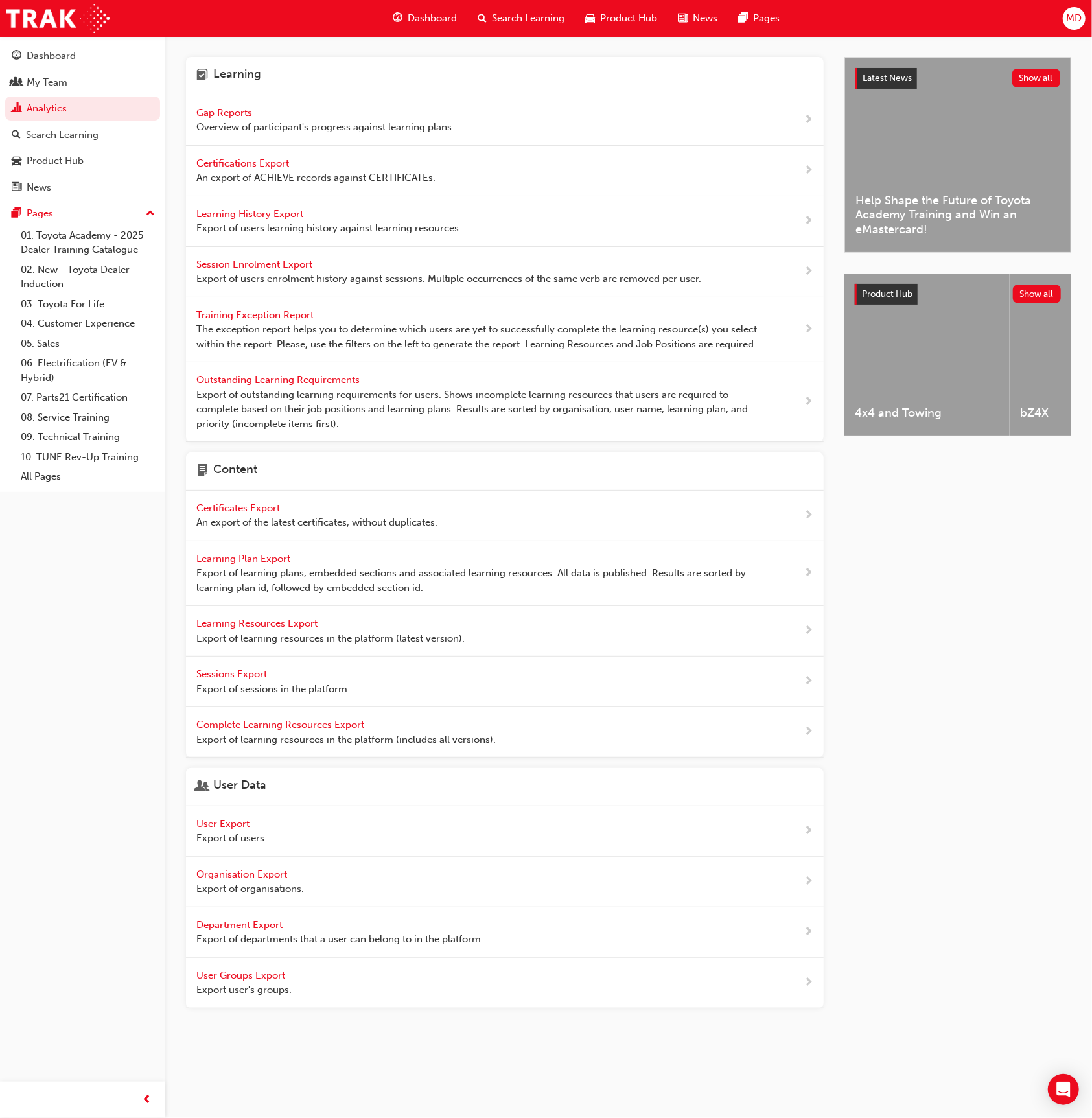
click at [243, 111] on span "Gap Reports" at bounding box center [225, 113] width 58 height 12
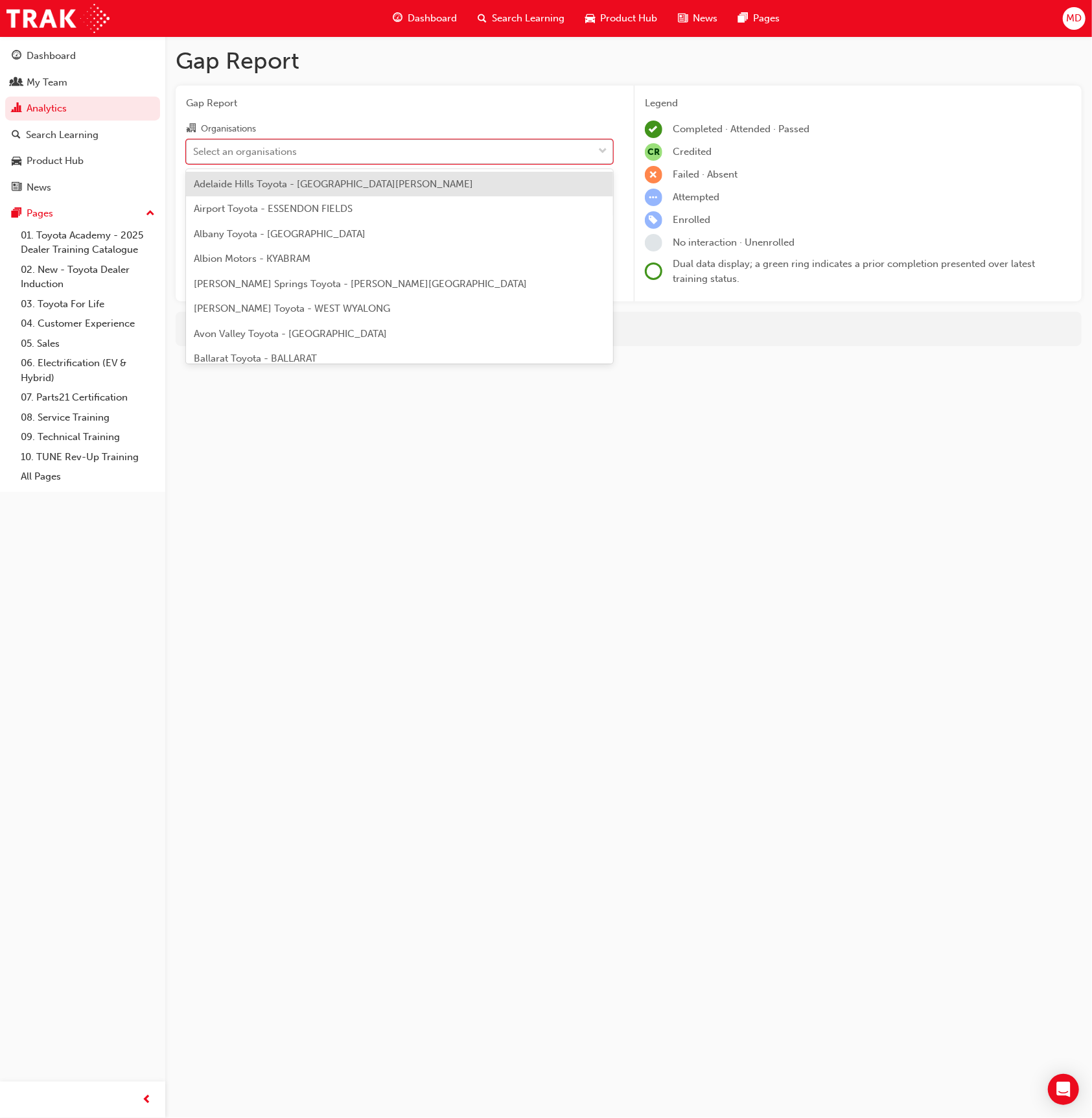
click at [304, 150] on div "Select an organisations" at bounding box center [389, 151] width 406 height 22
click at [194, 150] on input "Organisations option Adelaide Hills Toyota - MOUNT BARKER focused, 1 of 302. 30…" at bounding box center [194, 151] width 1 height 11
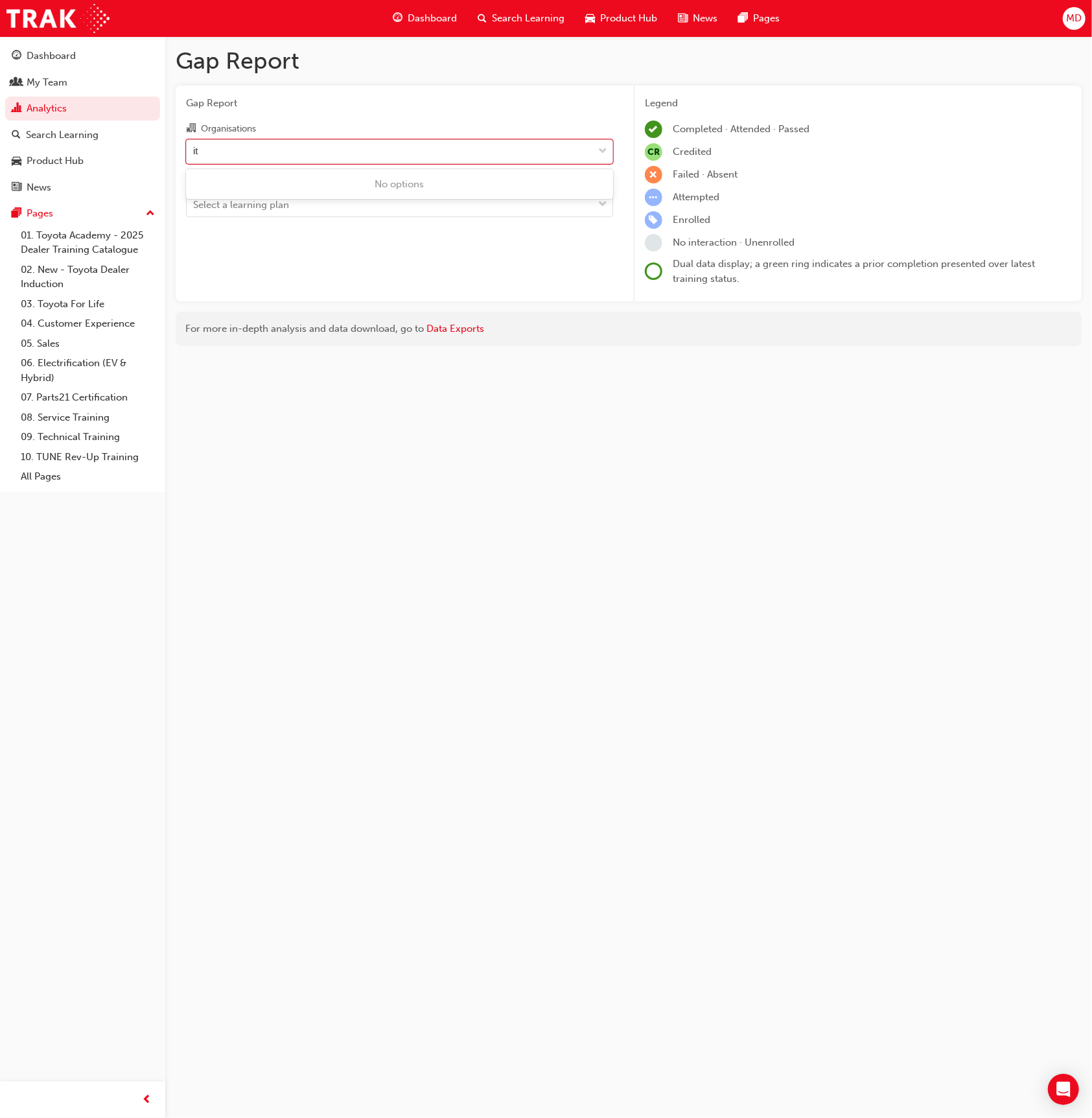
type input "i"
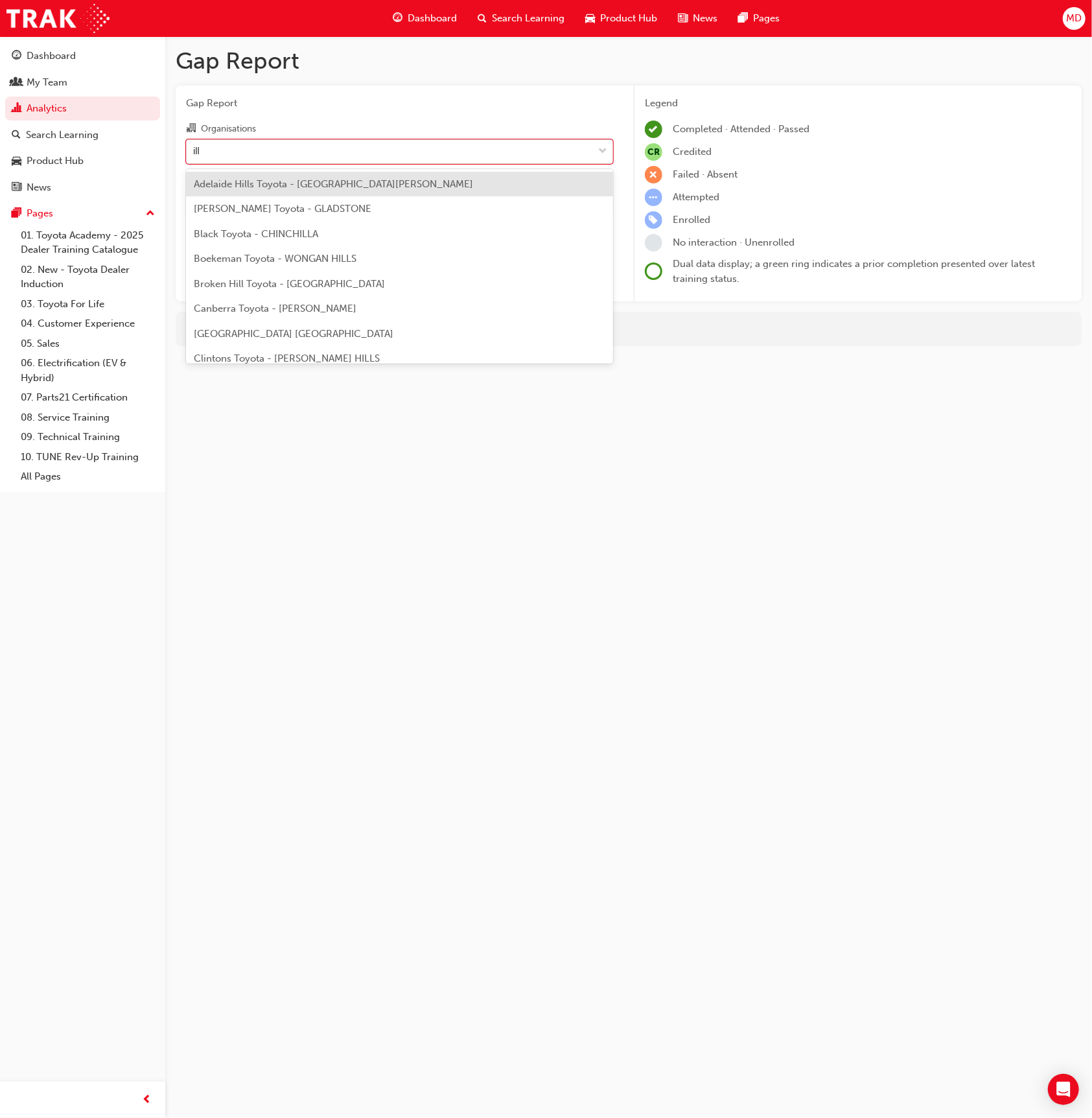
type input "illa"
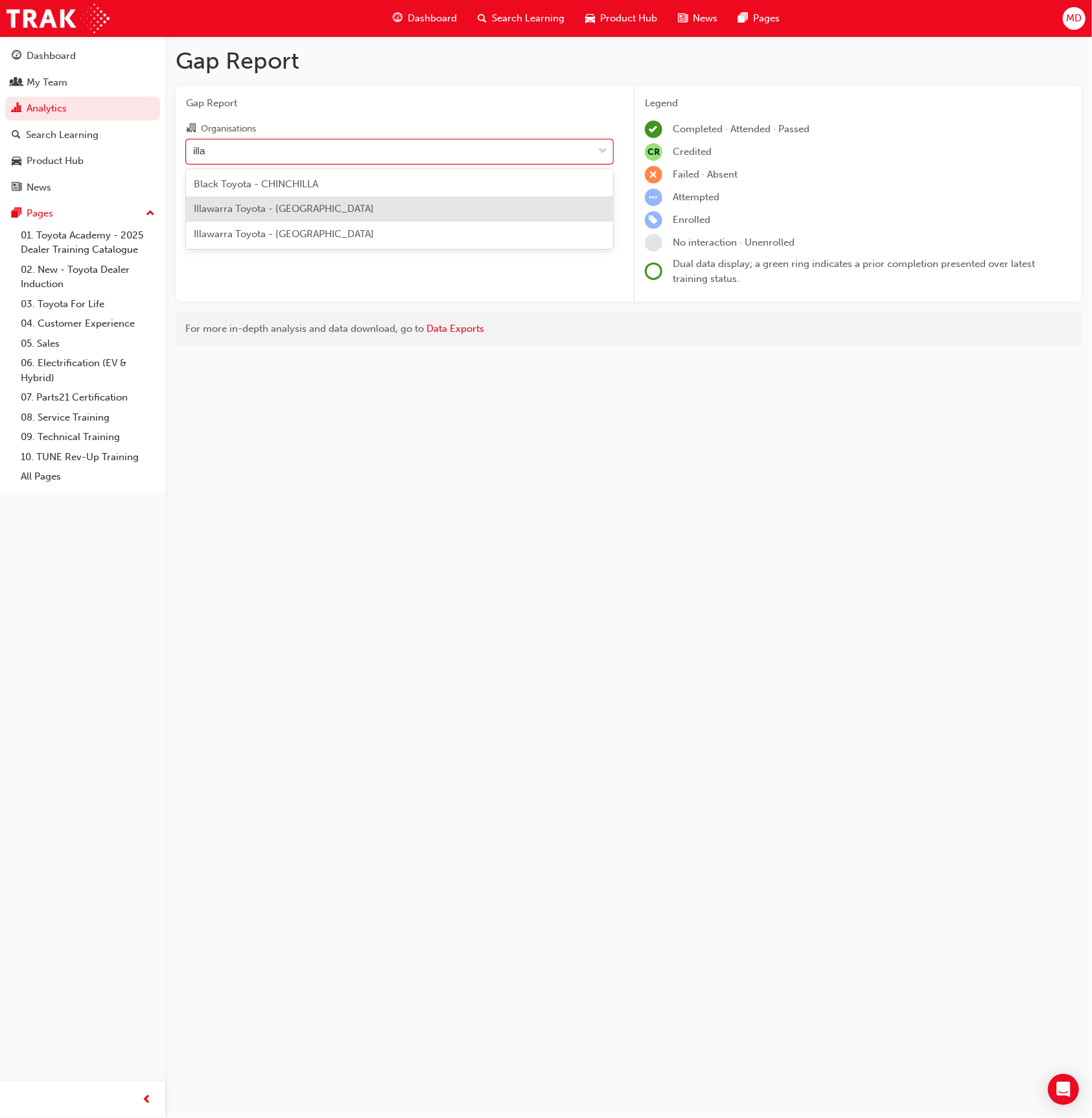
click at [289, 205] on span "Illawarra Toyota - ALBION PARK" at bounding box center [284, 208] width 180 height 12
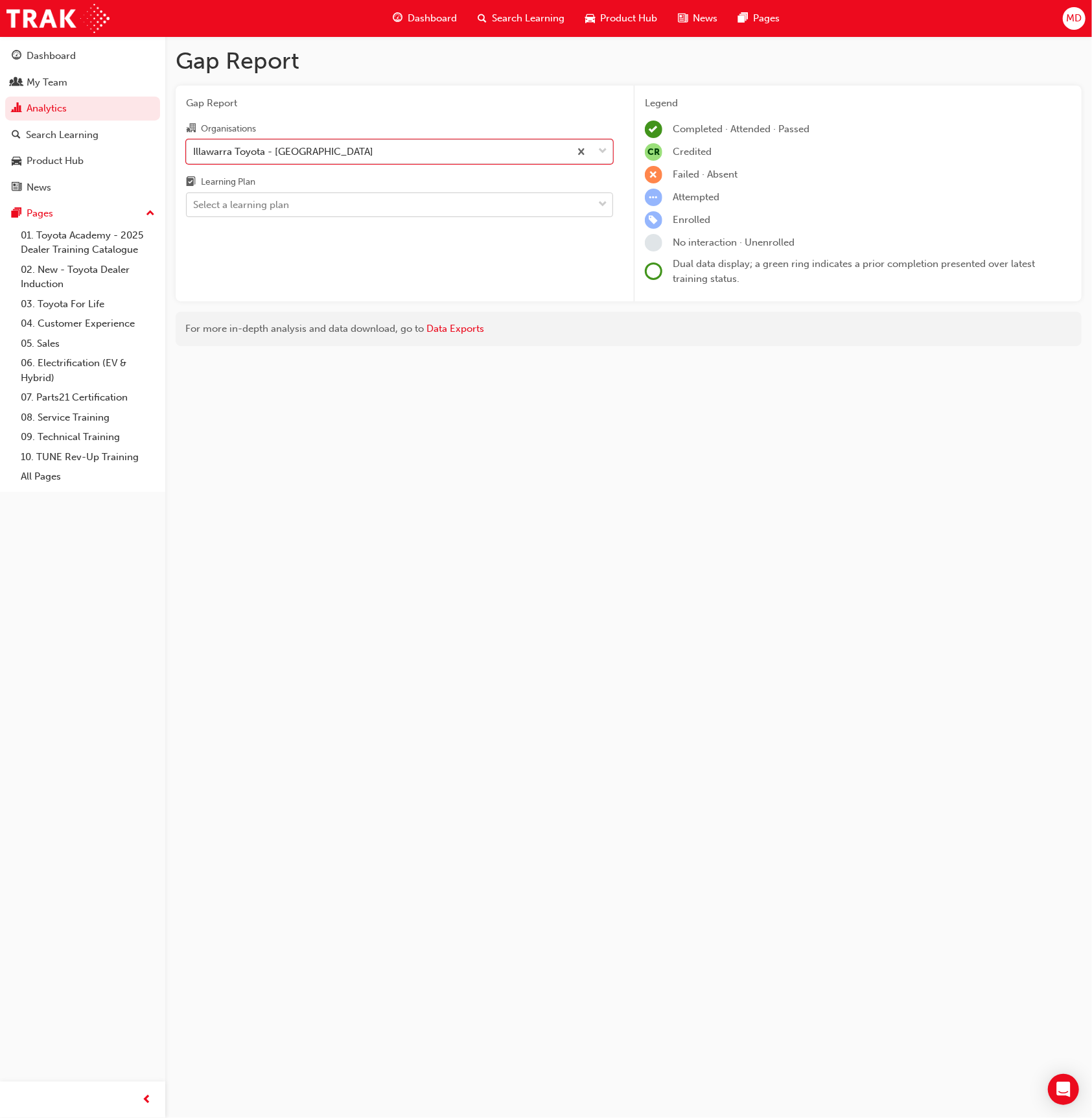
click at [269, 208] on div "Select a learning plan" at bounding box center [240, 205] width 96 height 15
click at [194, 208] on input "Learning Plan Select a learning plan" at bounding box center [194, 205] width 1 height 11
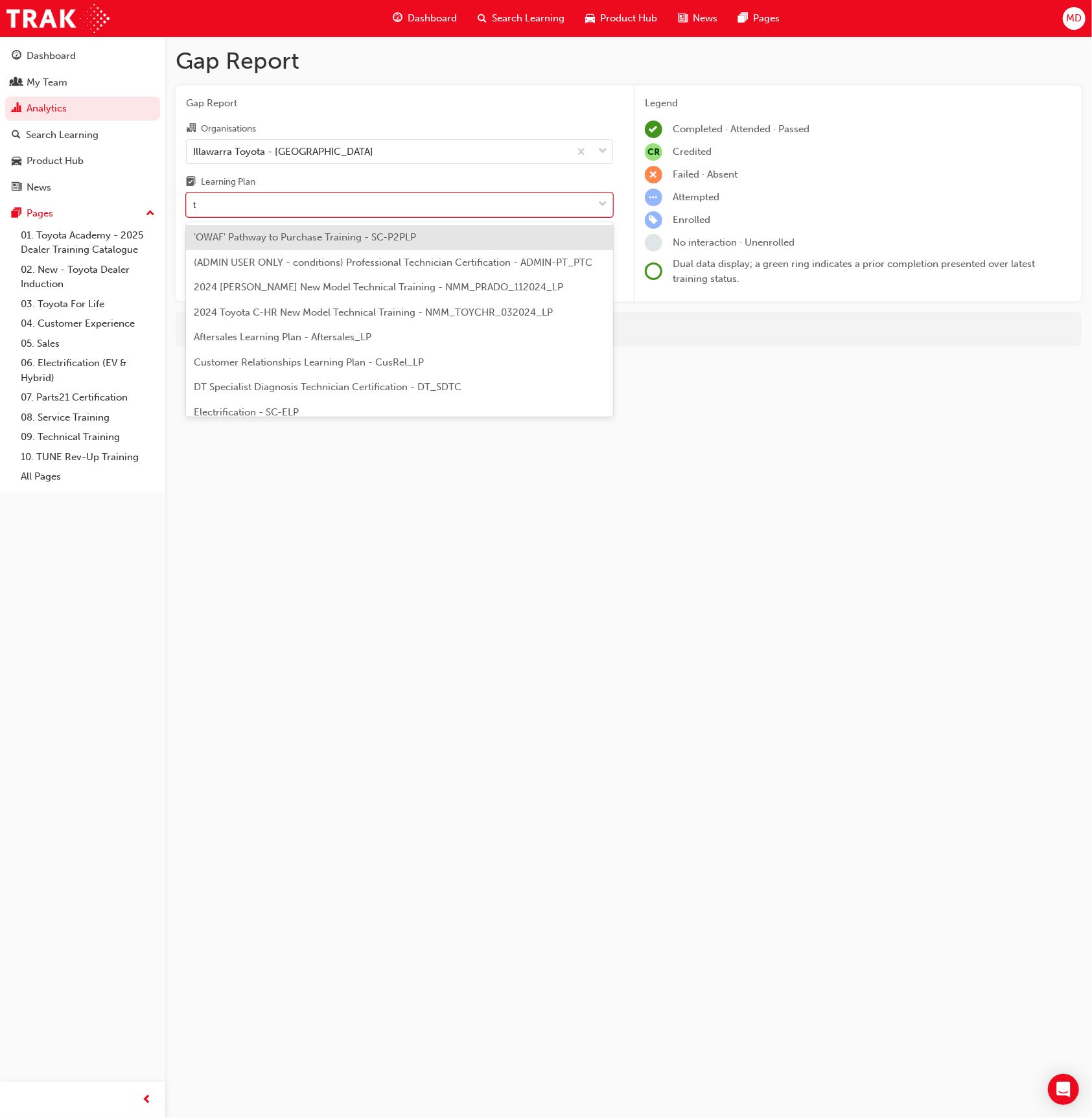
type input "tf"
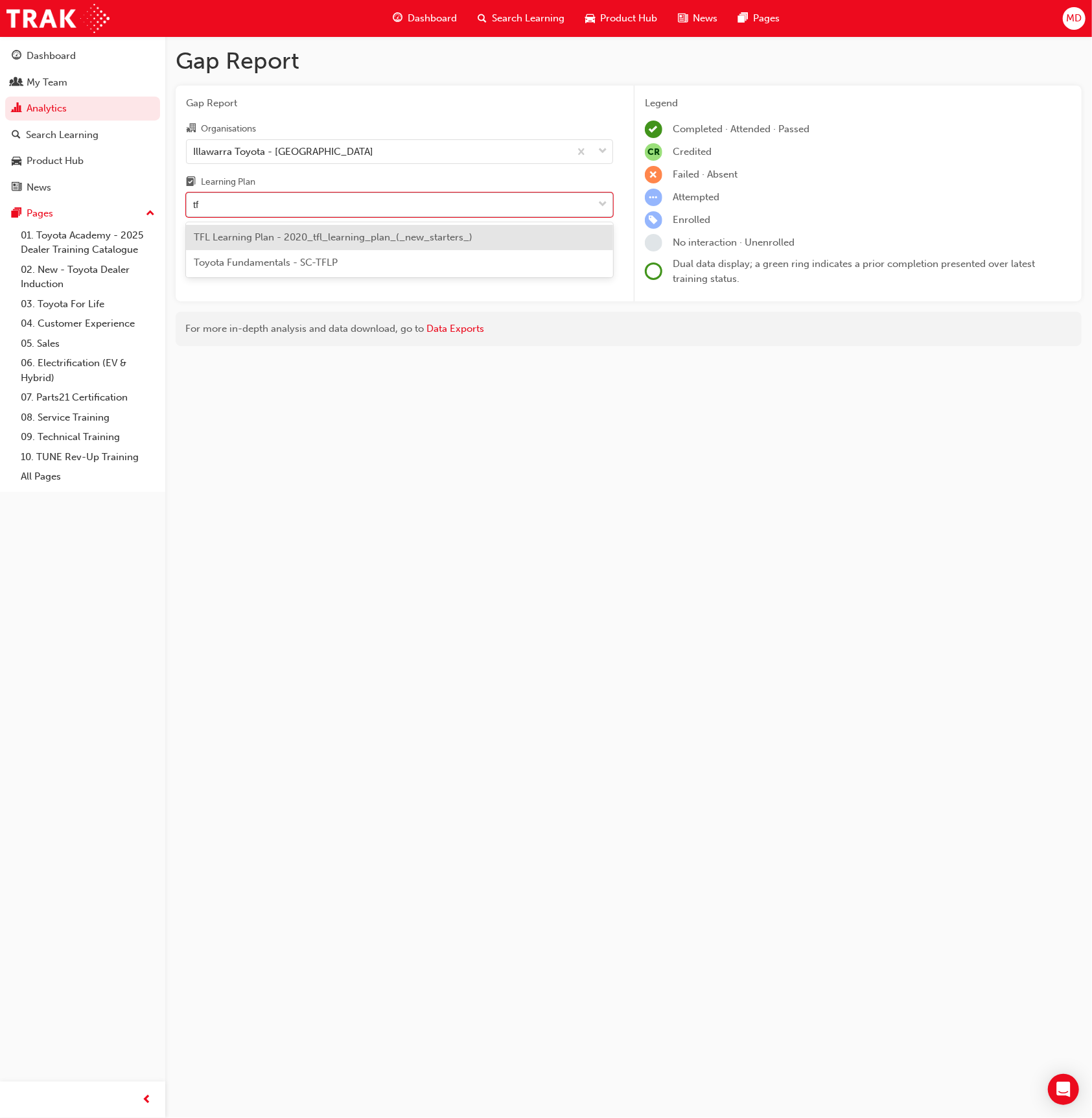
drag, startPoint x: 259, startPoint y: 236, endPoint x: 295, endPoint y: 243, distance: 36.7
click at [261, 237] on span "TFL Learning Plan - 2020_tfl_learning_plan_(_new_starters_)" at bounding box center [333, 237] width 279 height 12
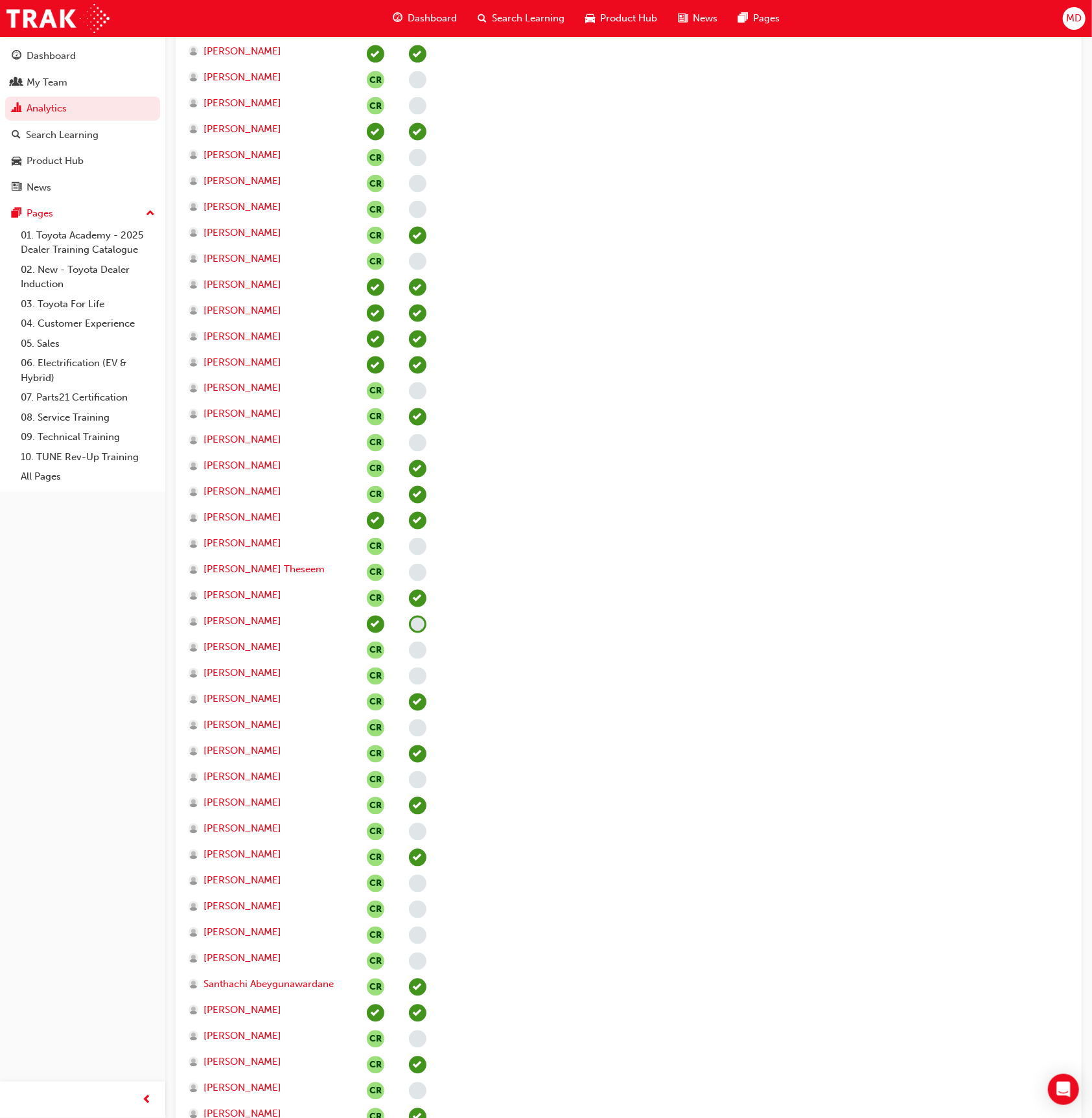
scroll to position [1254, 0]
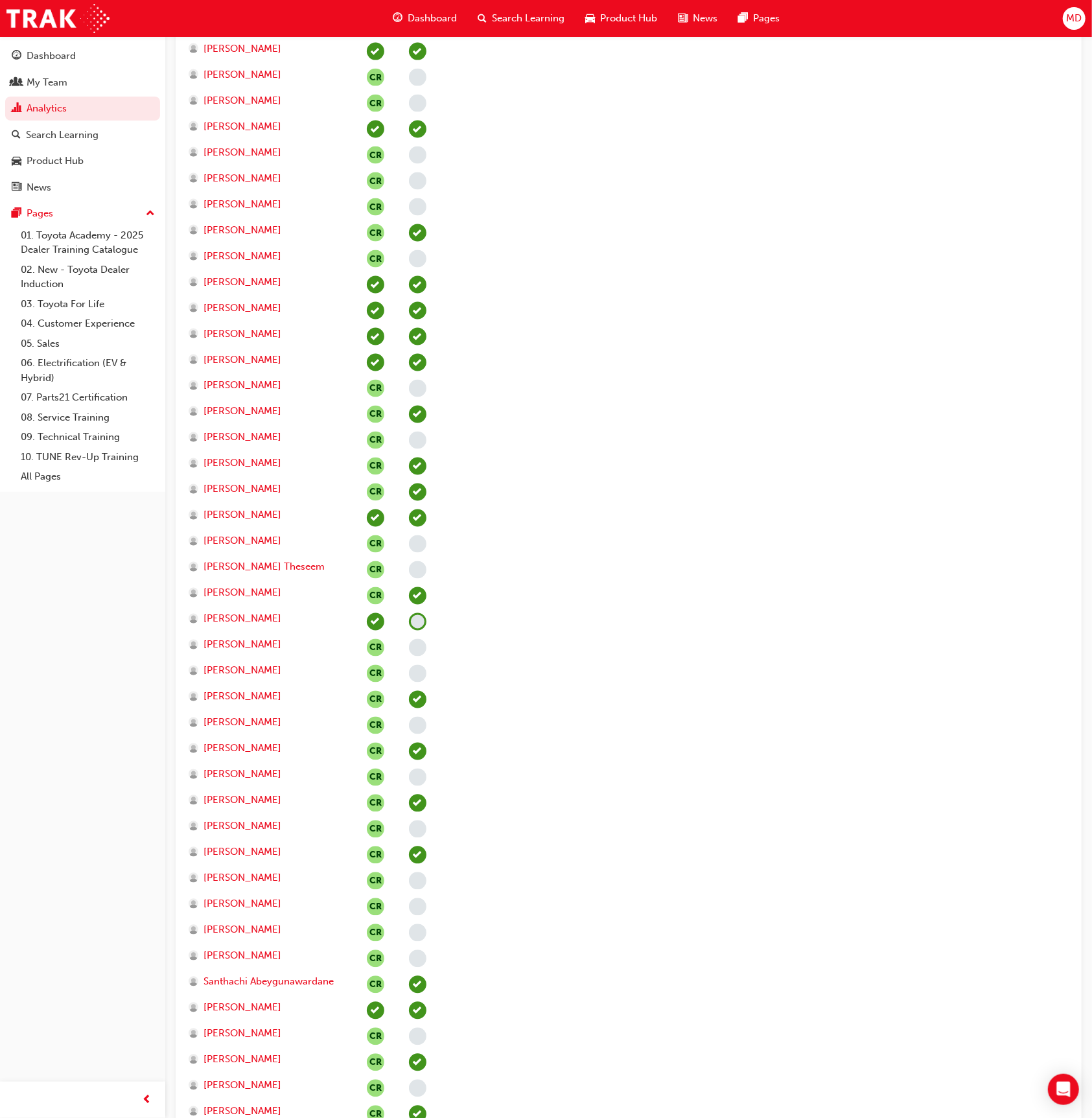
click at [417, 622] on span "learningRecordVerb_NONE-icon" at bounding box center [417, 622] width 17 height 17
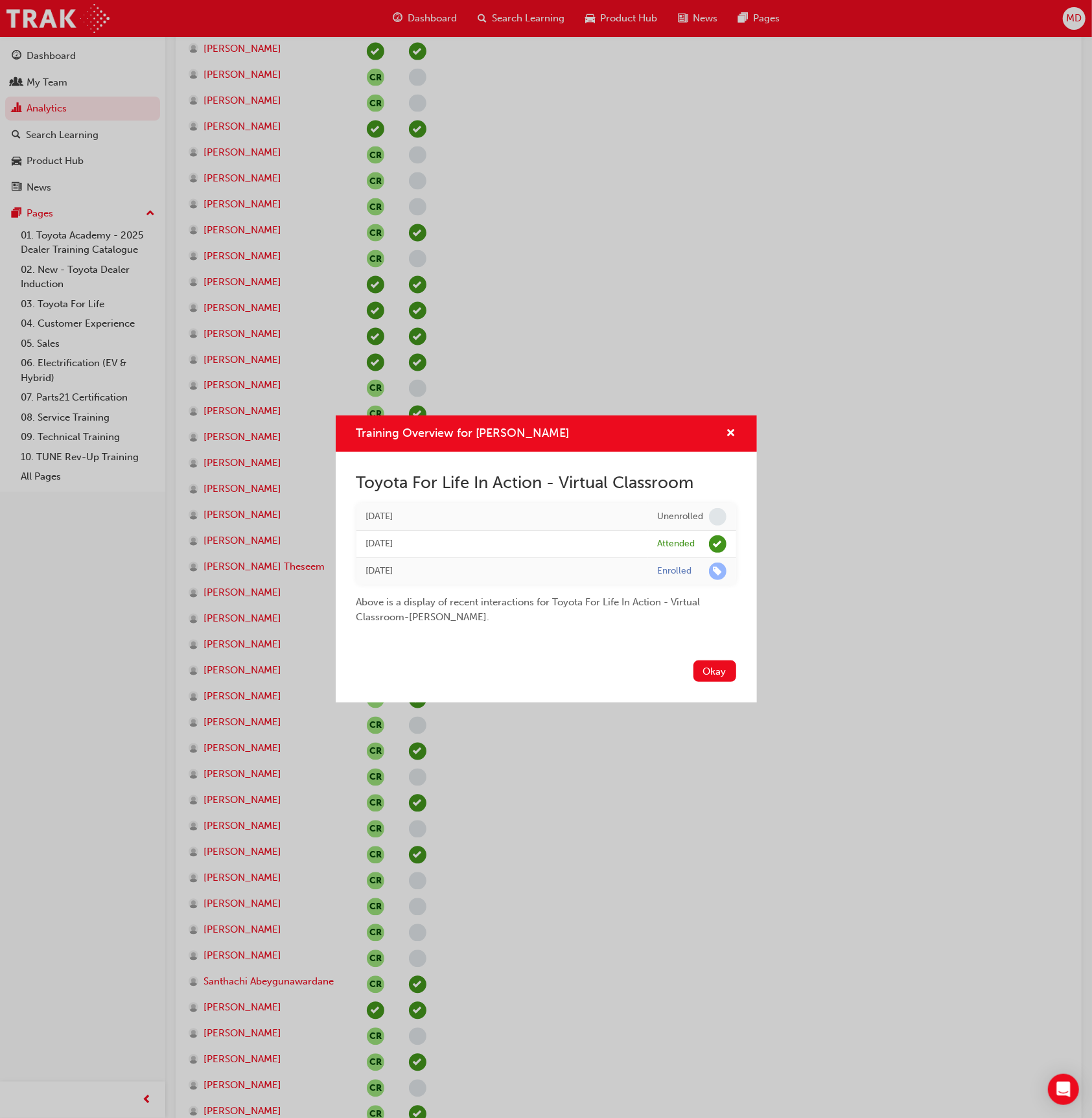
click at [622, 303] on div "Training Overview for Paul Choros Toyota For Life In Action - Virtual Classroom…" at bounding box center [546, 559] width 1092 height 1118
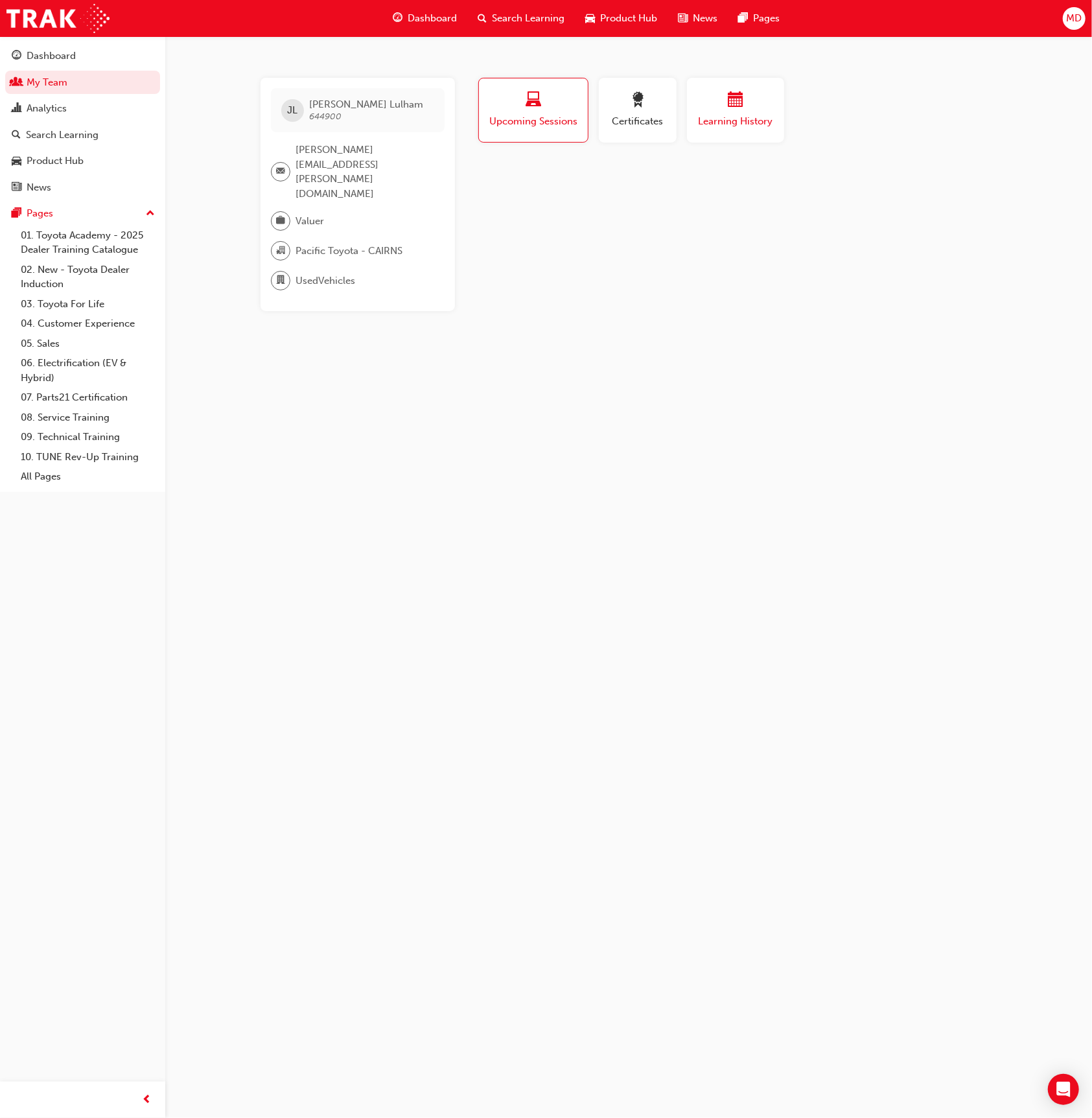
click at [733, 94] on span "calendar-icon" at bounding box center [735, 101] width 15 height 17
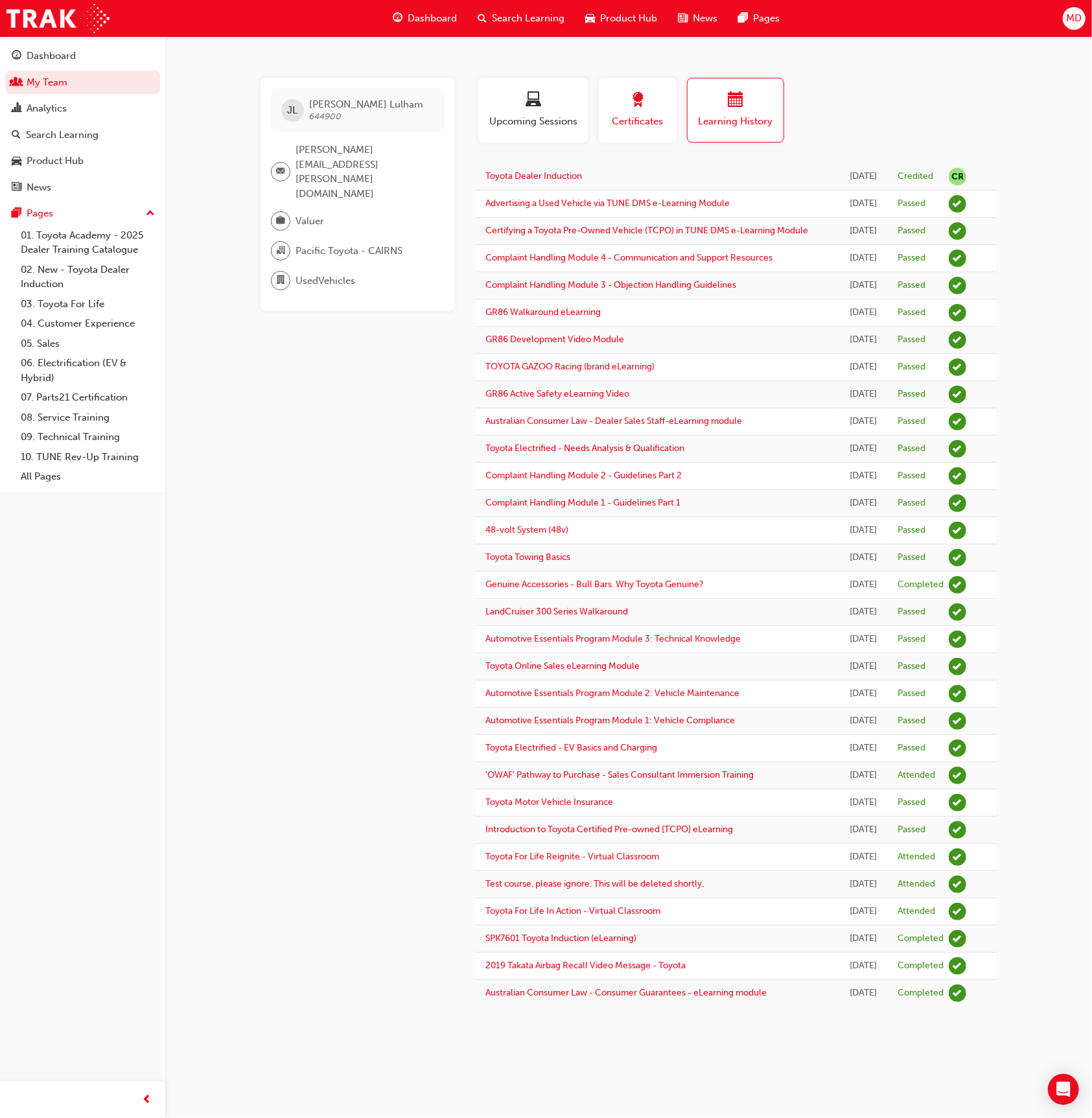
click at [653, 100] on div "button" at bounding box center [638, 102] width 58 height 20
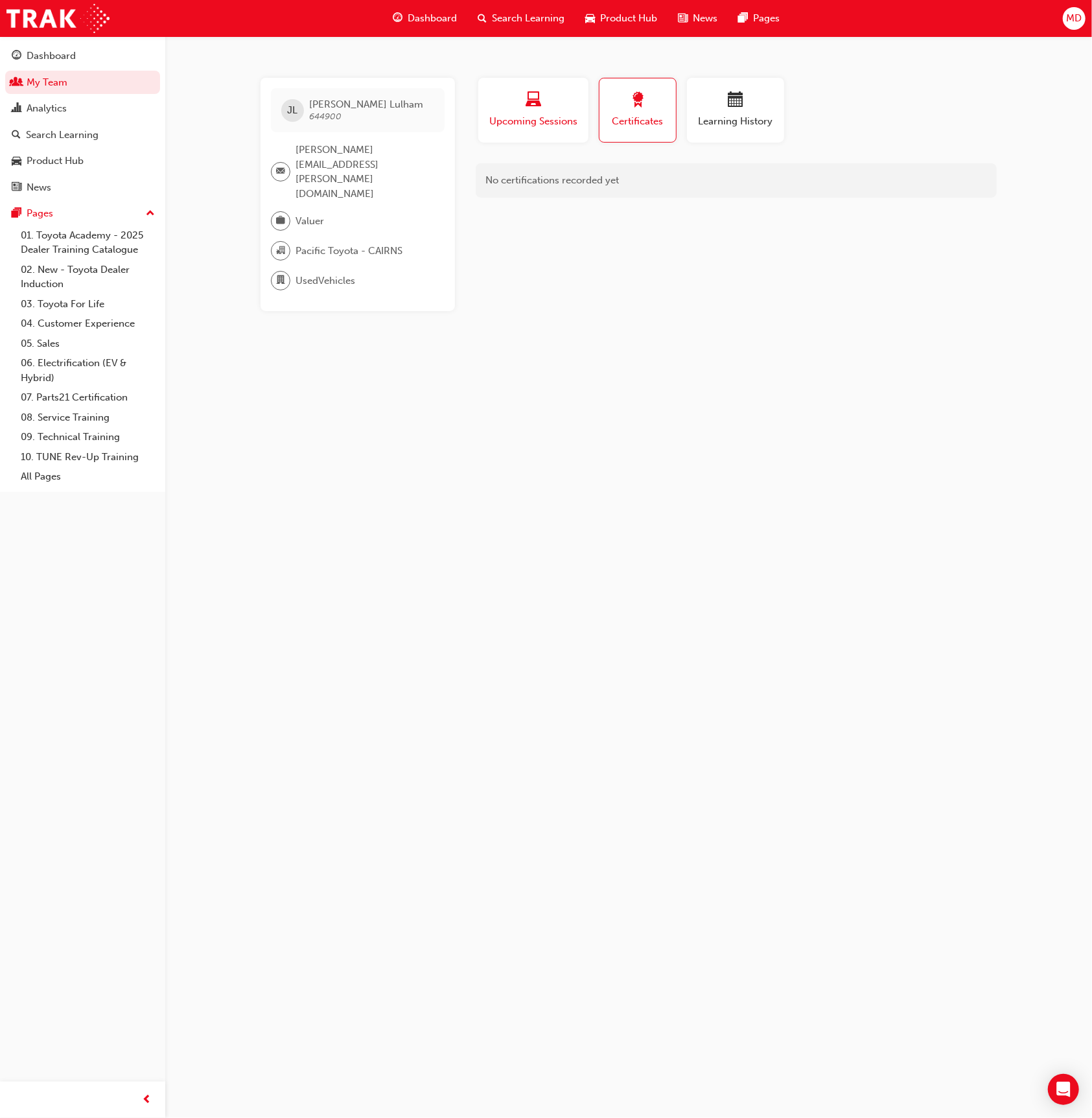
click at [526, 96] on span "laptop-icon" at bounding box center [533, 101] width 15 height 17
click at [341, 211] on div "Valuer" at bounding box center [353, 221] width 164 height 20
drag, startPoint x: 310, startPoint y: 192, endPoint x: 299, endPoint y: 192, distance: 11.0
click at [299, 211] on div "Valuer" at bounding box center [353, 221] width 164 height 20
copy span "Valuer"
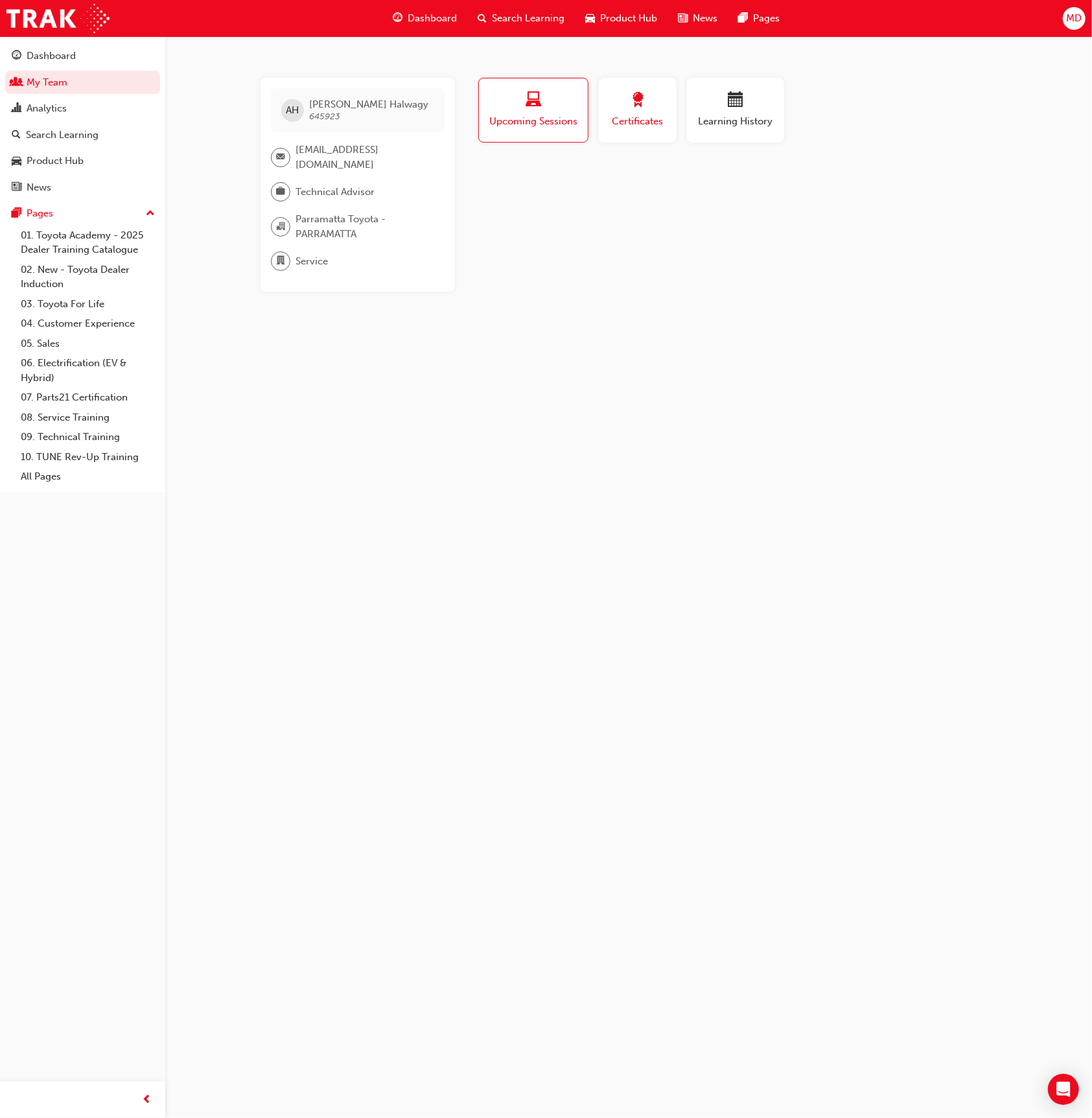
click at [633, 96] on span "award-icon" at bounding box center [638, 101] width 15 height 17
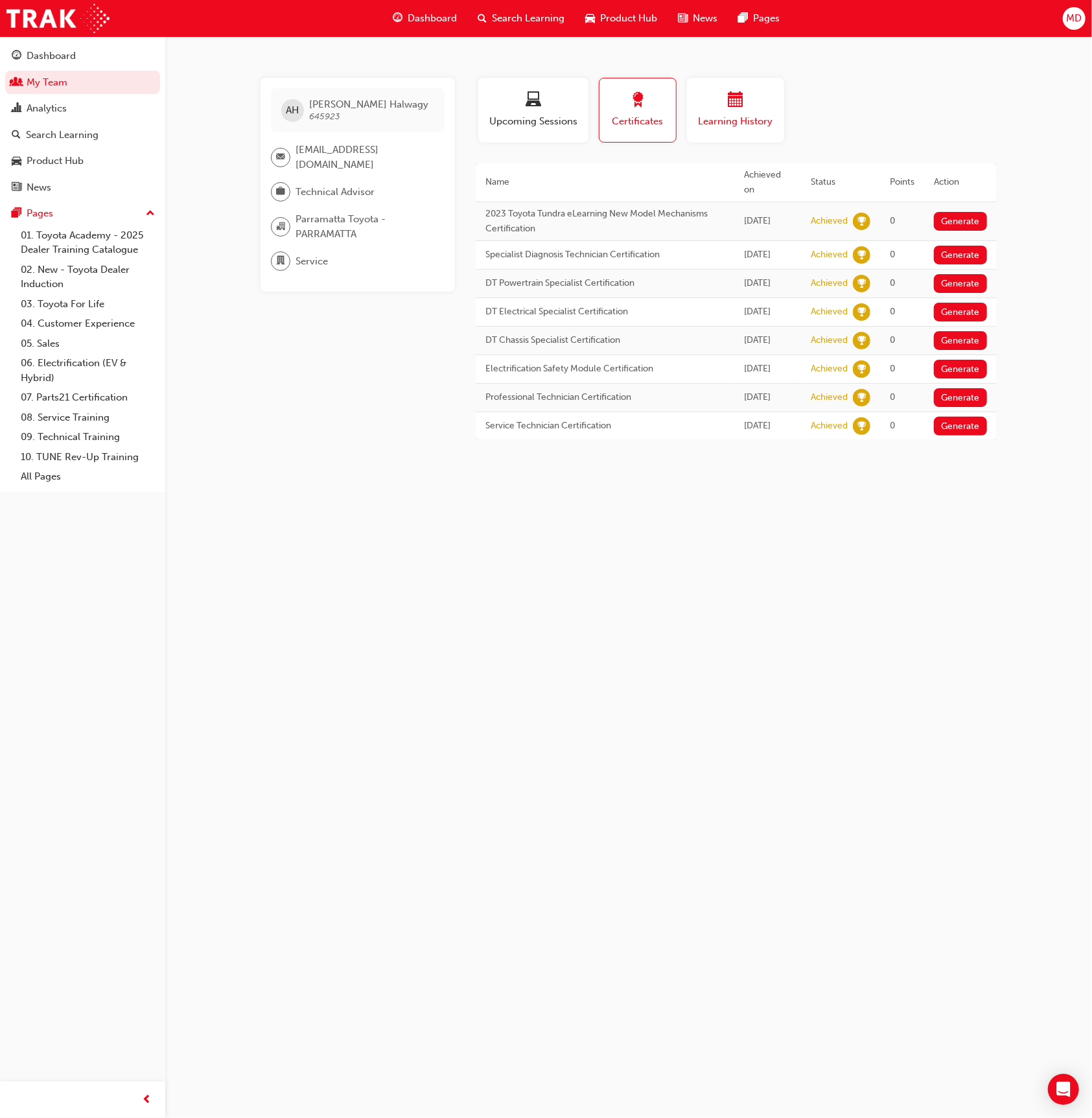
click at [725, 95] on div "button" at bounding box center [735, 102] width 78 height 20
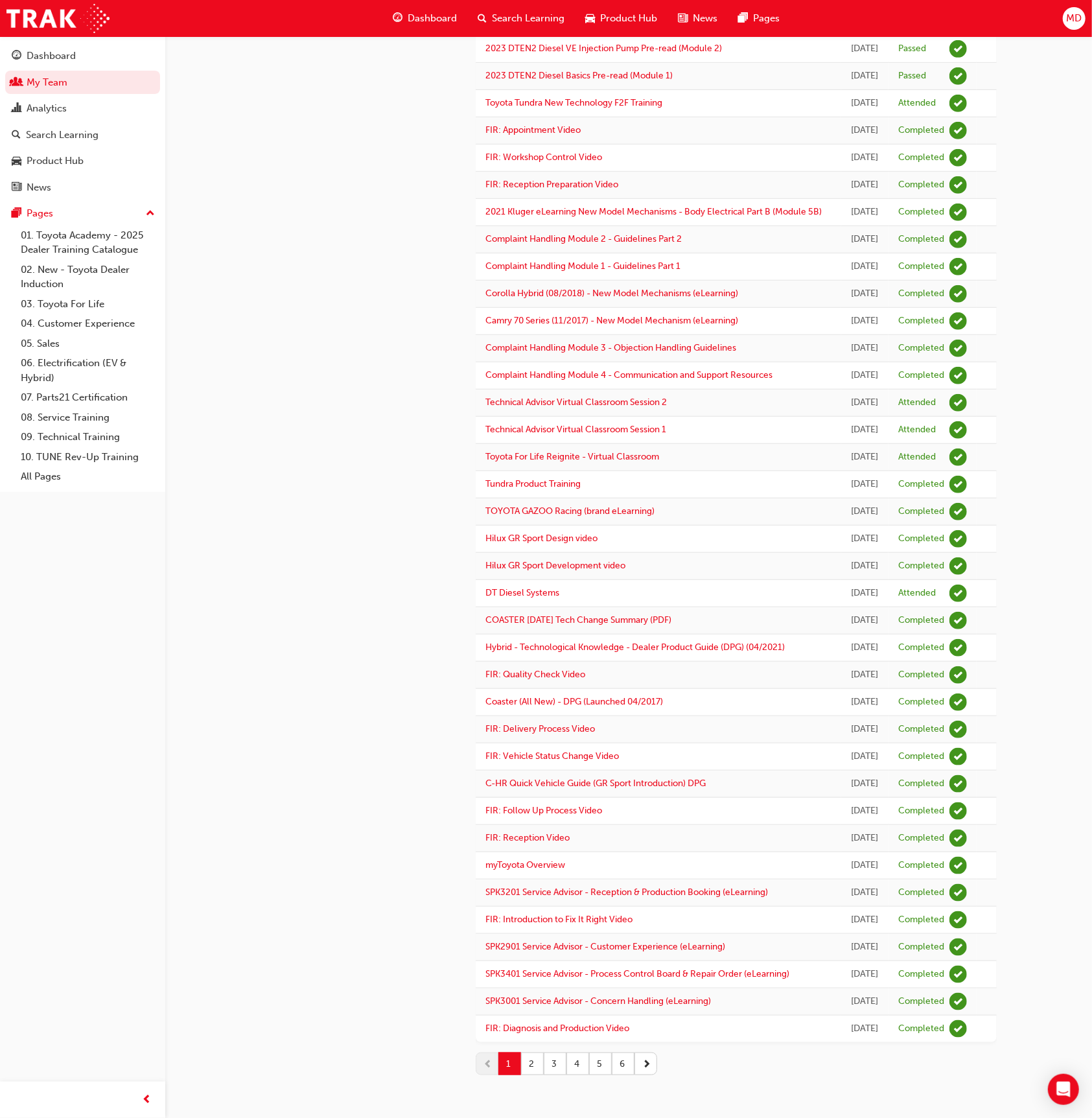
scroll to position [809, 0]
click at [626, 1057] on button "6" at bounding box center [623, 1064] width 22 height 22
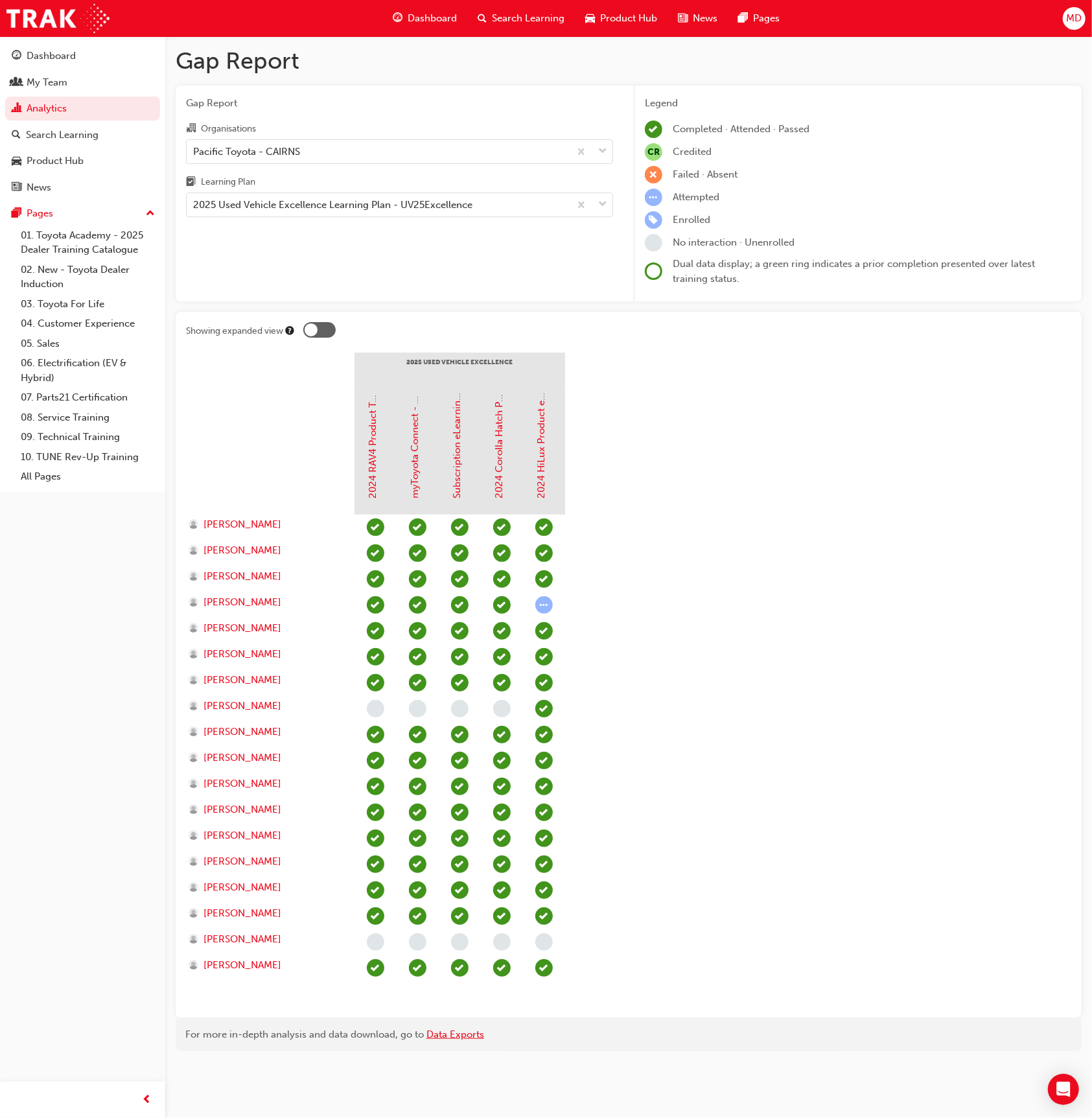
click at [466, 1034] on link "Data Exports" at bounding box center [455, 1034] width 58 height 12
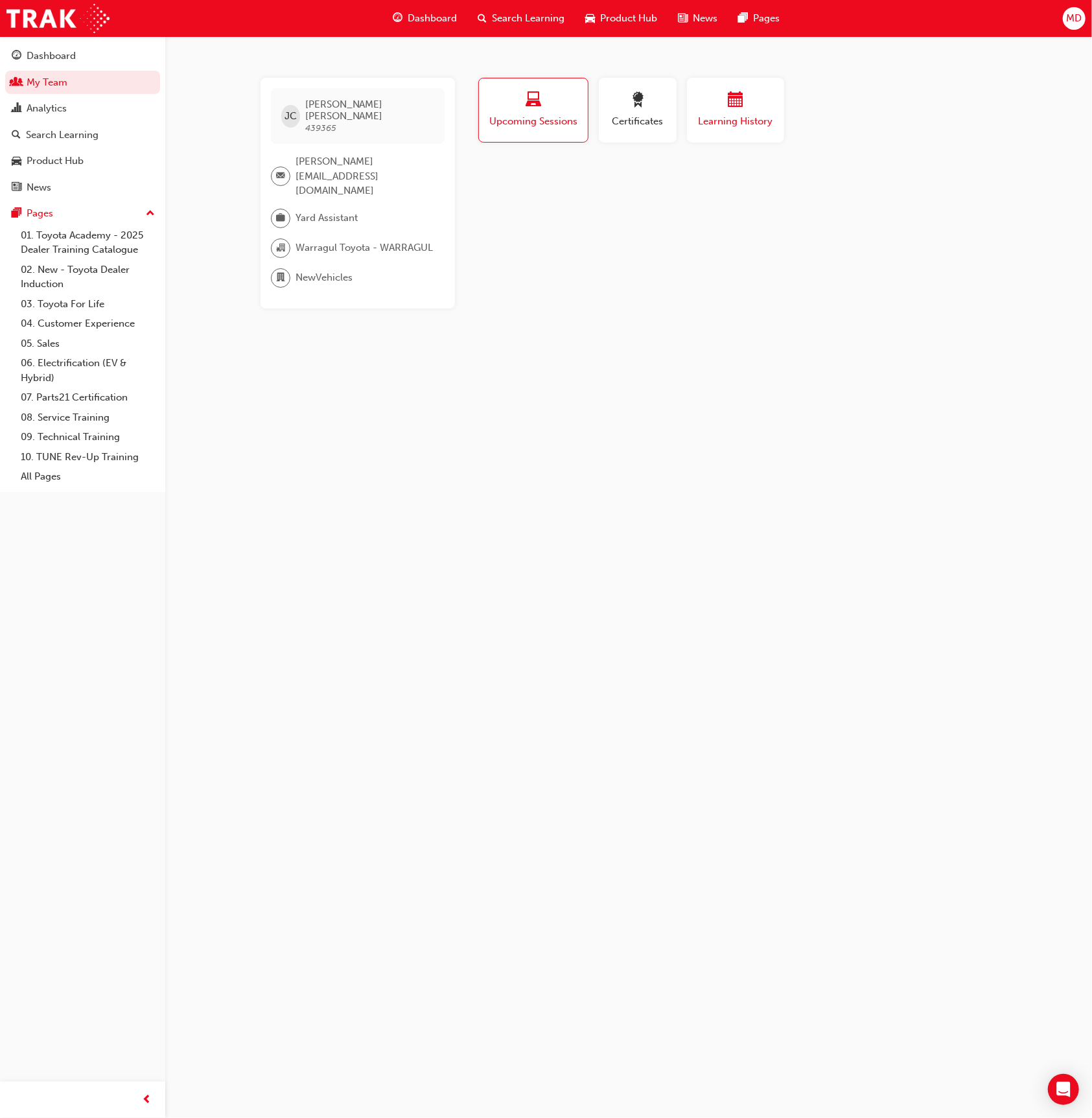
drag, startPoint x: 777, startPoint y: 102, endPoint x: 710, endPoint y: 108, distance: 67.3
click at [777, 102] on button "Learning History" at bounding box center [735, 110] width 97 height 65
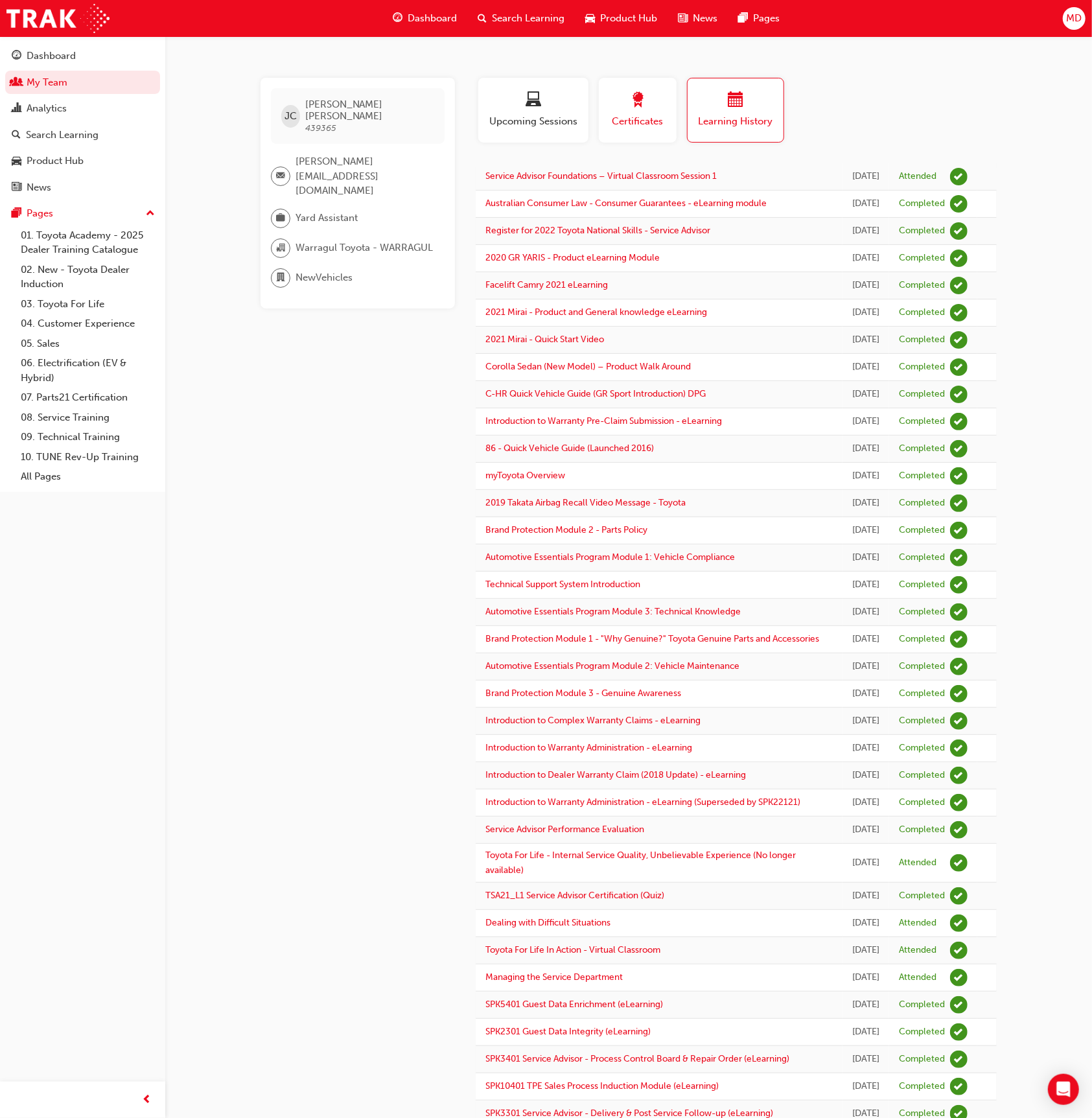
click at [661, 110] on div "button" at bounding box center [638, 102] width 58 height 20
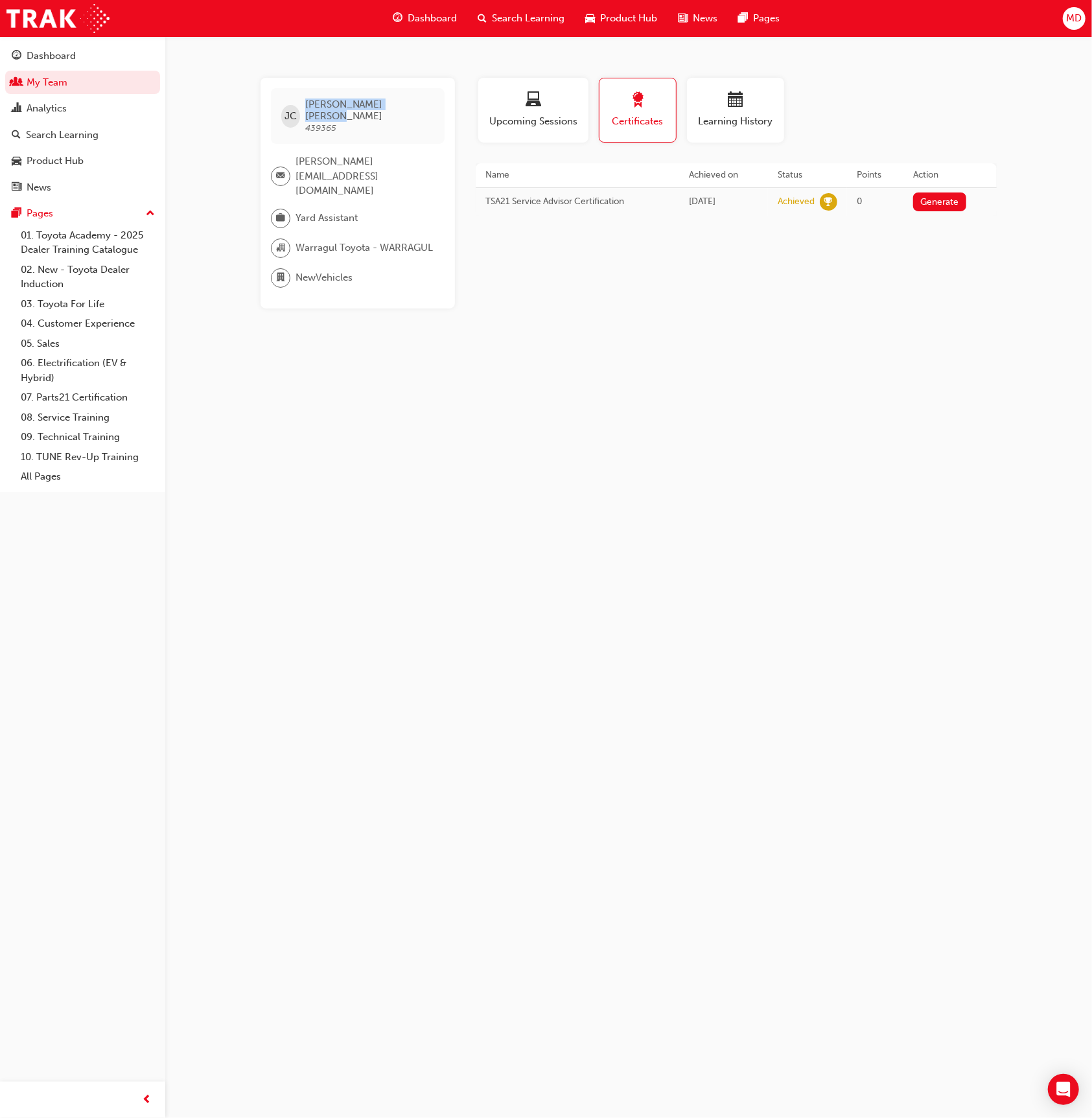
drag, startPoint x: 397, startPoint y: 103, endPoint x: 302, endPoint y: 103, distance: 95.0
click at [302, 103] on div "[PERSON_NAME] [PERSON_NAME] 439365" at bounding box center [358, 116] width 173 height 56
copy div "[PERSON_NAME]"
click at [386, 102] on div "[PERSON_NAME] [PERSON_NAME] 439365" at bounding box center [358, 116] width 173 height 56
drag, startPoint x: 359, startPoint y: 102, endPoint x: 309, endPoint y: 103, distance: 50.0
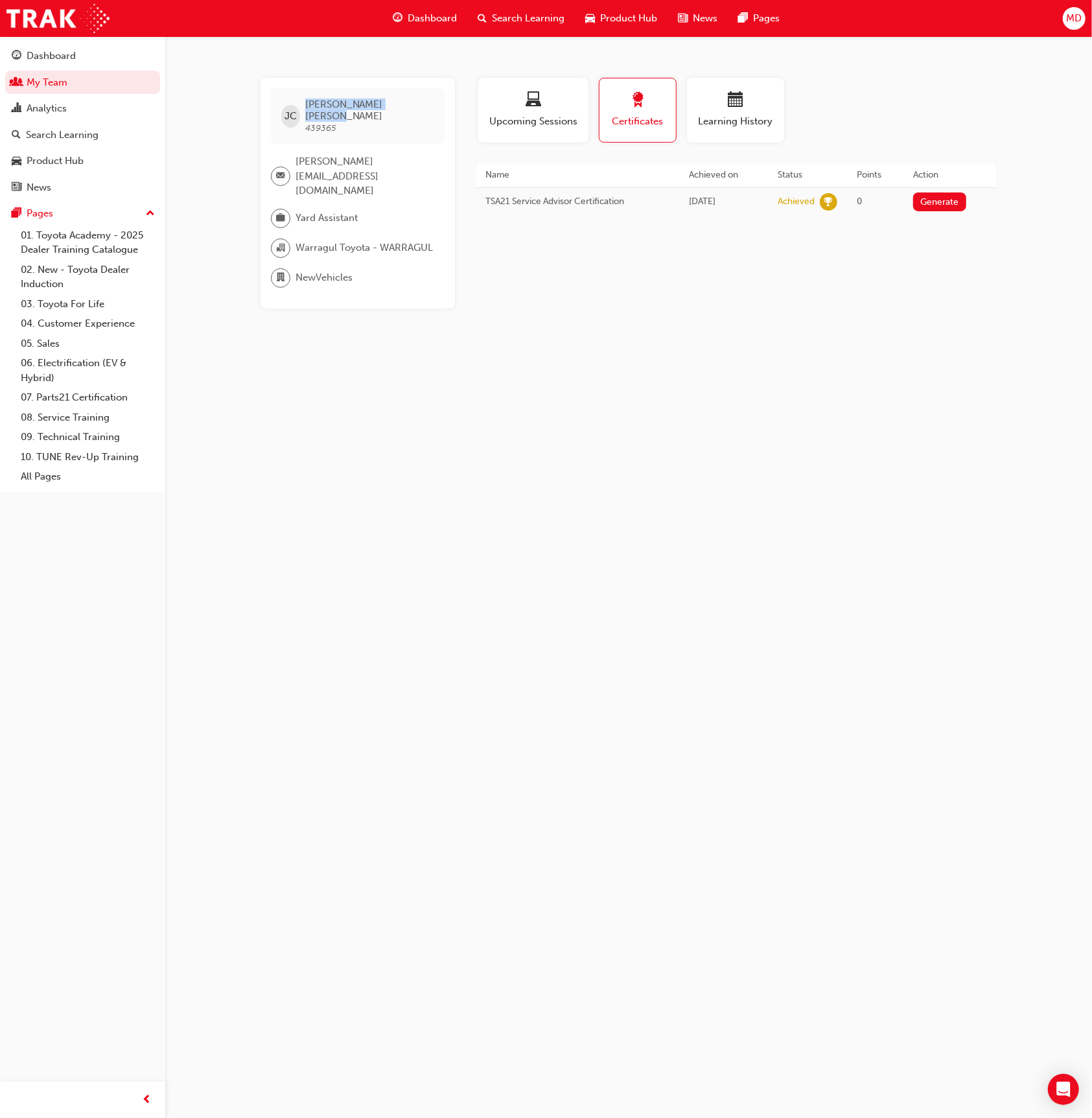
click at [309, 103] on div "[PERSON_NAME] [PERSON_NAME] 439365" at bounding box center [358, 116] width 173 height 56
copy span "[PERSON_NAME]"
